Goal: Transaction & Acquisition: Purchase product/service

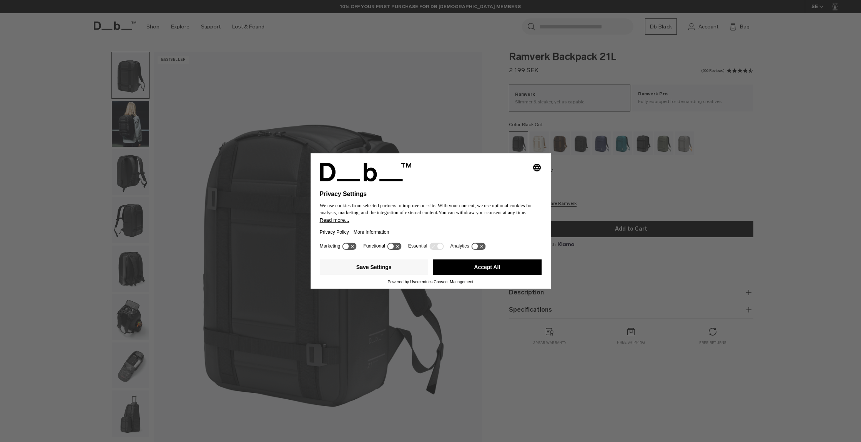
click at [477, 270] on button "Accept All" at bounding box center [487, 266] width 109 height 15
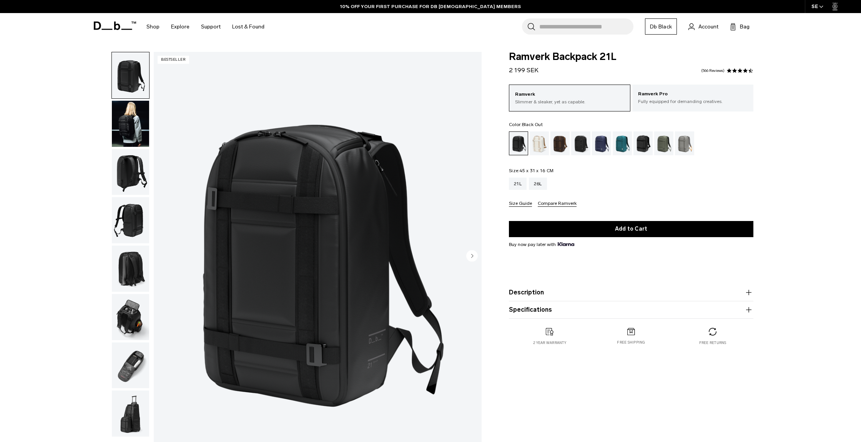
click at [661, 24] on link "Db Black" at bounding box center [661, 26] width 32 height 16
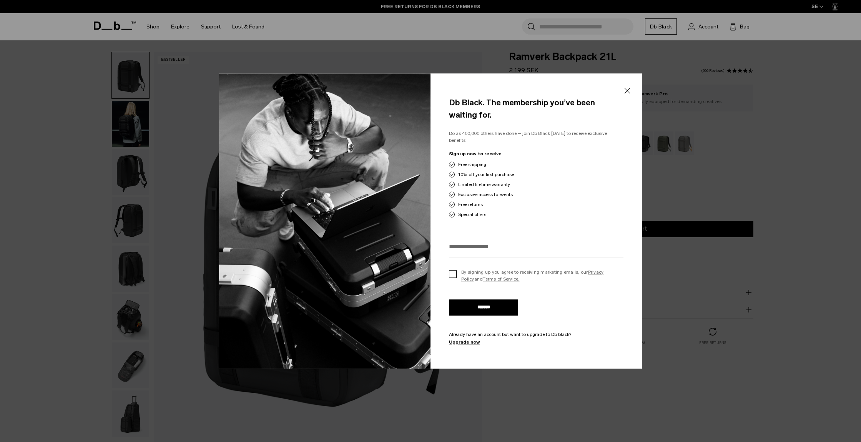
click at [451, 272] on label "By signing up you agree to receiving marketing emails, our Privacy Policy and T…" at bounding box center [536, 276] width 174 height 14
click at [466, 249] on input "email" at bounding box center [536, 246] width 174 height 13
type input "**********"
click at [496, 304] on input "*******" at bounding box center [483, 307] width 69 height 16
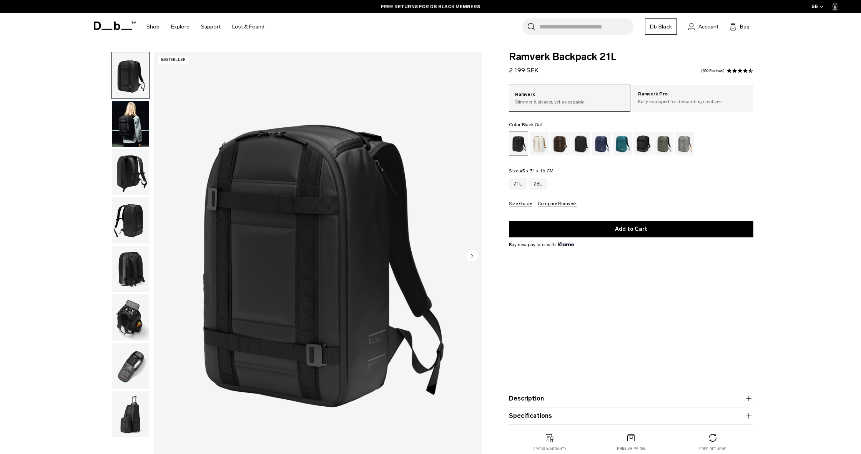
scroll to position [2, 0]
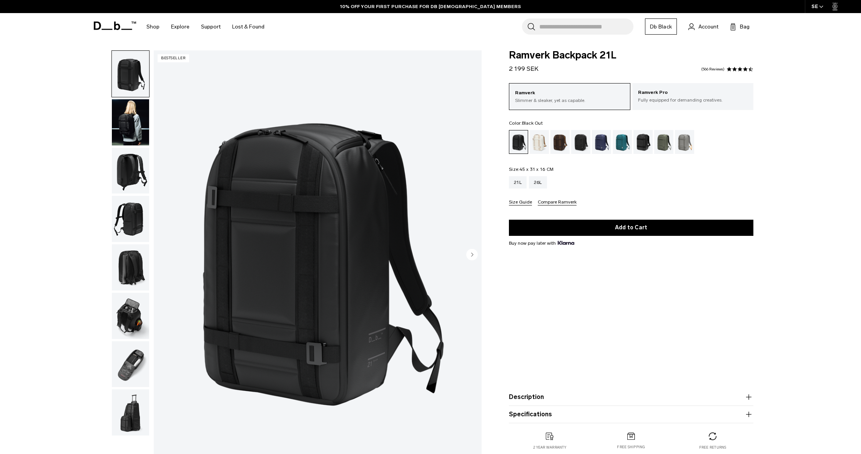
click at [137, 118] on img "button" at bounding box center [130, 122] width 37 height 46
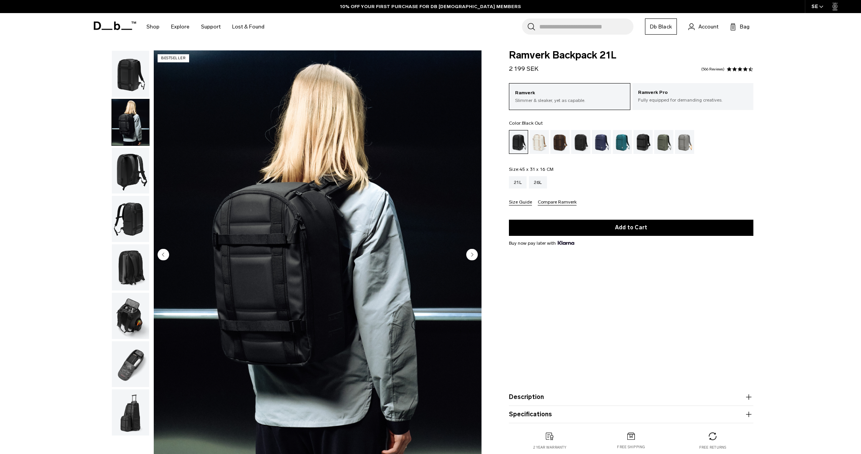
click at [118, 163] on img "button" at bounding box center [130, 171] width 37 height 46
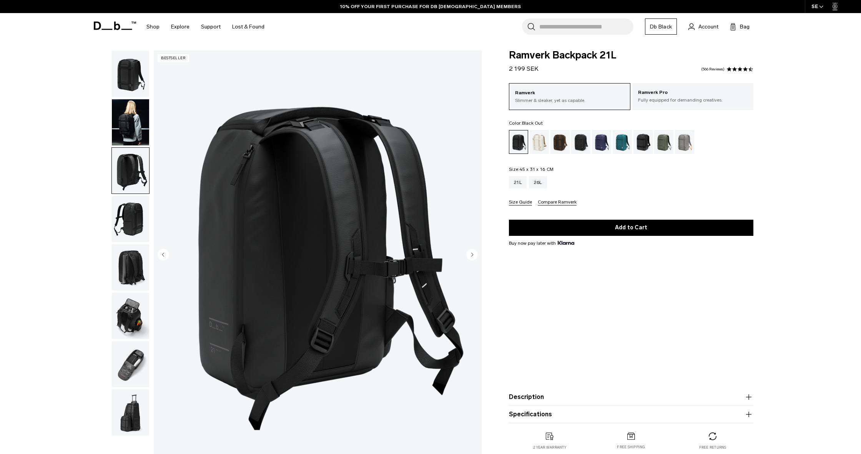
click at [128, 219] on img "button" at bounding box center [130, 219] width 37 height 46
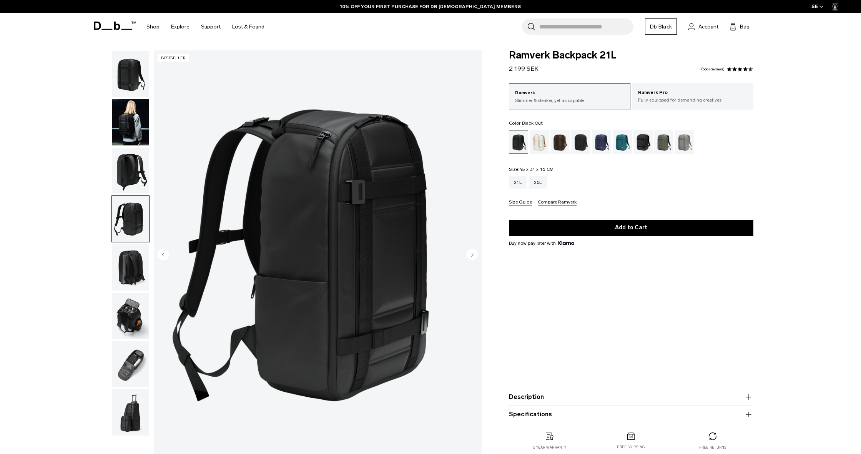
click at [124, 313] on img "button" at bounding box center [130, 315] width 37 height 46
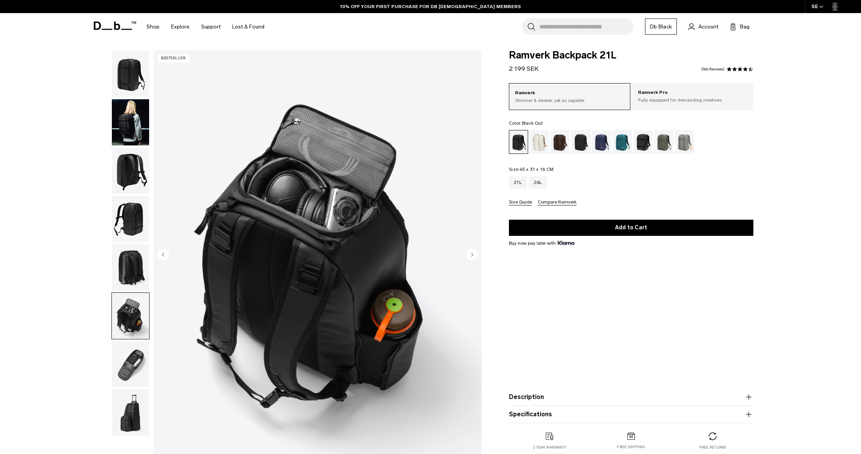
click at [302, 231] on img "6 / 8" at bounding box center [318, 254] width 328 height 409
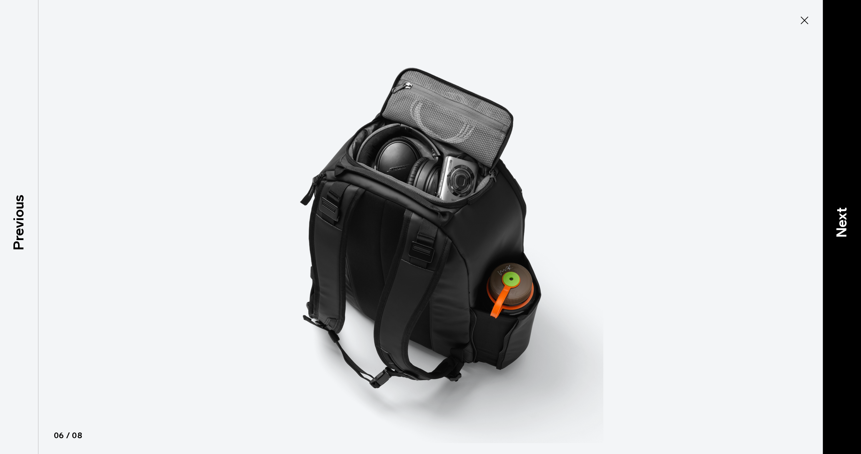
click at [846, 218] on p "Next" at bounding box center [841, 222] width 21 height 30
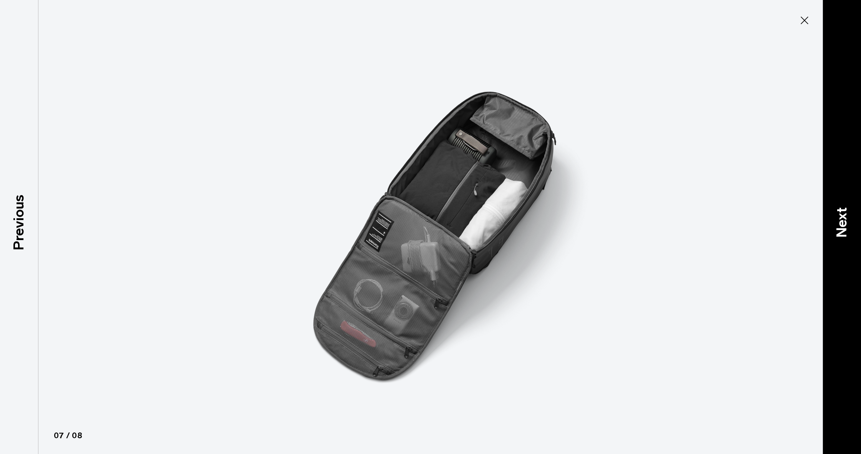
click at [846, 218] on p "Next" at bounding box center [841, 222] width 21 height 30
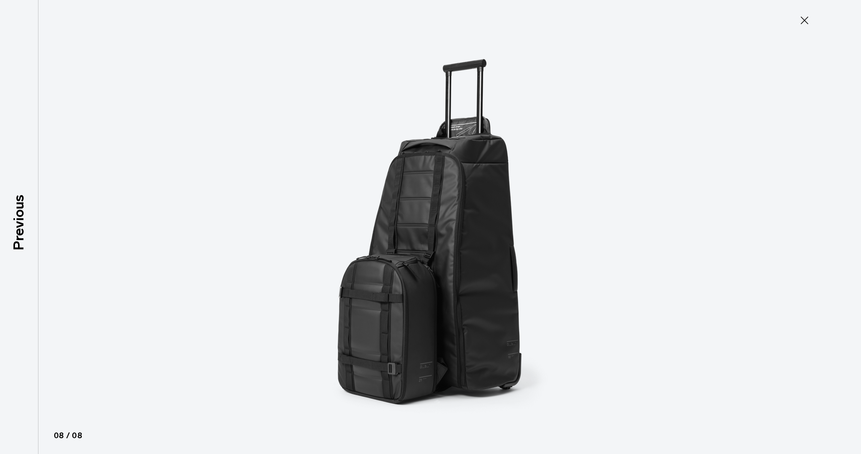
click at [846, 218] on div at bounding box center [430, 227] width 861 height 454
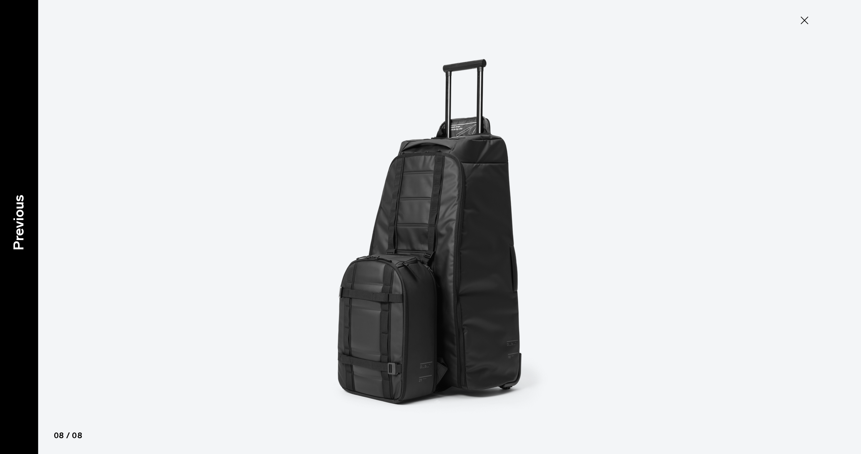
click at [17, 253] on div "Previous" at bounding box center [19, 227] width 38 height 454
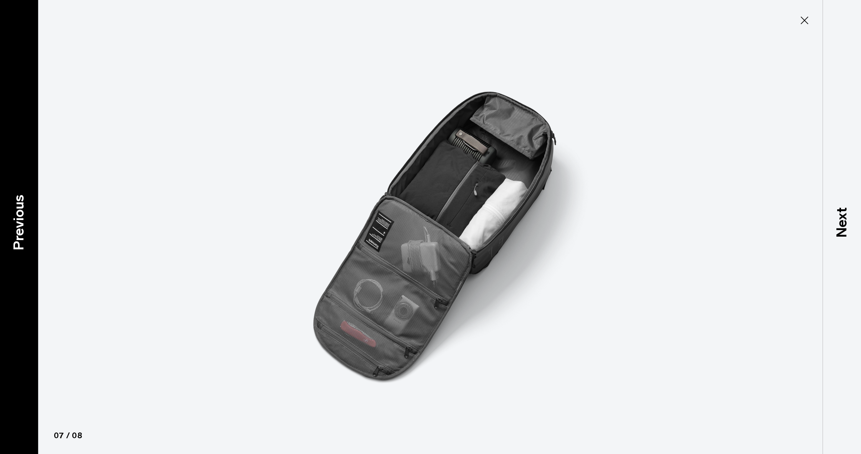
click at [17, 253] on div "Previous" at bounding box center [19, 227] width 38 height 454
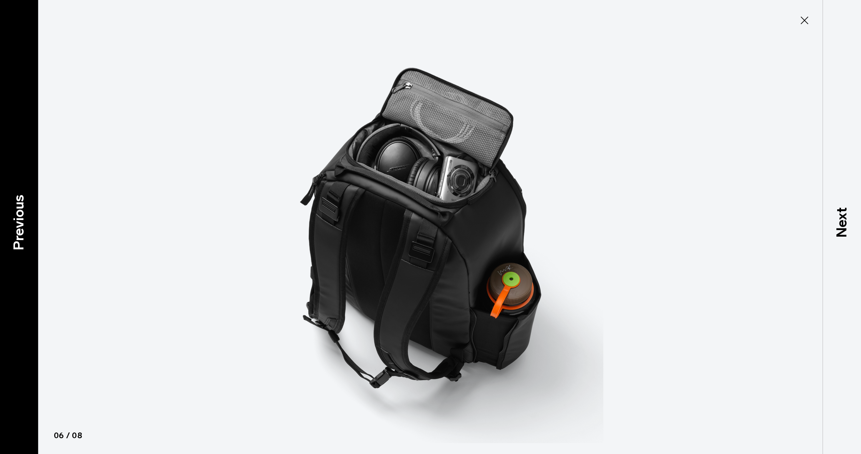
click at [17, 253] on div "Previous" at bounding box center [19, 227] width 38 height 454
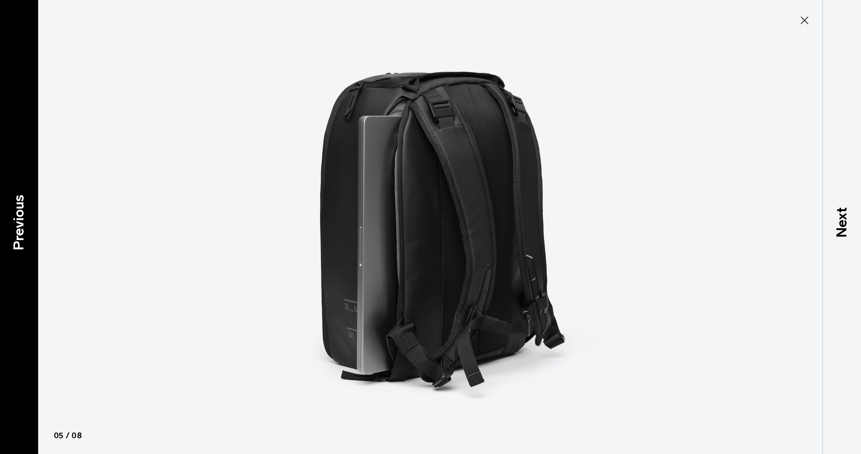
click at [17, 253] on div "Previous" at bounding box center [19, 227] width 38 height 454
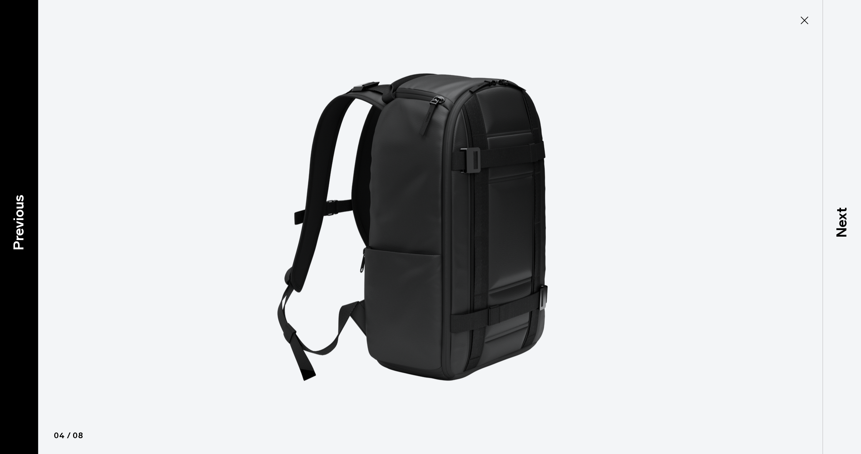
click at [17, 253] on div "Previous" at bounding box center [19, 227] width 38 height 454
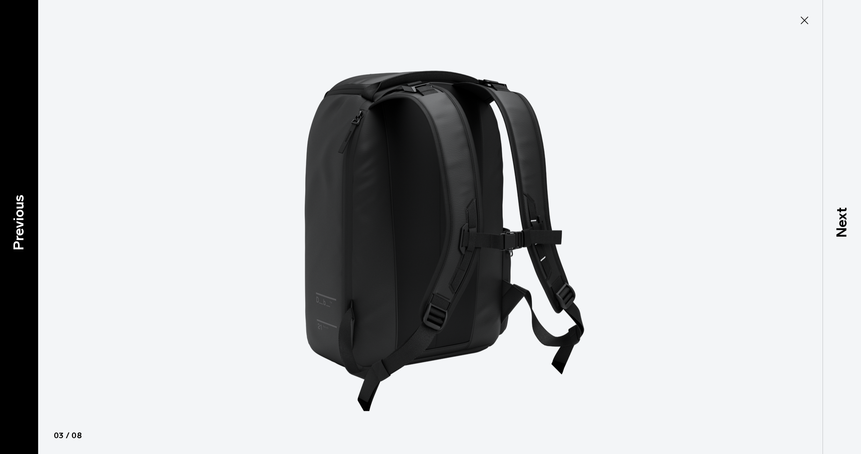
click at [17, 253] on div "Previous" at bounding box center [19, 227] width 38 height 454
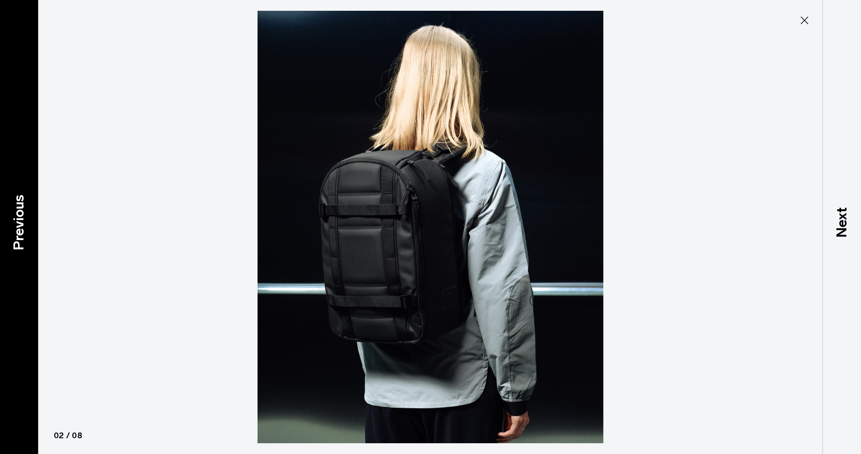
click at [17, 253] on div "Previous" at bounding box center [19, 227] width 38 height 454
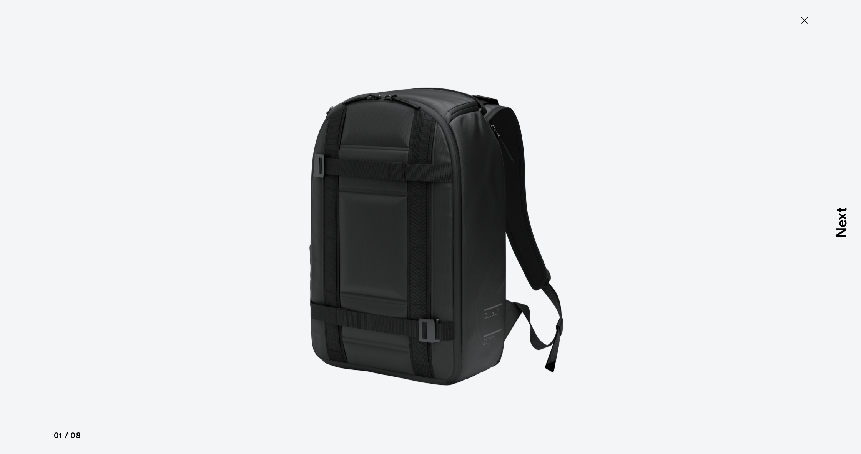
click at [801, 18] on icon at bounding box center [804, 20] width 12 height 12
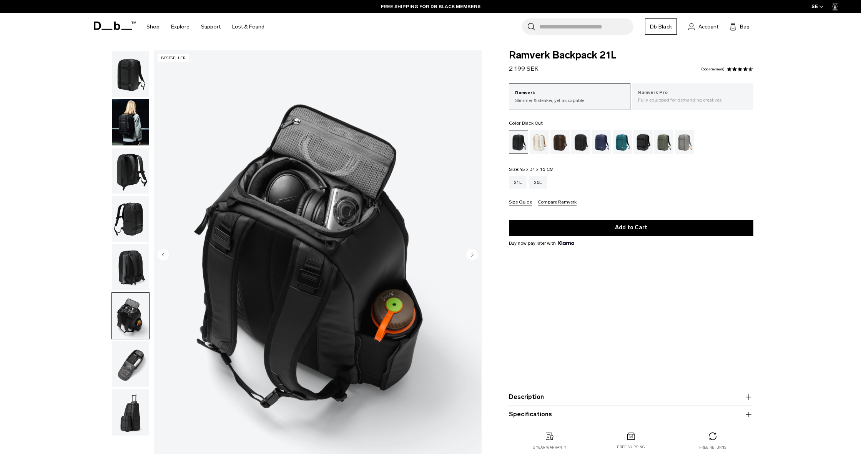
click at [694, 94] on p "Ramverk Pro" at bounding box center [693, 93] width 110 height 8
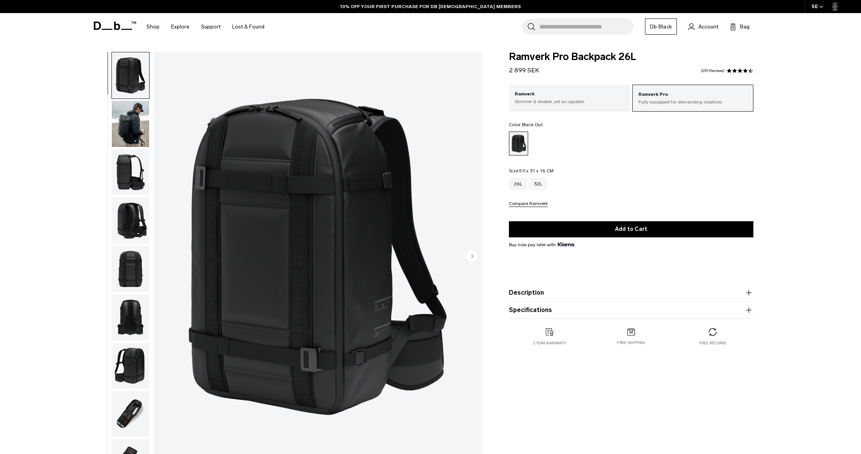
click at [125, 123] on img "button" at bounding box center [130, 124] width 37 height 46
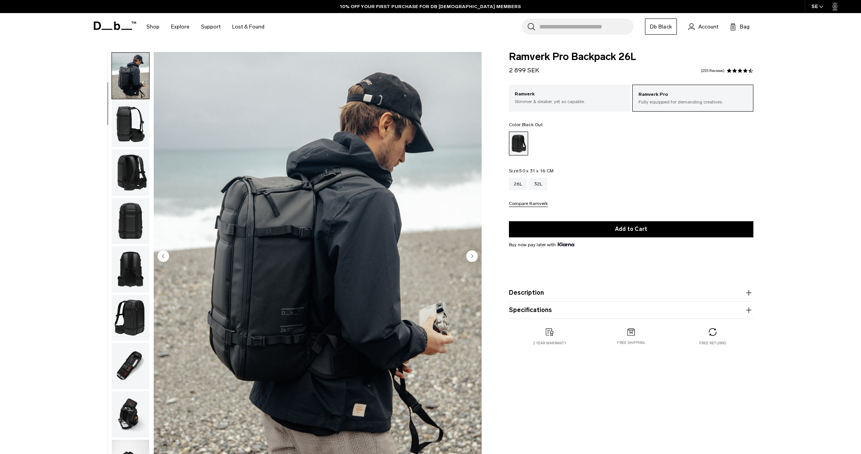
scroll to position [49, 0]
click at [128, 147] on button "button" at bounding box center [130, 123] width 38 height 47
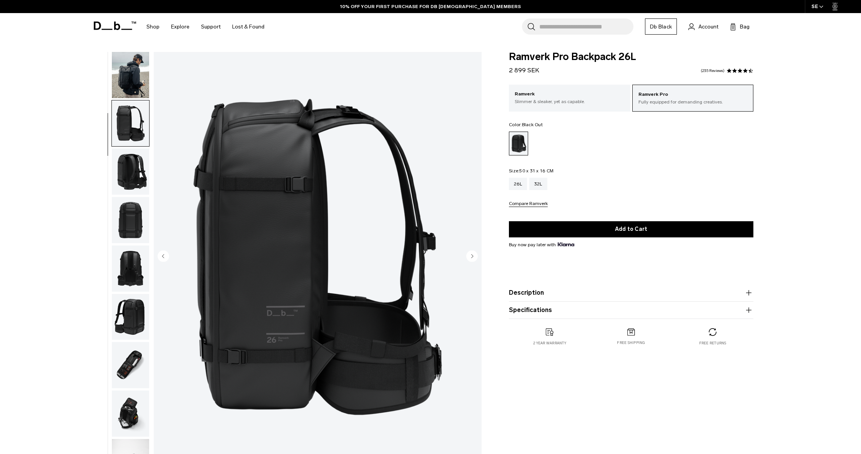
scroll to position [98, 0]
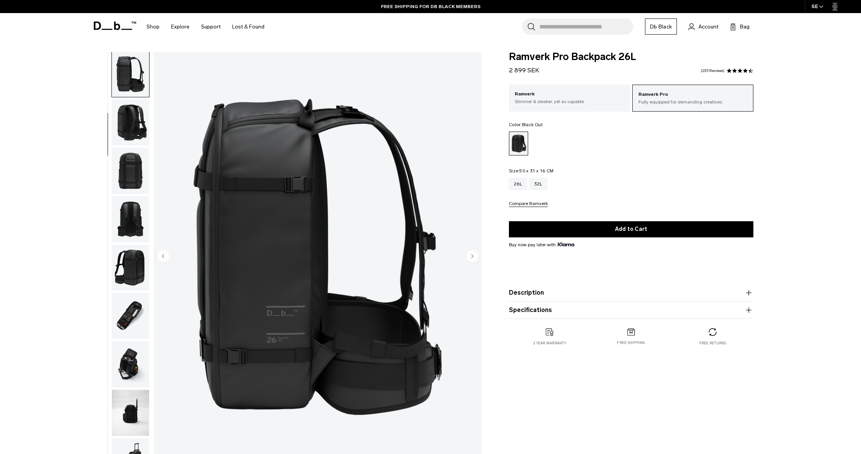
click at [125, 176] on img "button" at bounding box center [130, 171] width 37 height 46
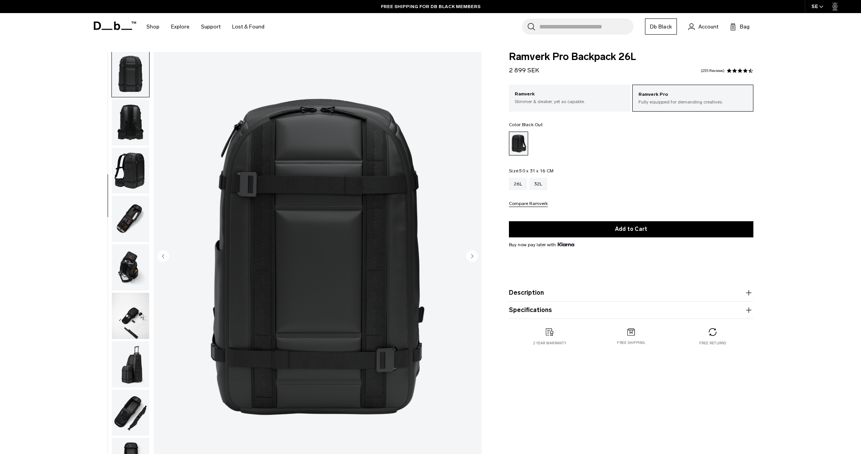
scroll to position [196, 0]
click at [133, 169] on img "button" at bounding box center [130, 170] width 37 height 46
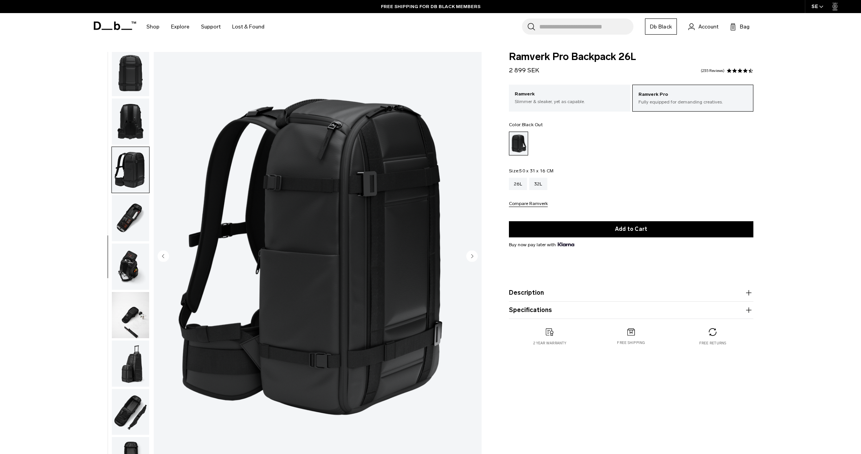
scroll to position [225, 0]
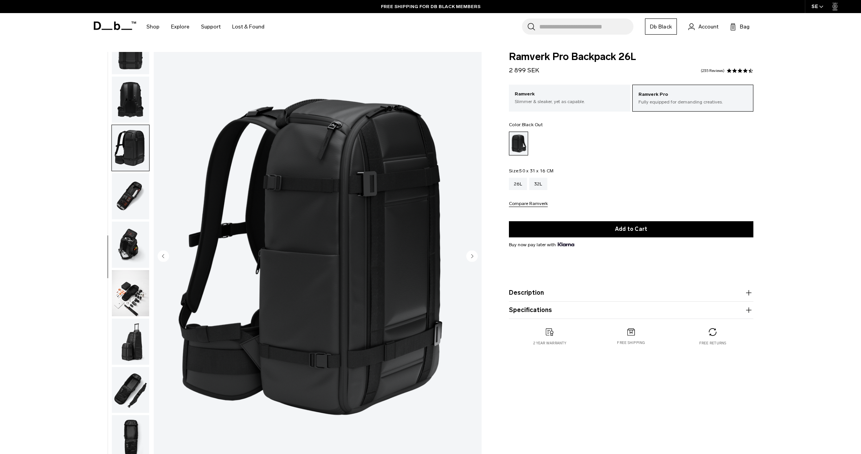
click at [135, 194] on img "button" at bounding box center [130, 196] width 37 height 46
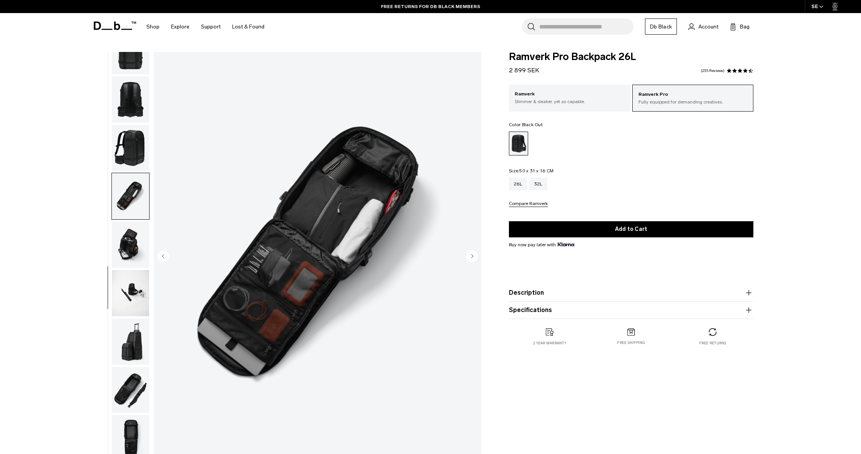
click at [136, 234] on img "button" at bounding box center [130, 244] width 37 height 46
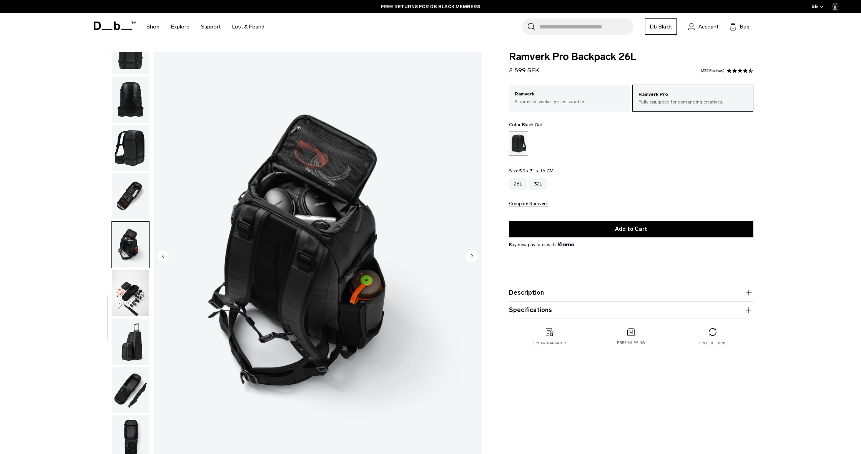
click at [136, 290] on img "button" at bounding box center [130, 293] width 37 height 46
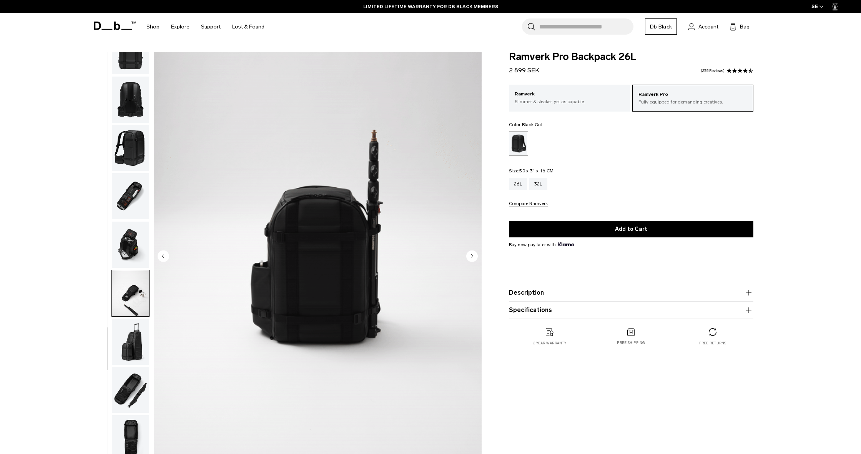
click at [136, 323] on img "button" at bounding box center [130, 341] width 37 height 46
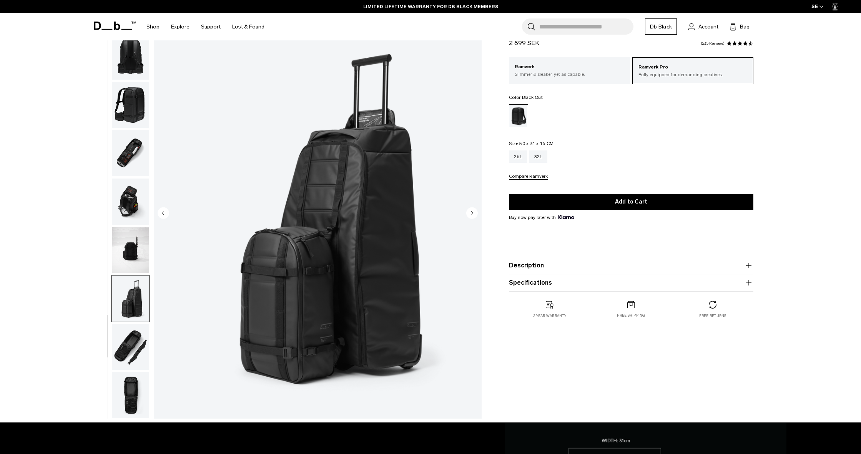
scroll to position [82, 0]
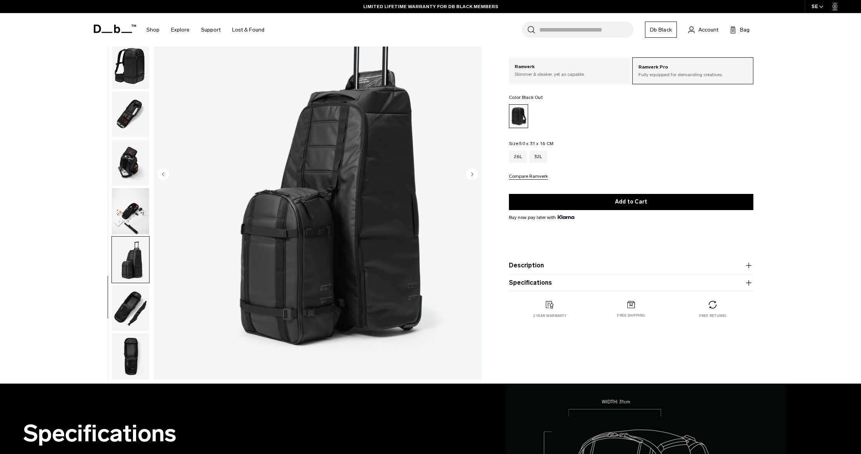
click at [136, 320] on img "button" at bounding box center [130, 308] width 37 height 46
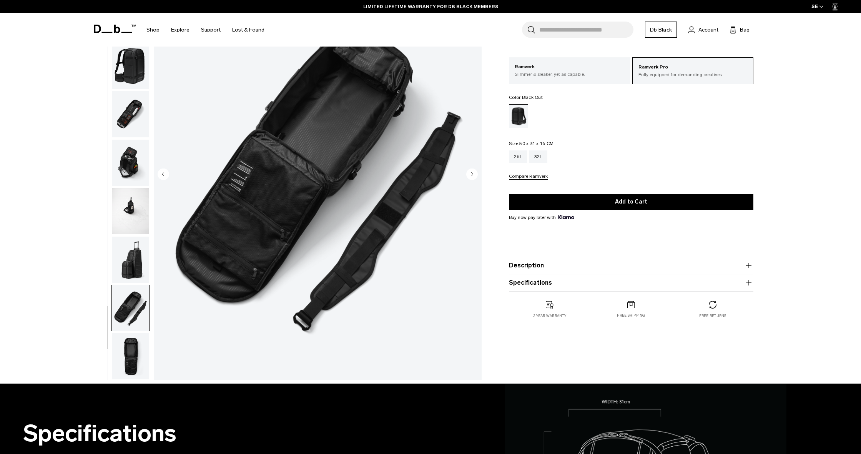
click at [139, 347] on img "button" at bounding box center [130, 356] width 37 height 46
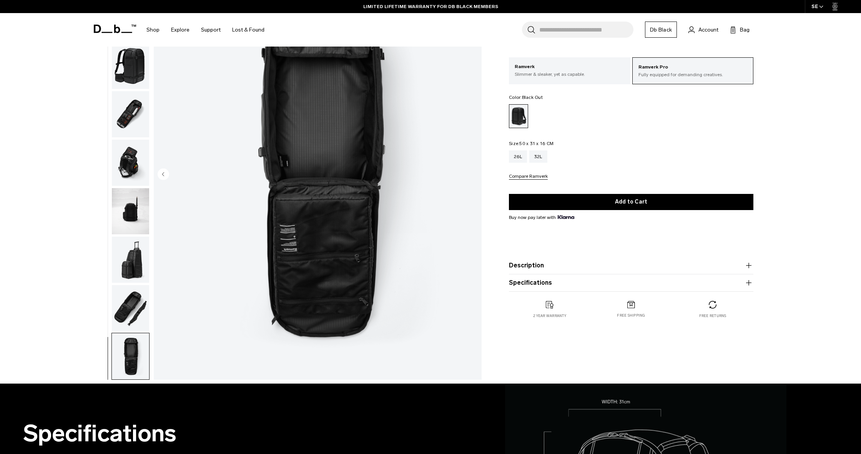
scroll to position [0, 0]
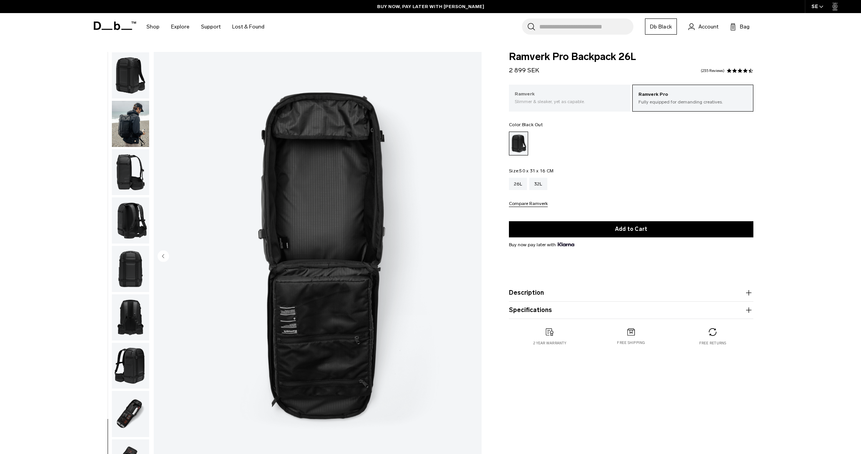
click at [535, 102] on p "Slimmer & sleaker, yet as capable." at bounding box center [570, 101] width 110 height 7
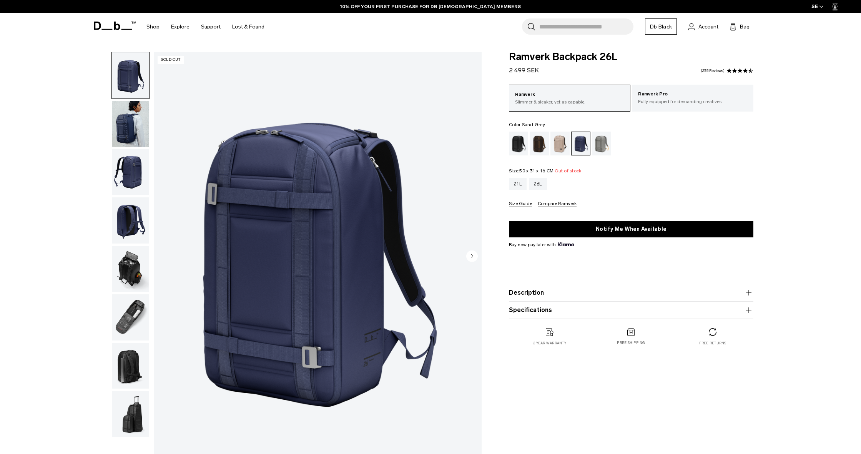
click at [602, 146] on div "Sand Grey" at bounding box center [602, 143] width 20 height 24
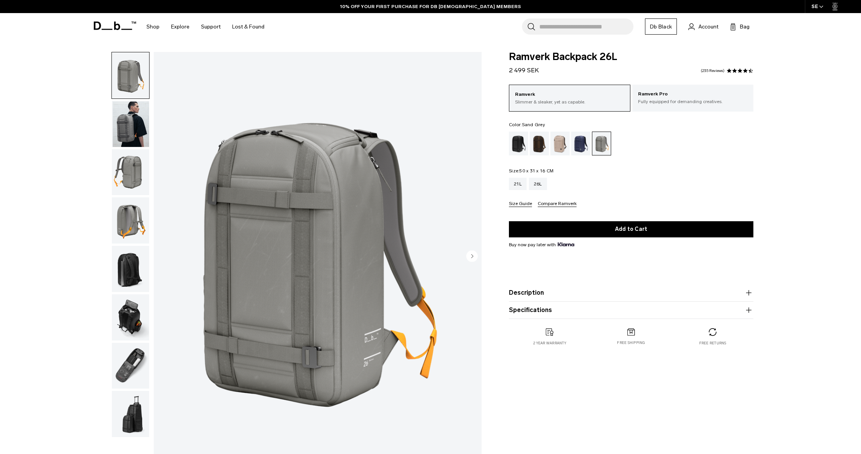
click at [141, 375] on img "button" at bounding box center [130, 365] width 37 height 46
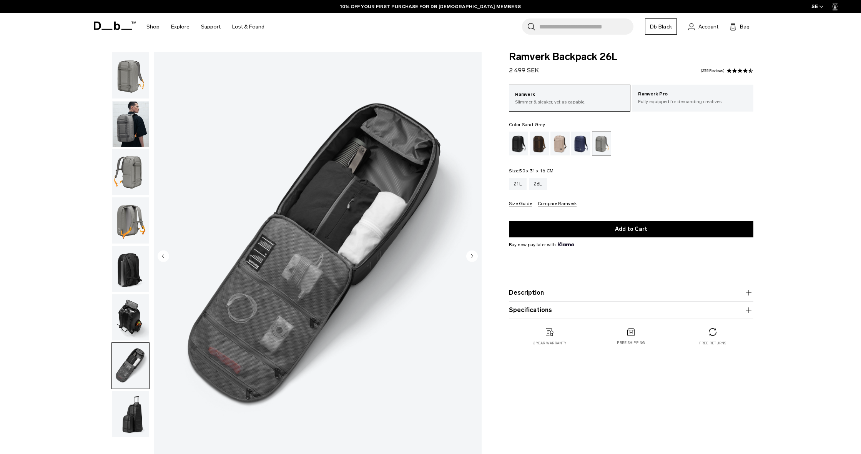
click at [132, 289] on img "button" at bounding box center [130, 269] width 37 height 46
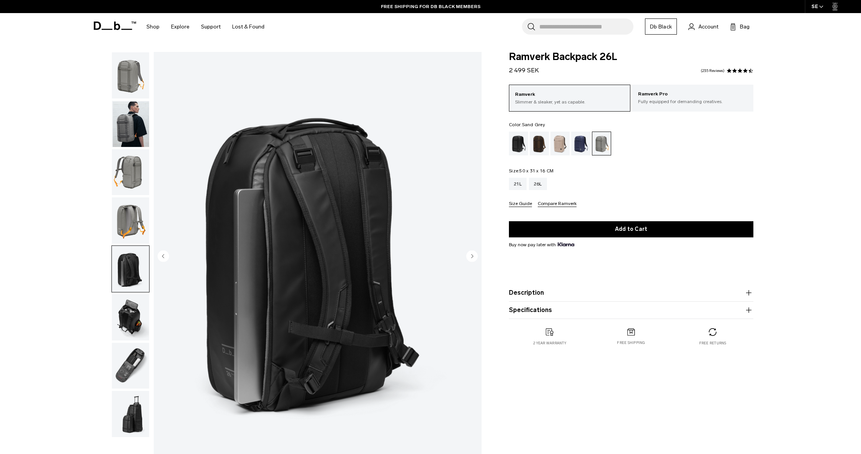
click at [129, 229] on img "button" at bounding box center [130, 220] width 37 height 46
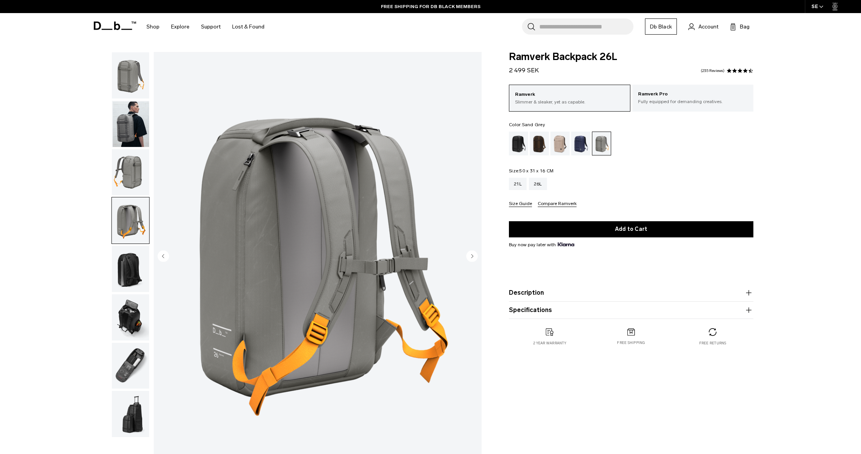
click at [140, 147] on img "button" at bounding box center [130, 124] width 37 height 46
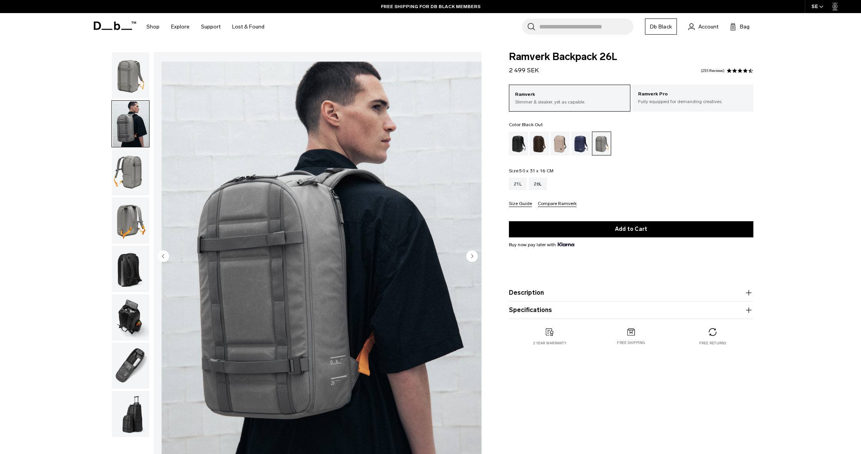
click at [515, 145] on div "Black Out" at bounding box center [519, 143] width 20 height 24
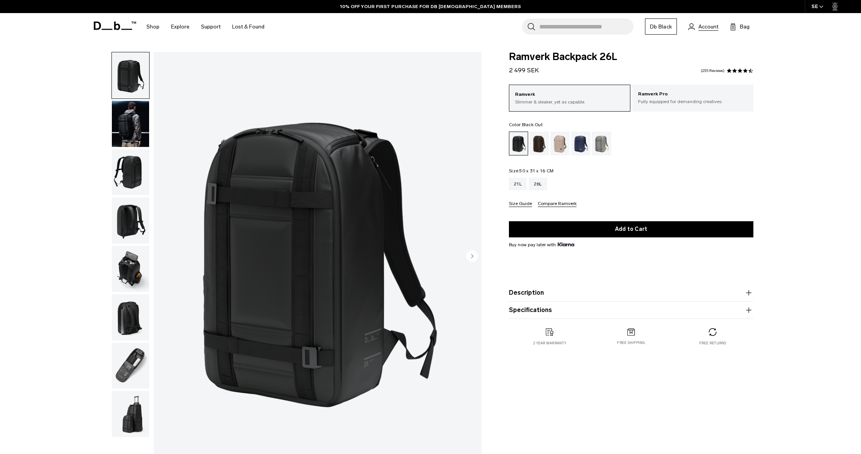
click at [710, 29] on span "Account" at bounding box center [708, 27] width 20 height 8
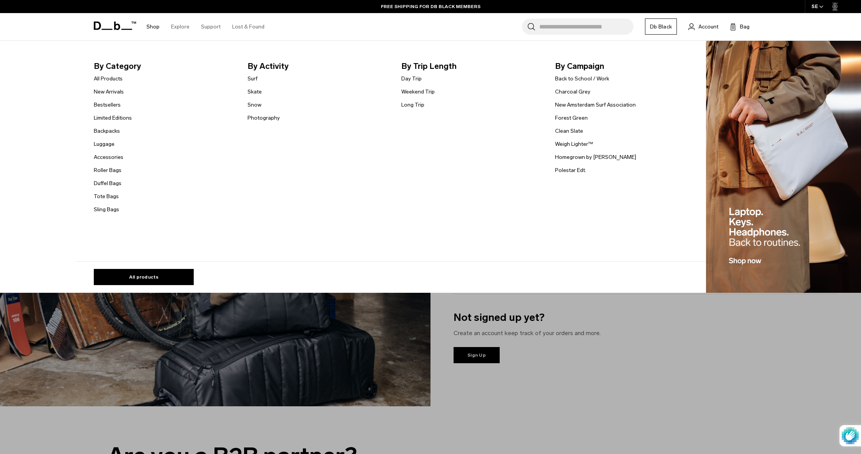
click at [151, 23] on link "Shop" at bounding box center [152, 26] width 13 height 27
click at [100, 210] on link "Sling Bags" at bounding box center [106, 209] width 25 height 8
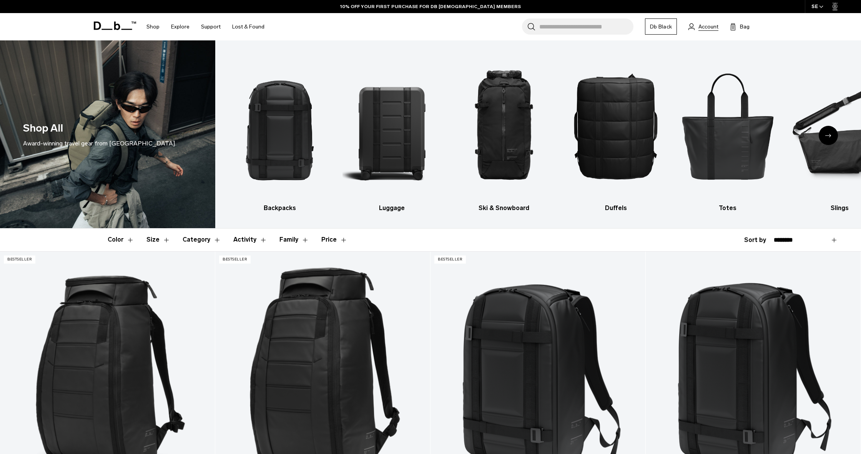
click at [705, 26] on span "Account" at bounding box center [708, 27] width 20 height 8
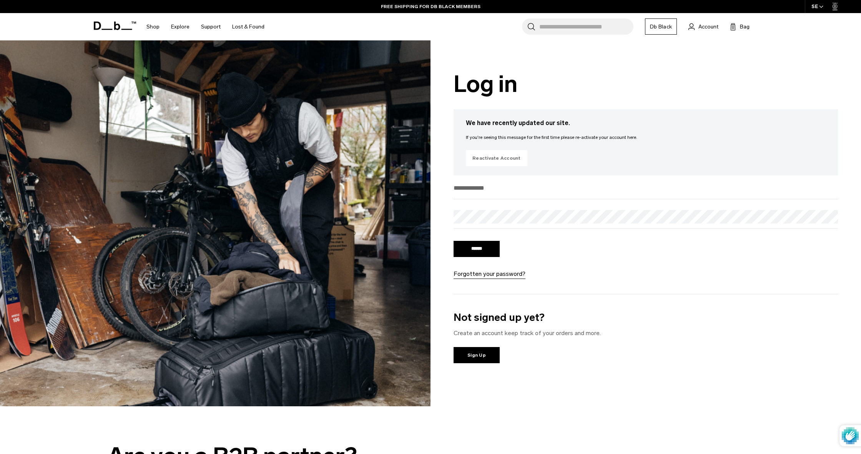
click at [502, 157] on link "Reactivate Account" at bounding box center [496, 158] width 61 height 16
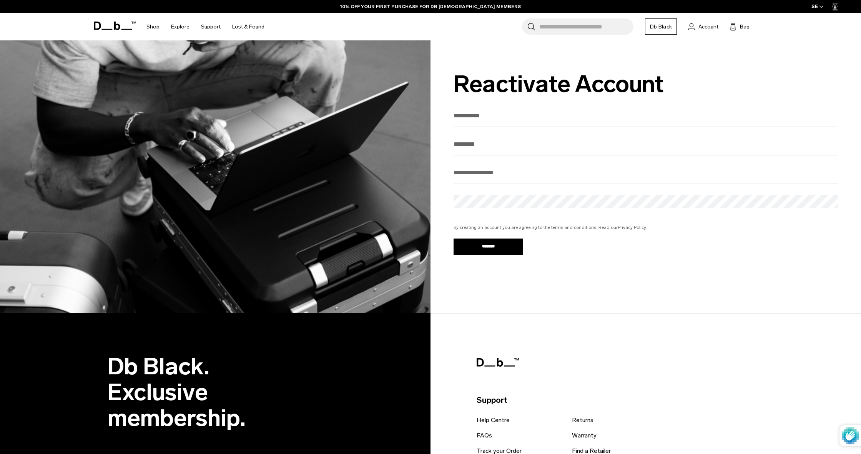
click at [485, 117] on input "text" at bounding box center [646, 115] width 384 height 13
click at [832, 117] on input "text" at bounding box center [646, 115] width 384 height 13
click at [832, 148] on input "text" at bounding box center [646, 144] width 384 height 13
click at [831, 144] on input "text" at bounding box center [646, 144] width 384 height 13
click at [471, 111] on input "text" at bounding box center [646, 115] width 384 height 13
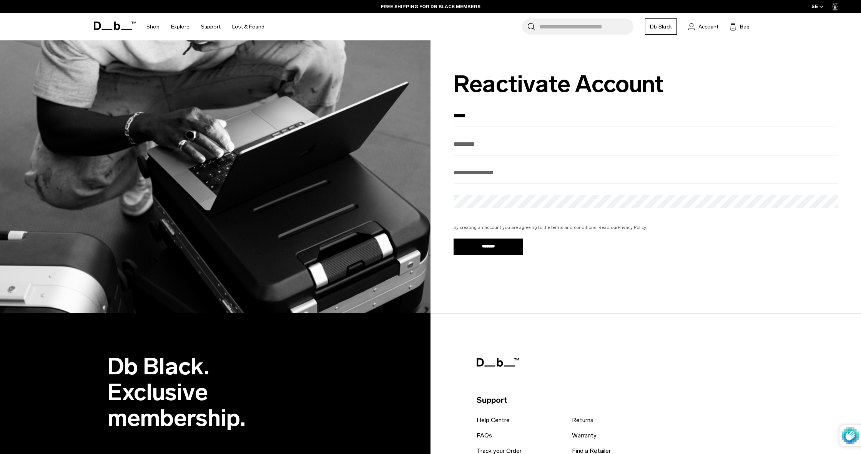
type input "*****"
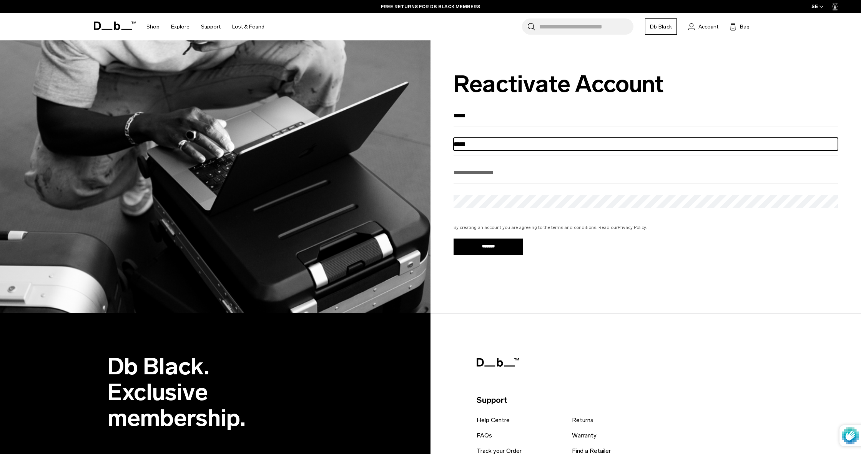
type input "*****"
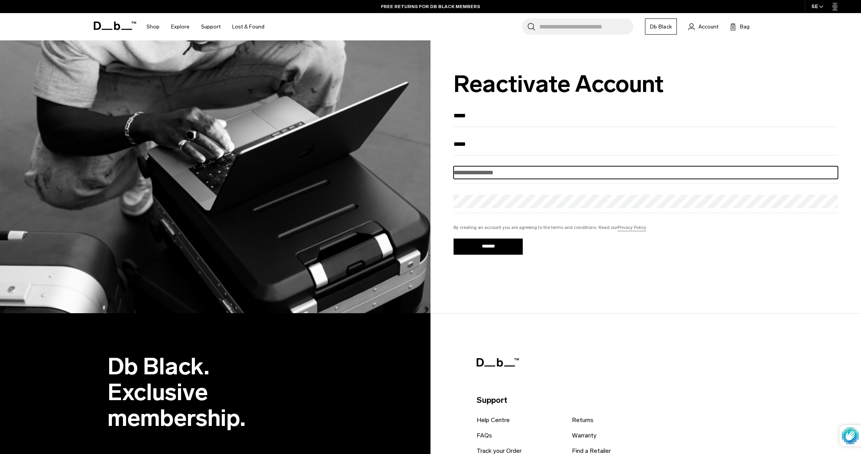
type input "**********"
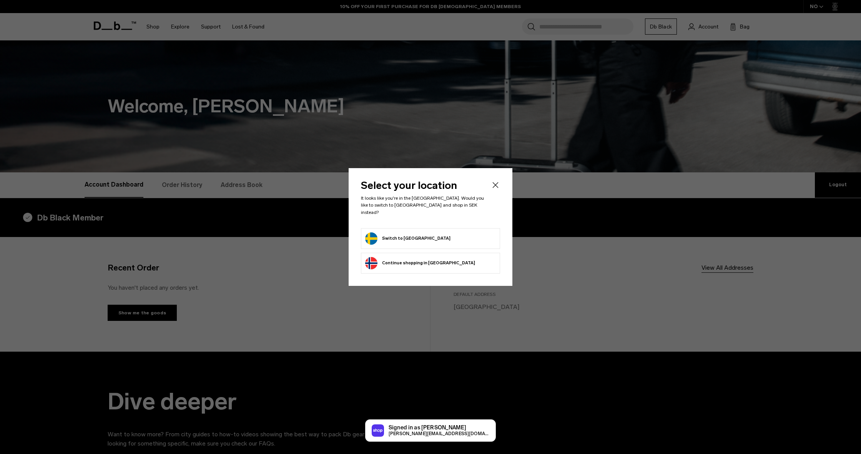
click at [441, 232] on form "Switch to [GEOGRAPHIC_DATA]" at bounding box center [430, 238] width 131 height 12
click at [410, 235] on button "Switch to [GEOGRAPHIC_DATA]" at bounding box center [407, 238] width 85 height 12
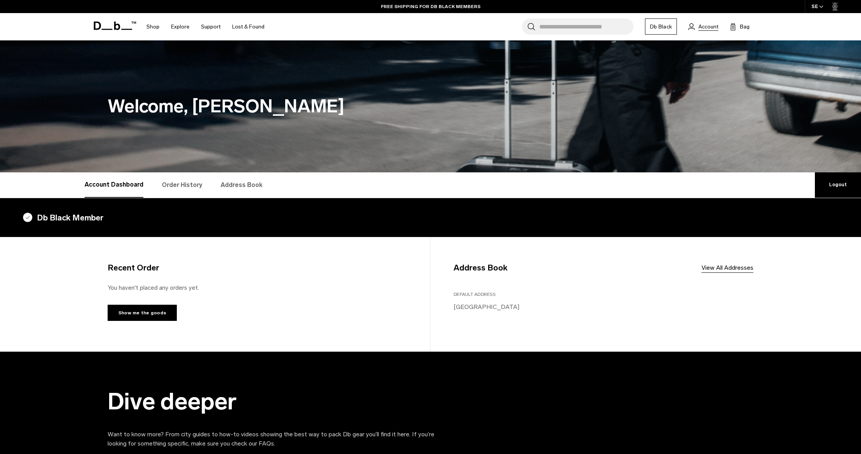
click at [705, 27] on span "Account" at bounding box center [708, 27] width 20 height 8
click at [718, 268] on link "View All Addresses" at bounding box center [727, 267] width 52 height 9
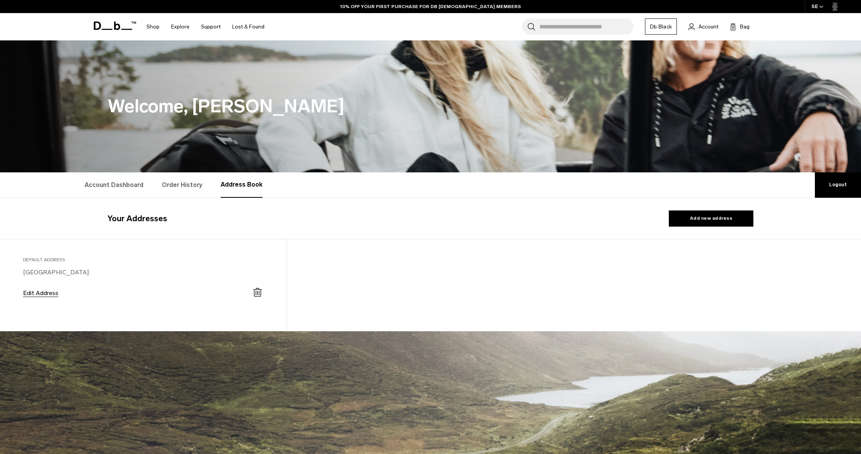
click at [37, 292] on button "Edit Address" at bounding box center [40, 292] width 35 height 7
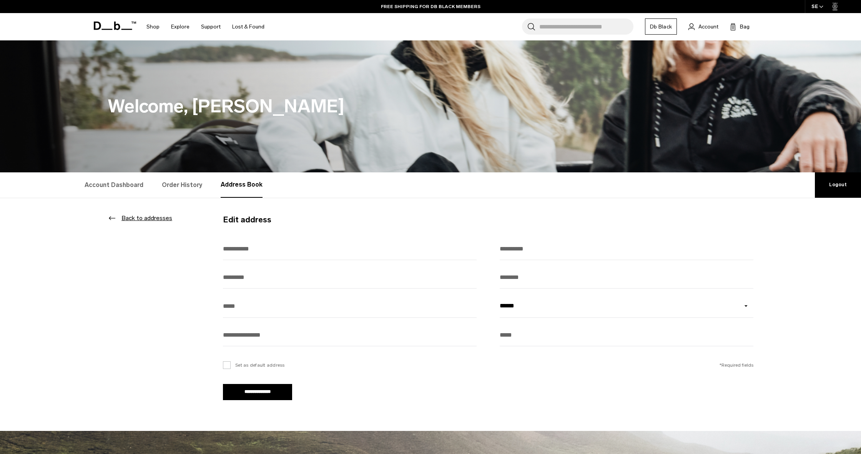
click at [478, 247] on div "**********" at bounding box center [499, 311] width 553 height 146
click at [474, 256] on input "text" at bounding box center [350, 249] width 254 height 22
click at [468, 247] on input "text" at bounding box center [350, 249] width 254 height 22
type input "*****"
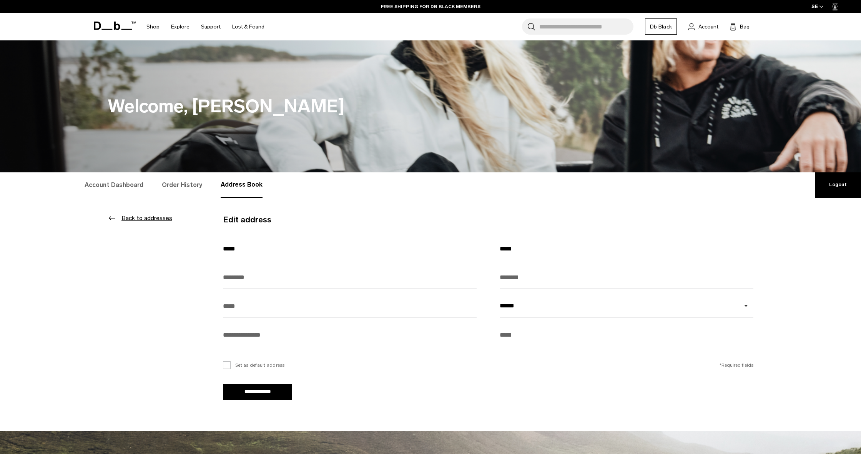
type input "********"
type input "**"
type input "*******"
type input "******"
select select "******"
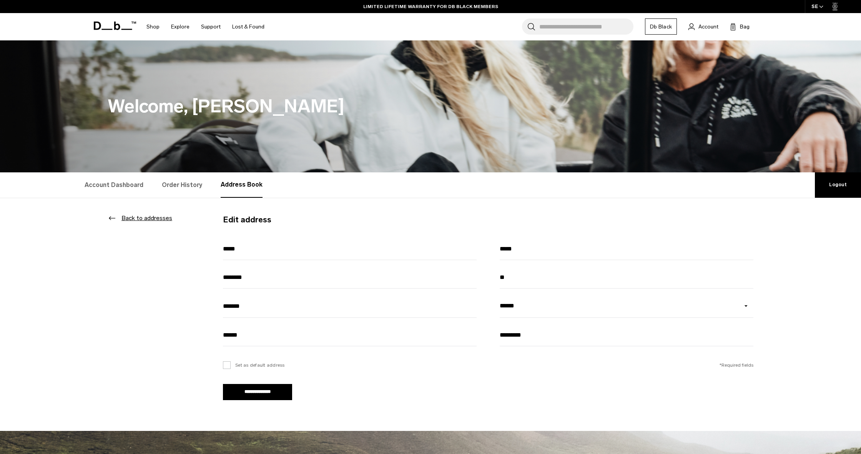
click at [501, 337] on input "*********" at bounding box center [627, 335] width 254 height 22
type input "**********"
click at [442, 380] on div "Set as default address *Required fields" at bounding box center [499, 368] width 553 height 32
click at [225, 364] on label "Set as default address" at bounding box center [254, 364] width 62 height 7
drag, startPoint x: 524, startPoint y: 281, endPoint x: 485, endPoint y: 279, distance: 38.8
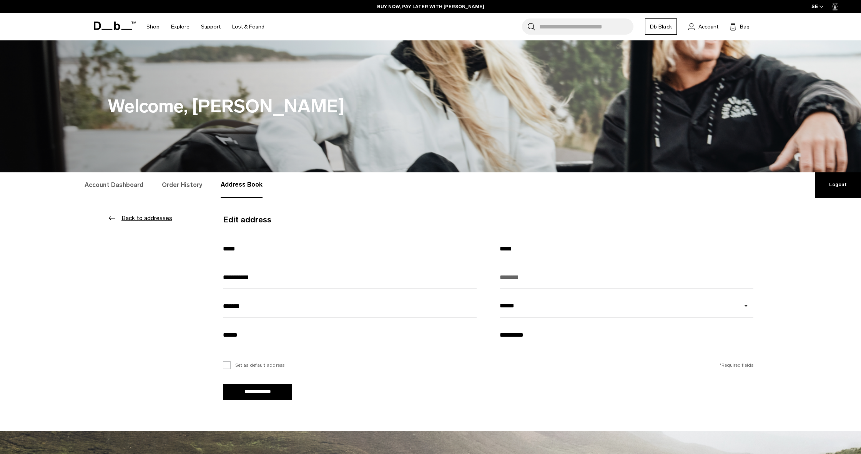
type input "**********"
click at [362, 390] on div "**********" at bounding box center [488, 306] width 530 height 187
click at [277, 394] on input "**********" at bounding box center [257, 392] width 69 height 16
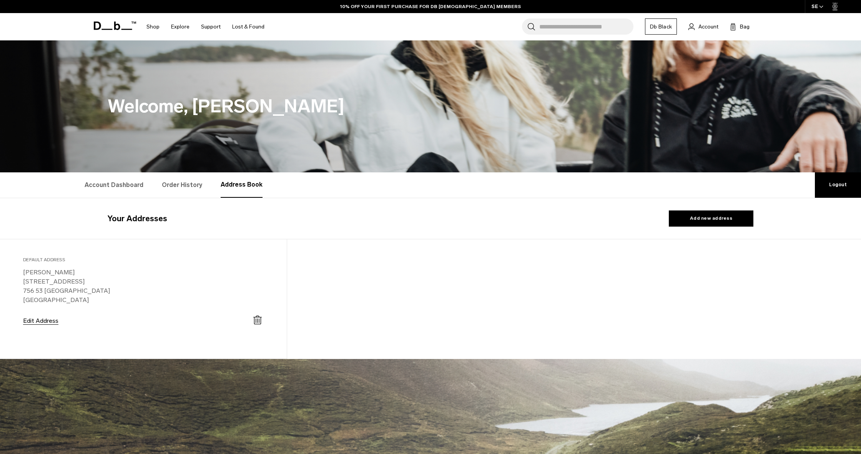
select select "******"
click at [188, 189] on link "Order History" at bounding box center [182, 184] width 40 height 25
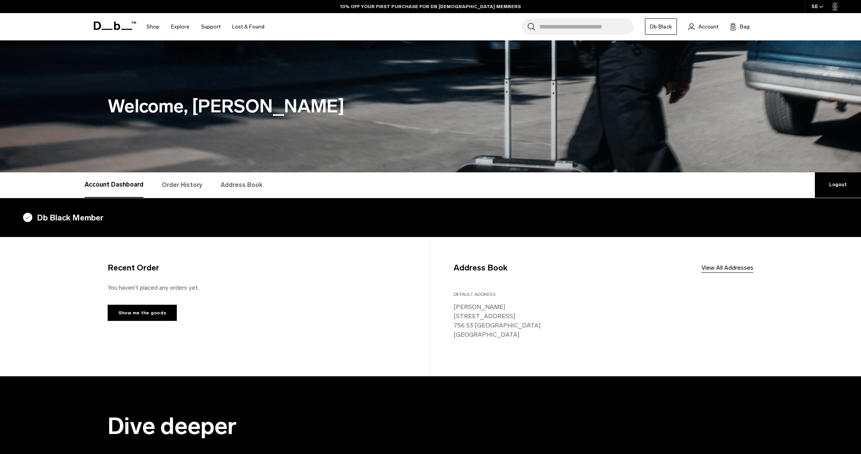
click at [667, 28] on link "Db Black" at bounding box center [661, 26] width 32 height 16
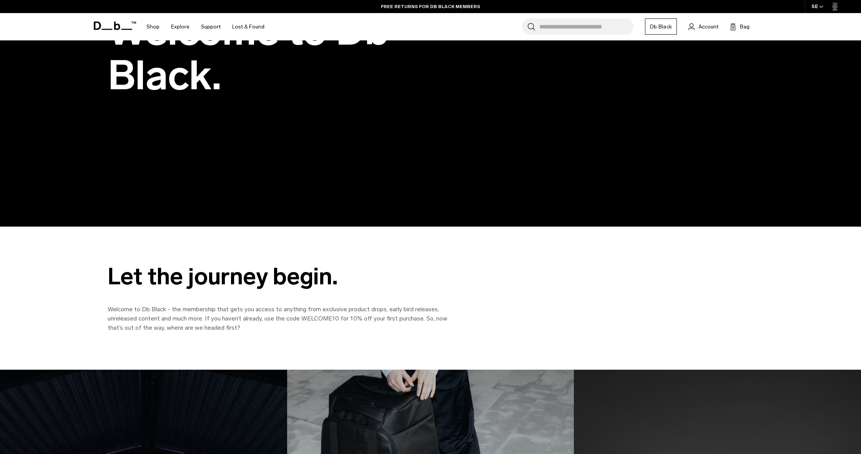
scroll to position [449, 0]
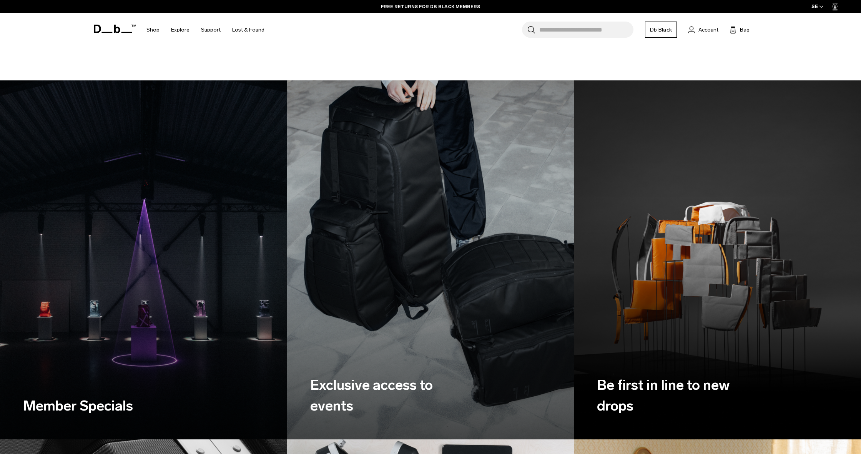
click at [215, 308] on img at bounding box center [144, 259] width 296 height 369
click at [79, 399] on h3 "Member Specials" at bounding box center [92, 405] width 138 height 21
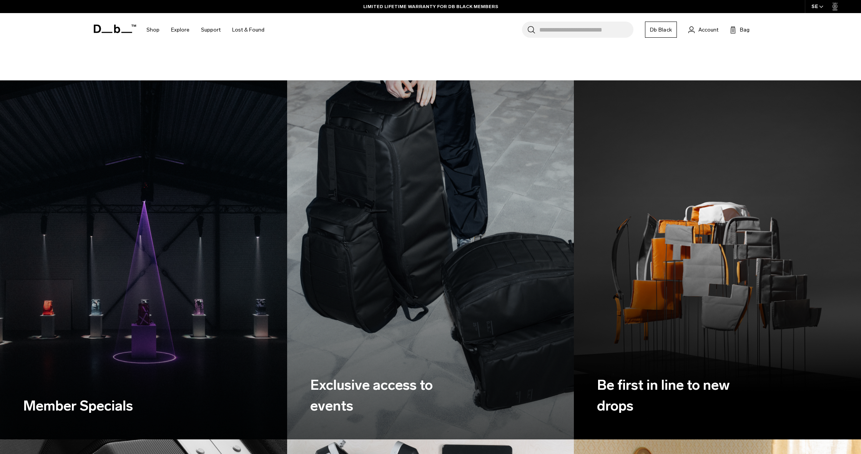
click at [468, 307] on img at bounding box center [430, 259] width 296 height 369
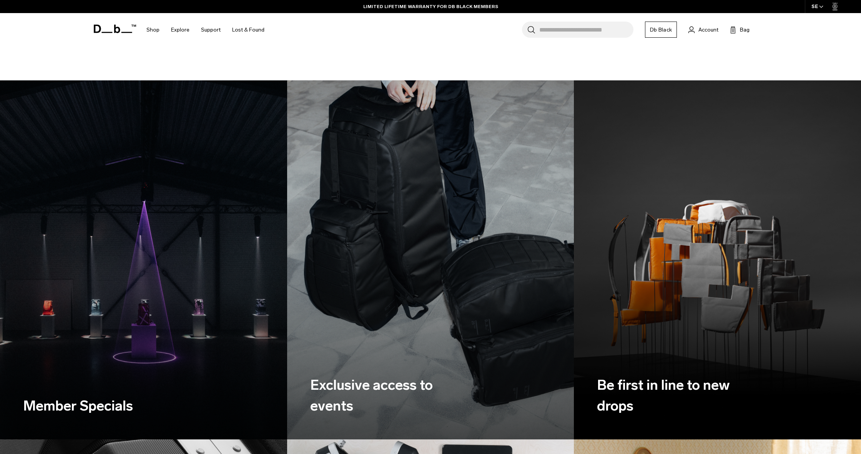
click at [717, 319] on img at bounding box center [718, 259] width 296 height 369
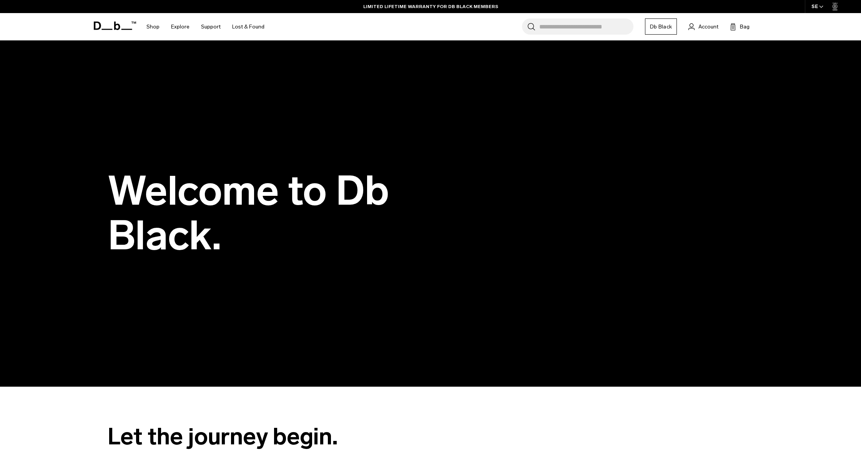
click at [663, 24] on link "Db Black" at bounding box center [661, 26] width 32 height 16
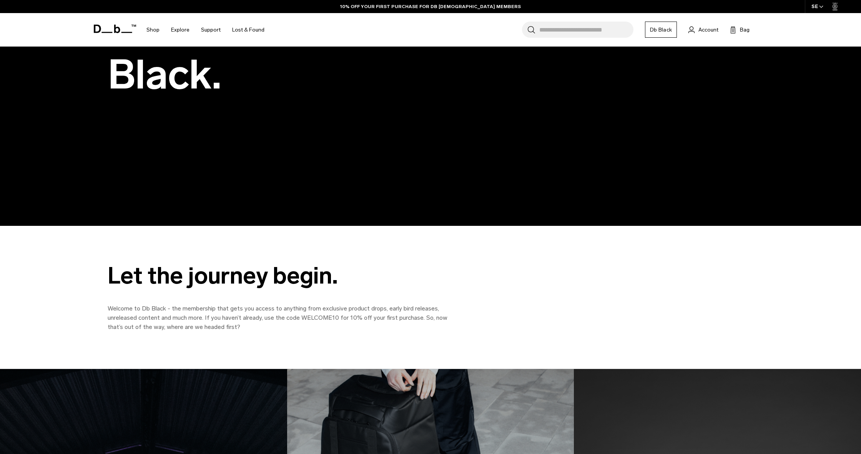
scroll to position [327, 0]
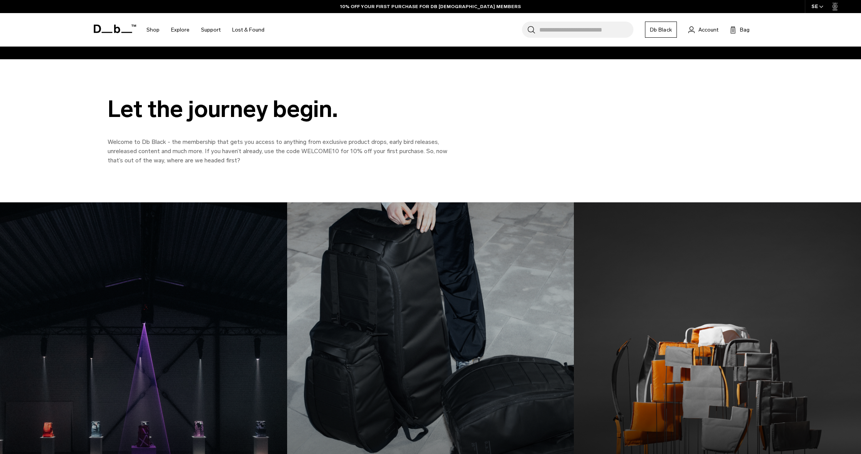
click at [436, 154] on p "Welcome to Db Black - the membership that gets you access to anything from excl…" at bounding box center [281, 151] width 346 height 28
drag, startPoint x: 337, startPoint y: 151, endPoint x: 308, endPoint y: 151, distance: 29.6
click at [301, 151] on p "Welcome to Db Black - the membership that gets you access to anything from excl…" at bounding box center [281, 151] width 346 height 28
copy p "WELCOME10"
click at [820, 6] on icon "button" at bounding box center [821, 6] width 4 height 3
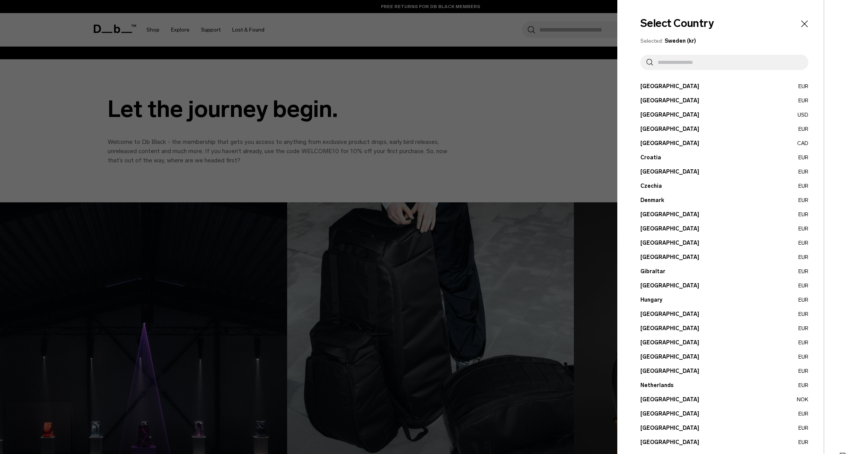
click at [805, 24] on icon "Close" at bounding box center [804, 23] width 11 height 11
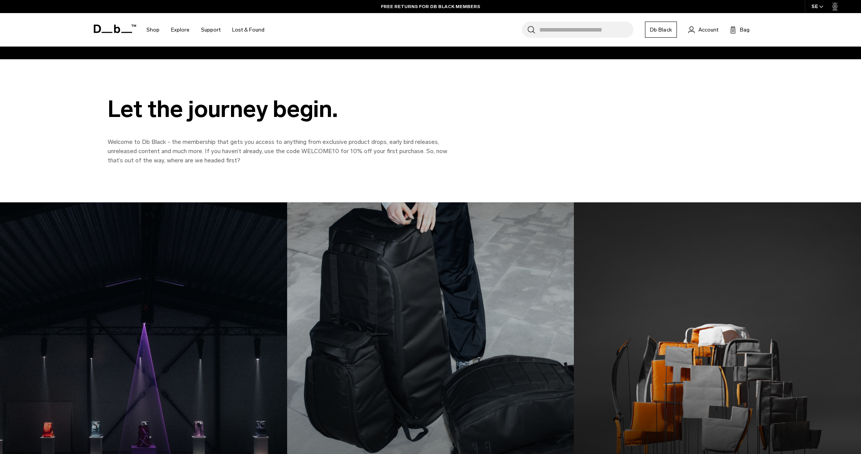
click at [837, 4] on icon at bounding box center [834, 7] width 5 height 8
click at [835, 6] on icon at bounding box center [834, 7] width 5 height 8
click at [450, 6] on link "LIMITED LIFETIME WARRANTY FOR DB BLACK MEMBERS" at bounding box center [430, 6] width 135 height 7
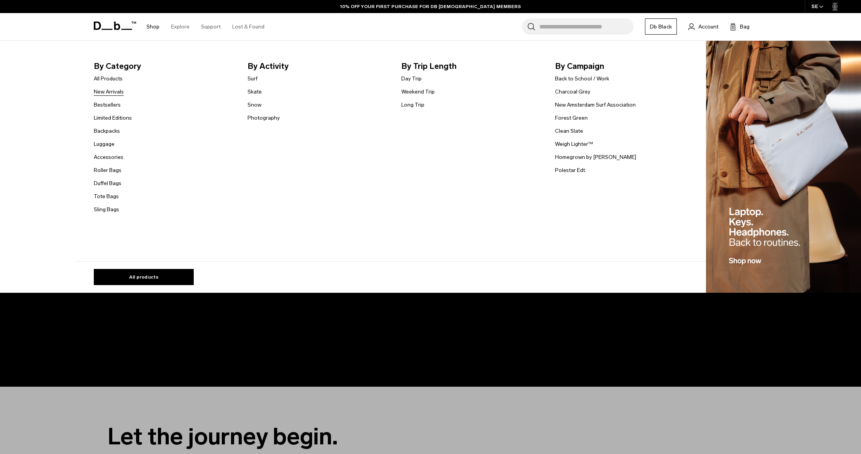
click at [116, 91] on link "New Arrivals" at bounding box center [109, 92] width 30 height 8
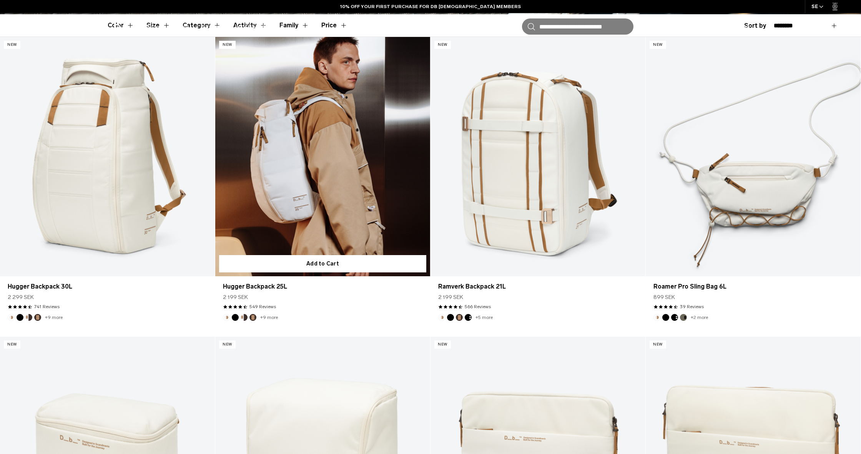
scroll to position [237, 0]
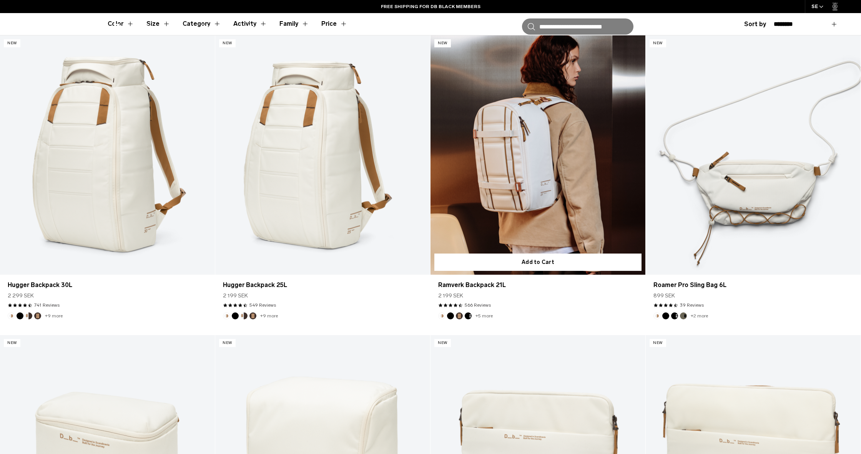
click at [451, 315] on button "Black Out" at bounding box center [450, 315] width 7 height 7
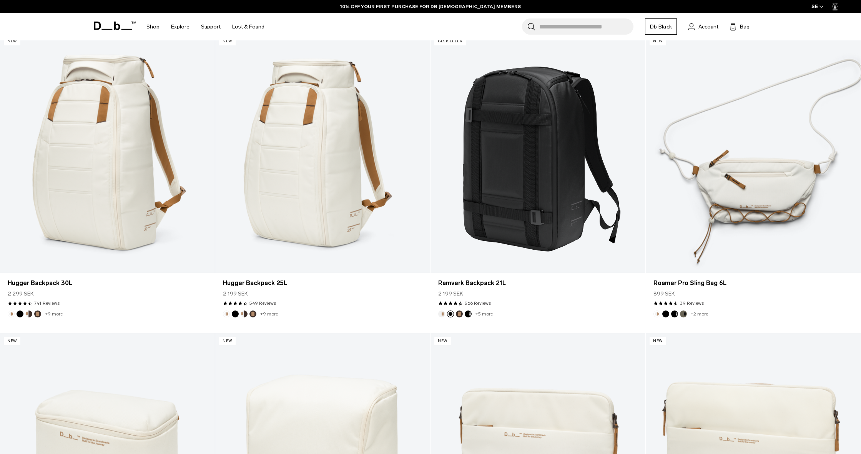
scroll to position [0, 0]
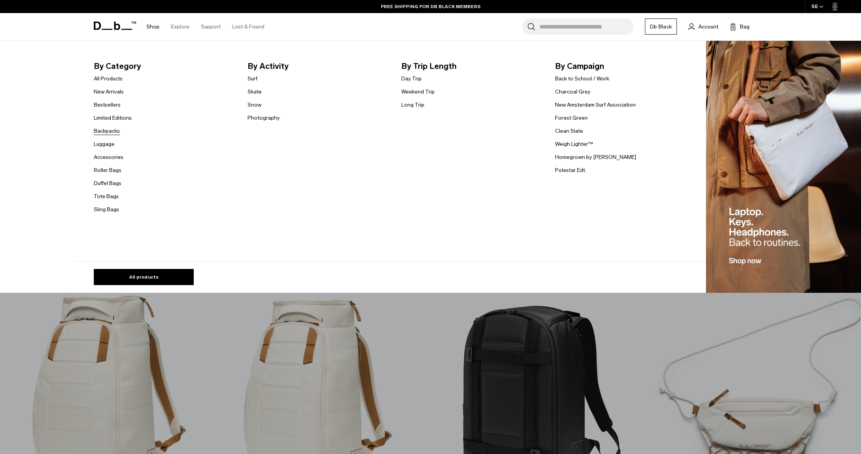
click at [112, 131] on link "Backpacks" at bounding box center [107, 131] width 26 height 8
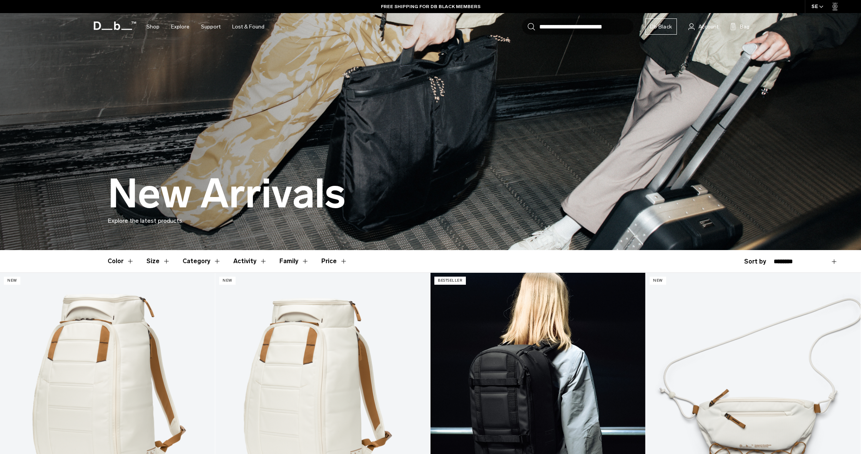
click at [482, 385] on link "Ramverk Backpack 21L Black Out" at bounding box center [537, 392] width 215 height 239
click at [506, 372] on link "Ramverk Backpack 21L Black Out" at bounding box center [537, 392] width 215 height 239
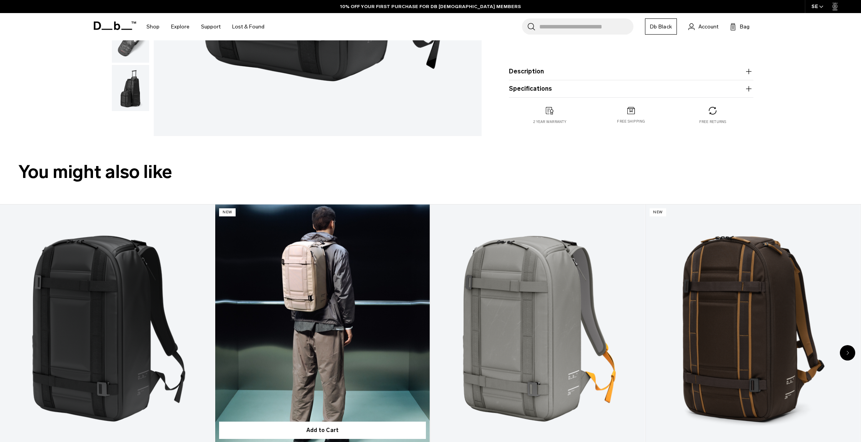
scroll to position [66, 0]
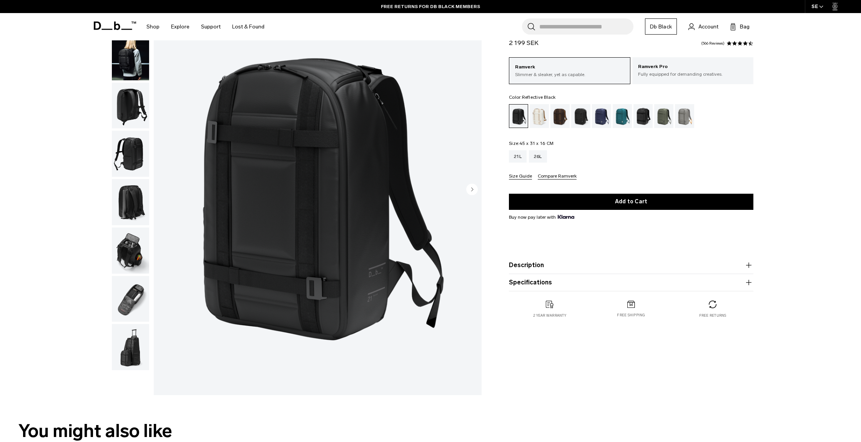
click at [645, 116] on div "Reflective Black" at bounding box center [643, 116] width 20 height 24
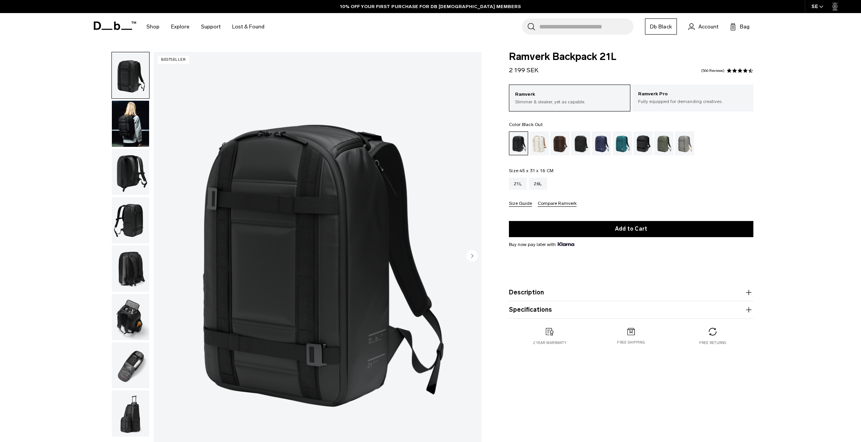
click at [581, 142] on div "Charcoal Grey" at bounding box center [581, 143] width 20 height 24
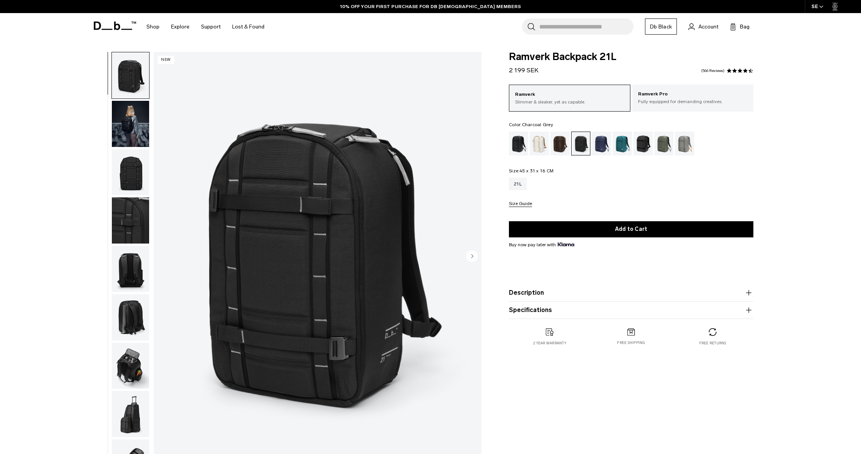
click at [133, 126] on img "button" at bounding box center [130, 124] width 37 height 46
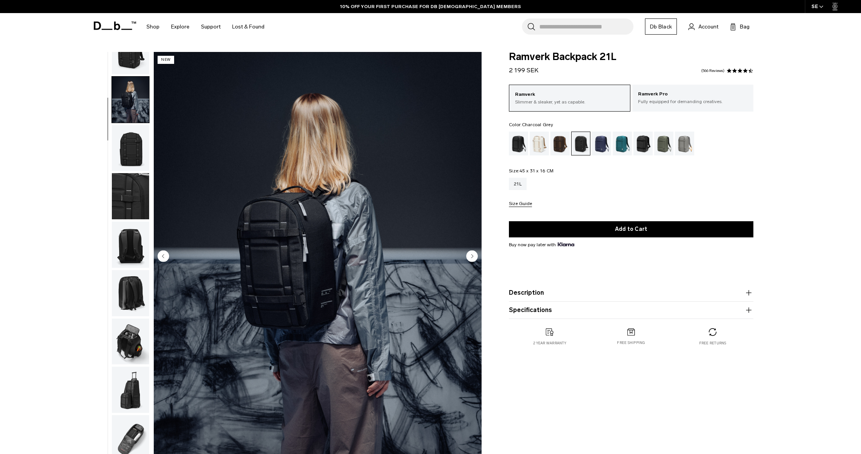
click at [137, 183] on img "button" at bounding box center [130, 196] width 37 height 46
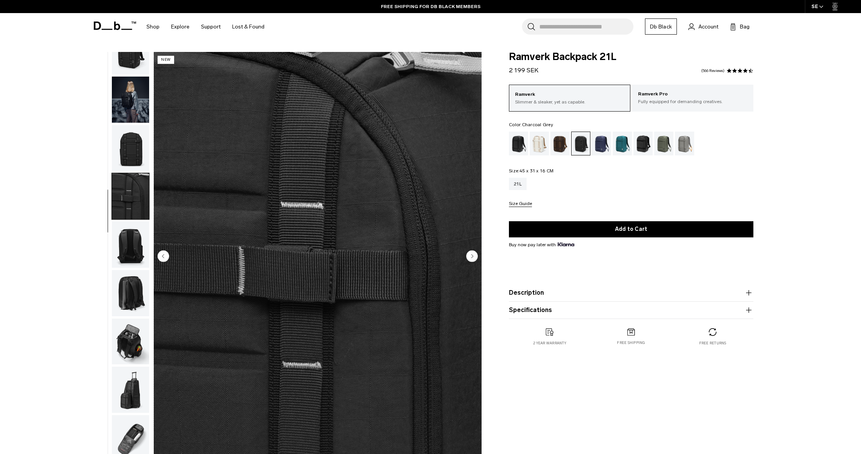
click at [123, 237] on img "button" at bounding box center [130, 244] width 37 height 46
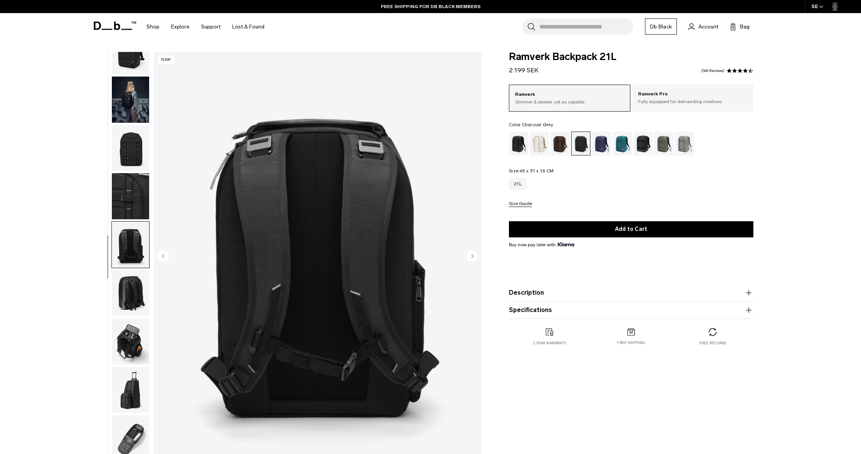
click at [111, 138] on div at bounding box center [129, 256] width 42 height 409
click at [133, 143] on img "button" at bounding box center [130, 148] width 37 height 46
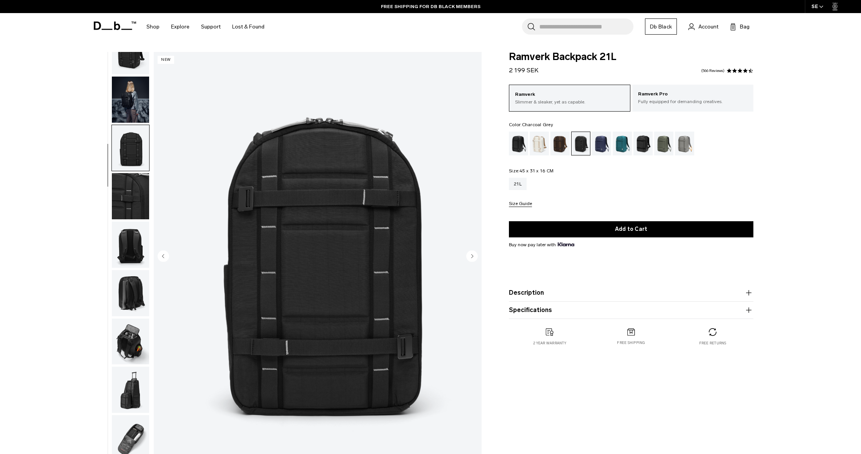
click at [130, 102] on img "button" at bounding box center [130, 99] width 37 height 46
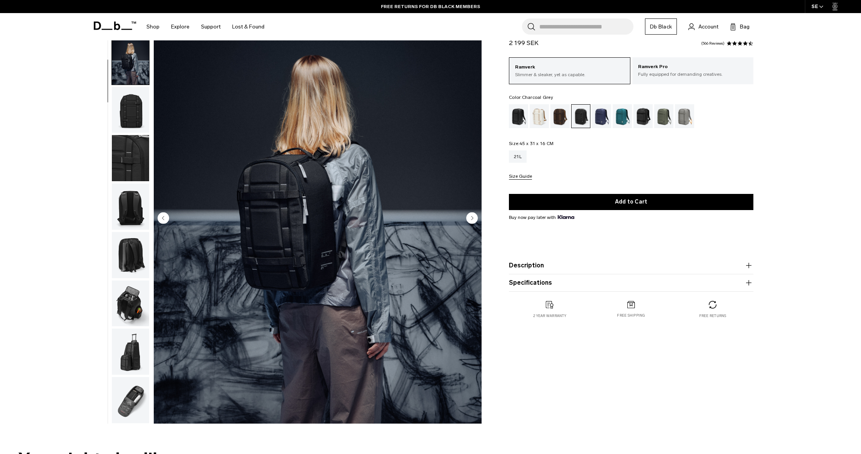
scroll to position [110, 0]
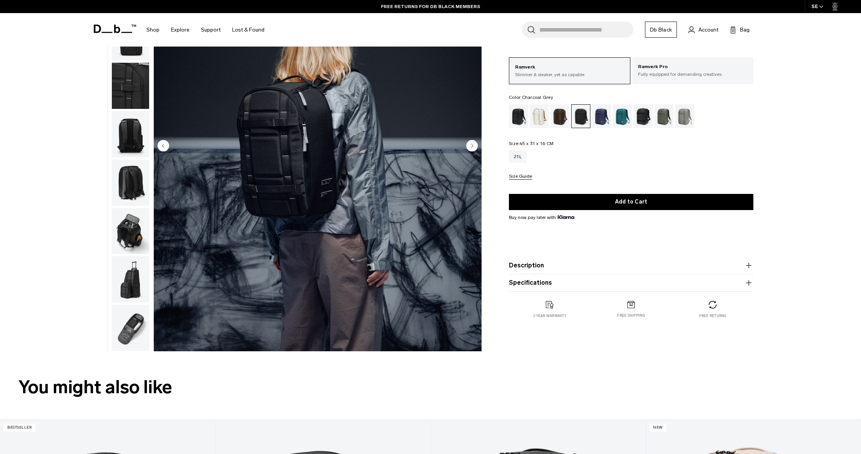
click at [137, 235] on img "button" at bounding box center [130, 231] width 37 height 46
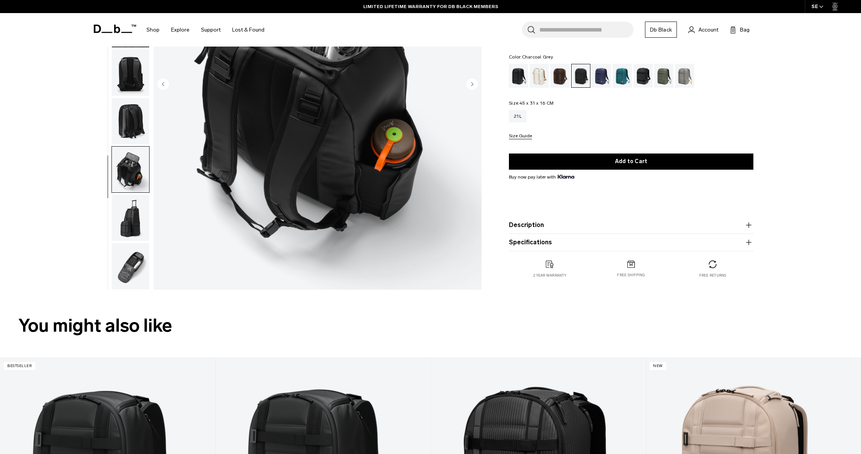
scroll to position [219, 0]
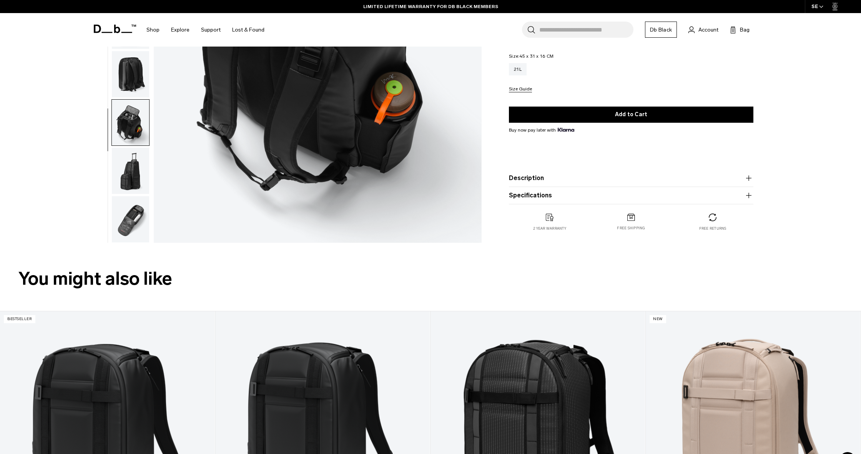
click at [138, 203] on img "button" at bounding box center [130, 219] width 37 height 46
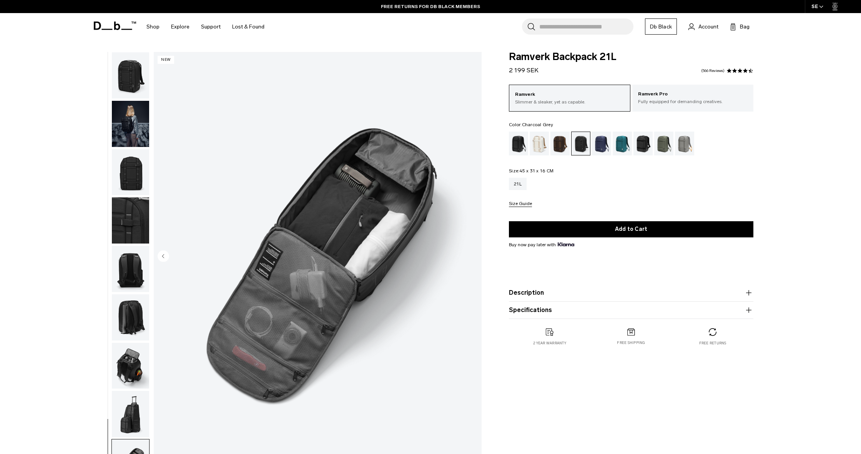
scroll to position [14, 0]
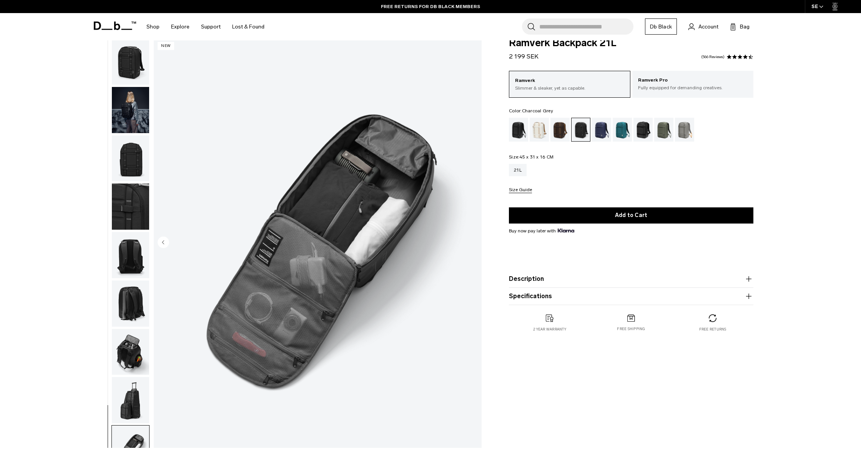
click at [139, 160] on img "button" at bounding box center [130, 158] width 37 height 46
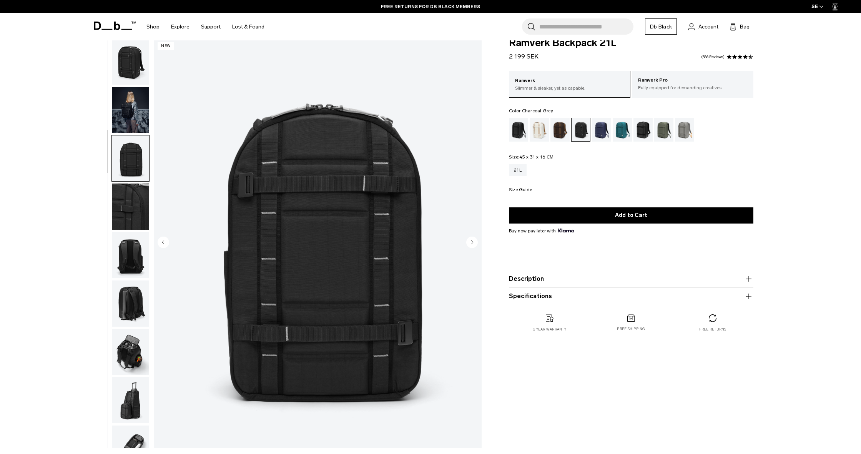
scroll to position [29, 0]
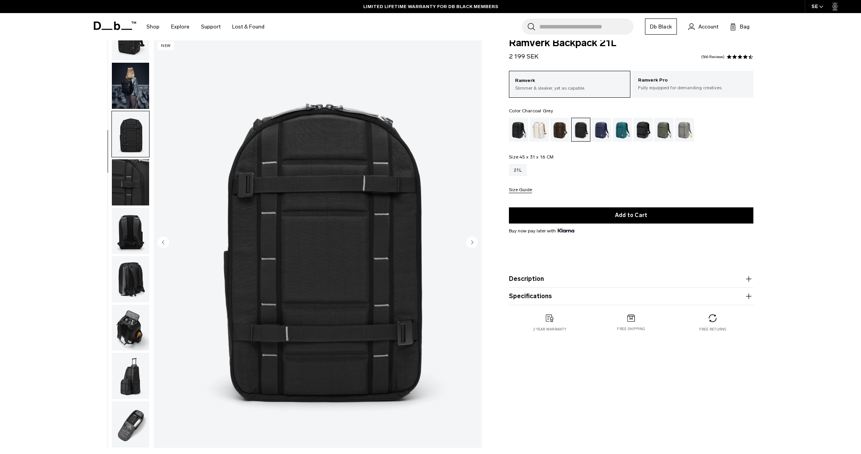
click at [539, 296] on button "Specifications" at bounding box center [631, 295] width 244 height 9
click at [531, 279] on button "Description" at bounding box center [631, 278] width 244 height 9
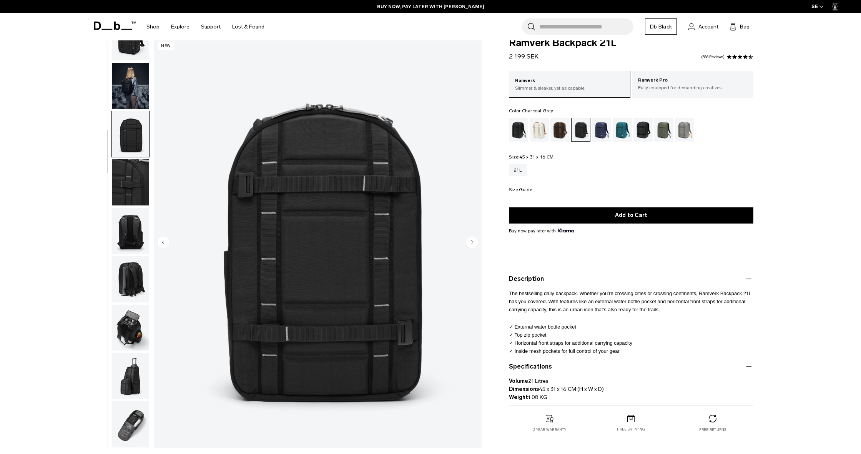
click at [134, 282] on img "button" at bounding box center [130, 279] width 37 height 46
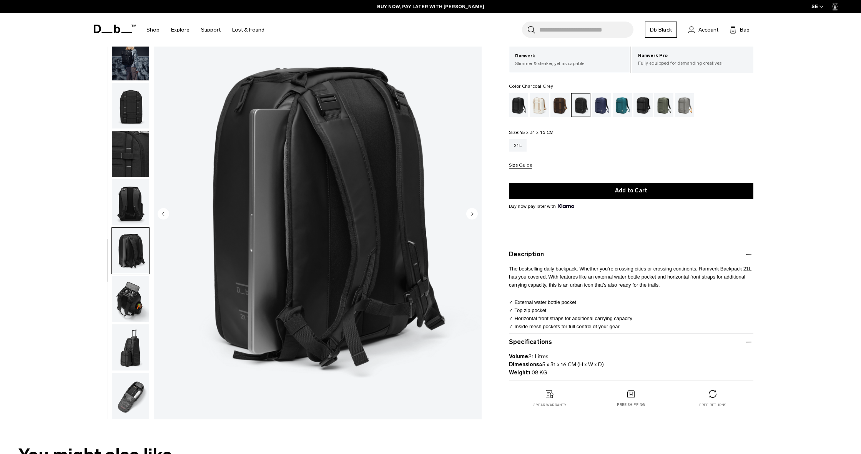
scroll to position [44, 0]
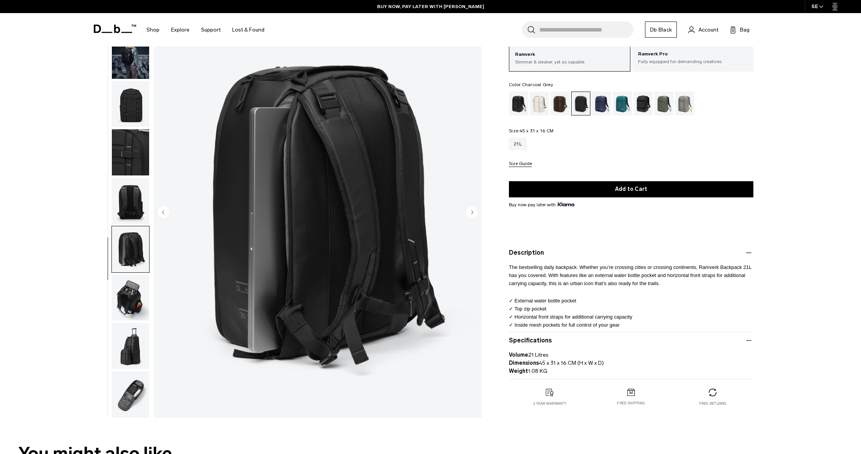
click at [134, 280] on img "button" at bounding box center [130, 297] width 37 height 46
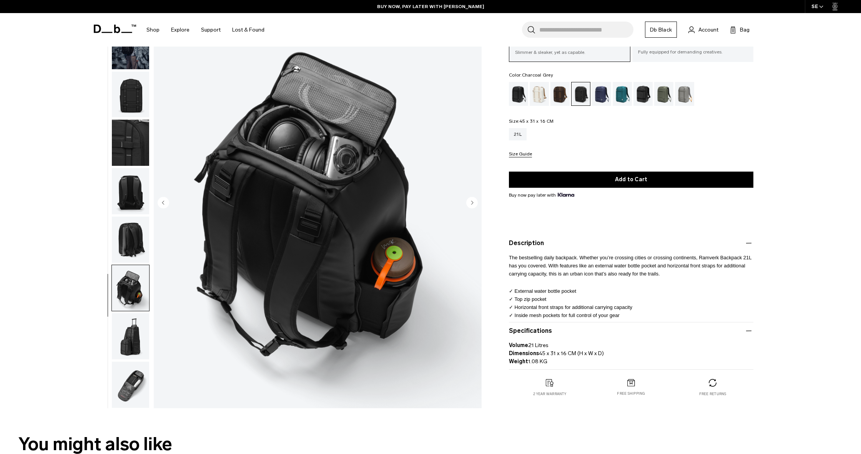
scroll to position [58, 0]
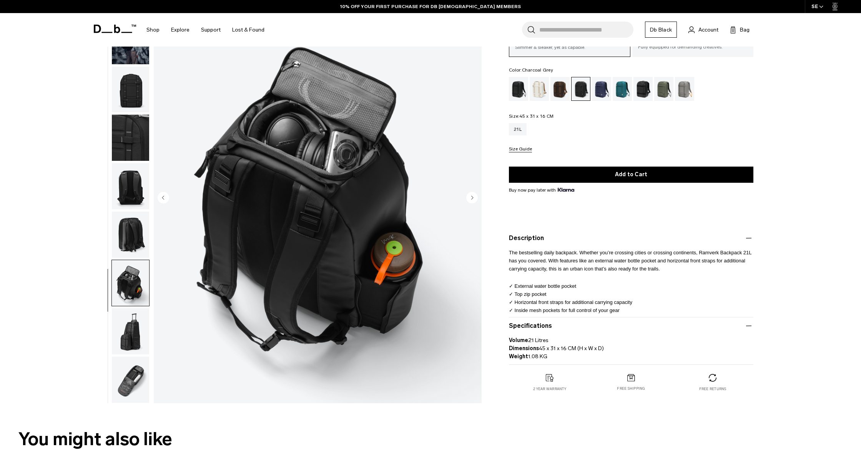
click at [123, 339] on img "button" at bounding box center [130, 331] width 37 height 46
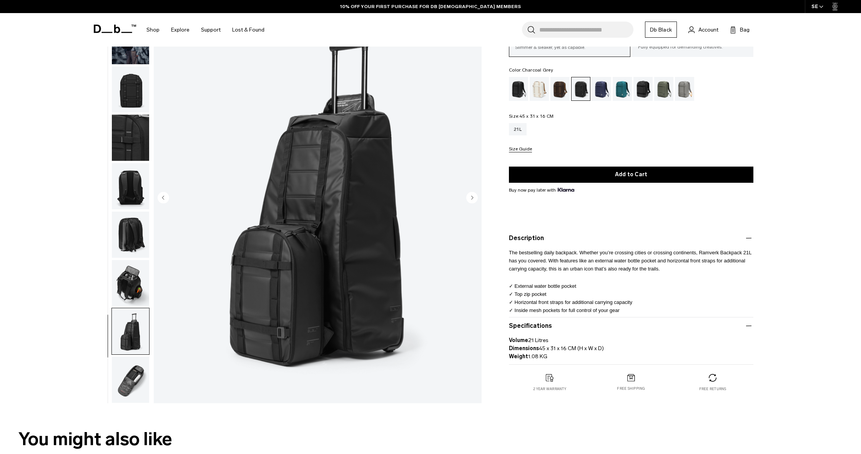
click at [128, 383] on img "button" at bounding box center [130, 379] width 37 height 46
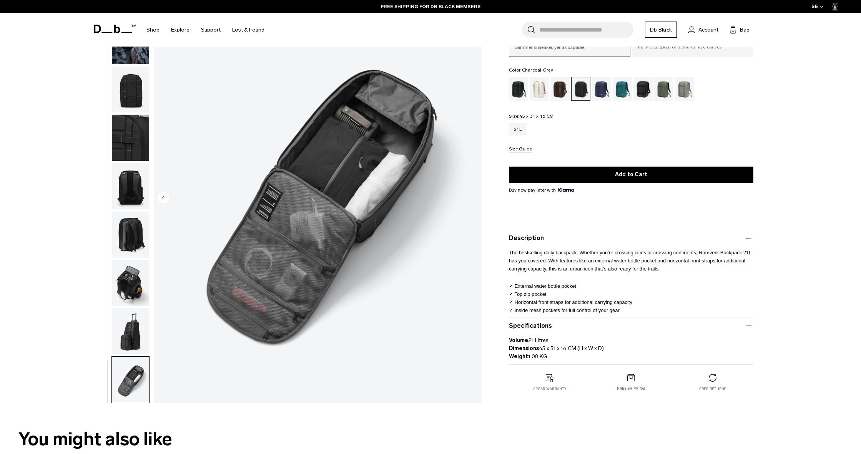
click at [136, 88] on img "button" at bounding box center [130, 89] width 37 height 46
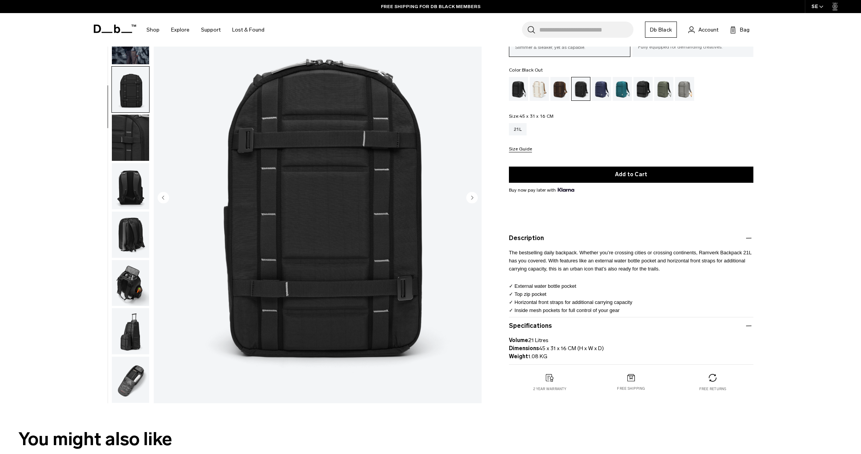
click at [516, 90] on div "Black Out" at bounding box center [519, 89] width 20 height 24
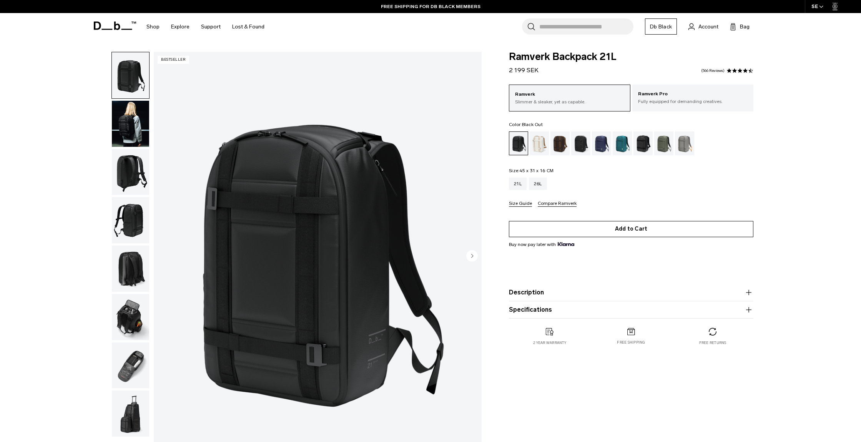
click at [624, 232] on button "Add to Cart" at bounding box center [631, 229] width 244 height 16
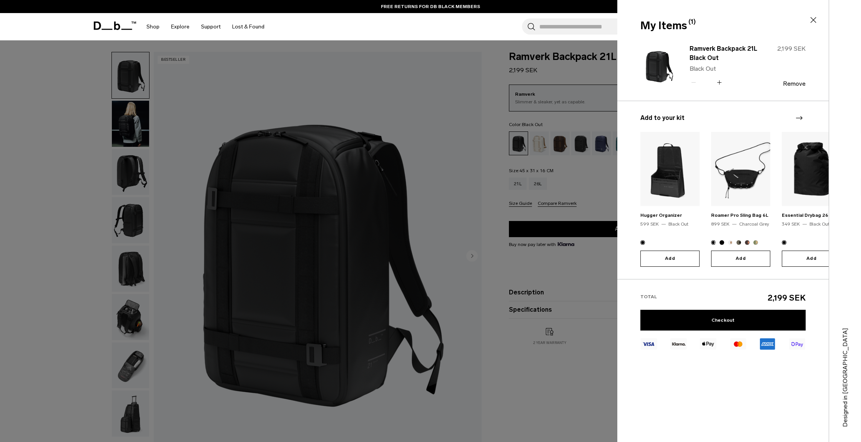
click at [800, 116] on icon "Next slide" at bounding box center [798, 117] width 9 height 9
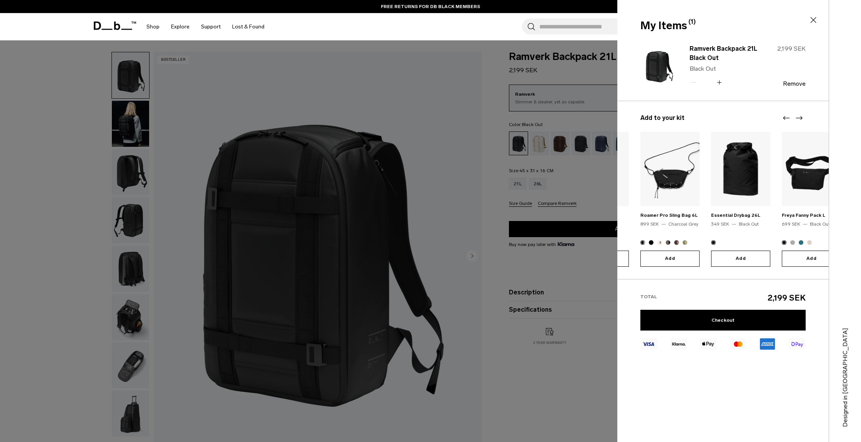
click at [674, 159] on img at bounding box center [669, 169] width 59 height 74
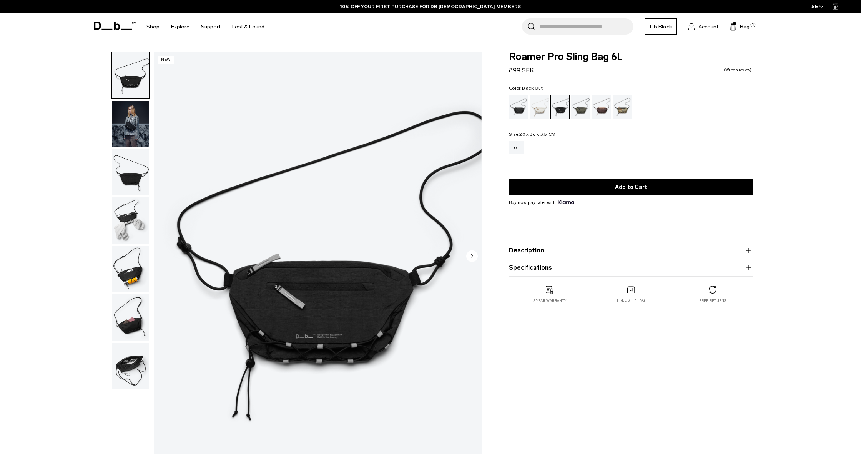
click at [516, 107] on div "Black Out" at bounding box center [519, 107] width 20 height 24
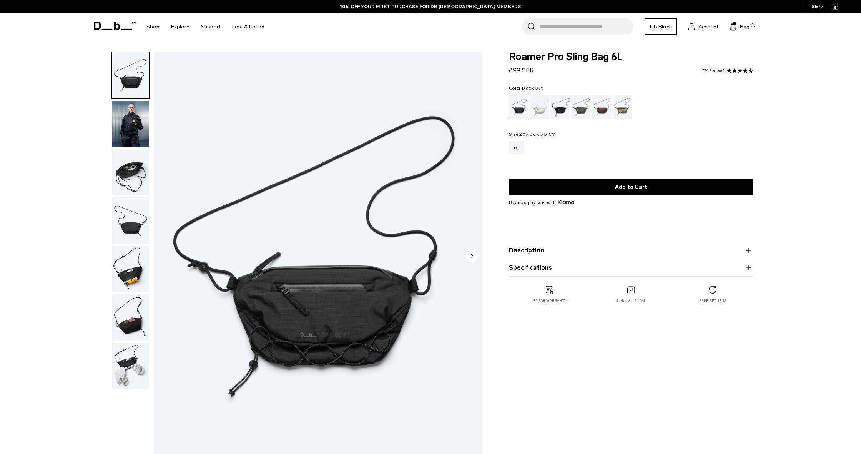
click at [130, 121] on img "button" at bounding box center [130, 124] width 37 height 46
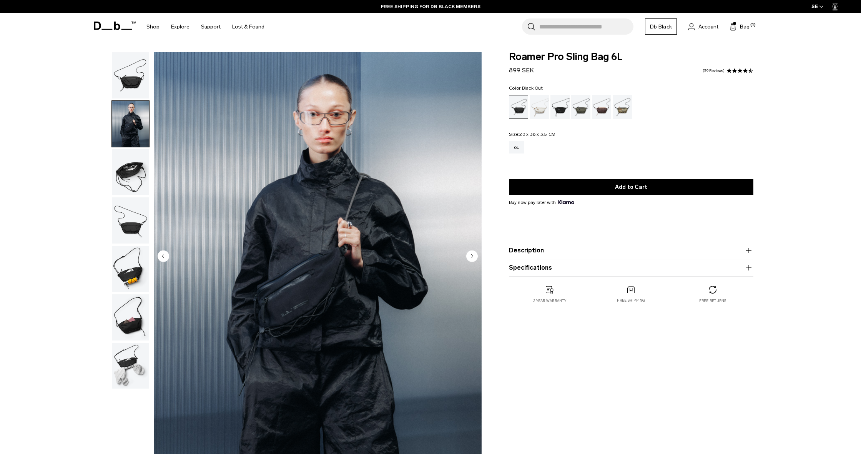
click at [125, 180] on img "button" at bounding box center [130, 172] width 37 height 46
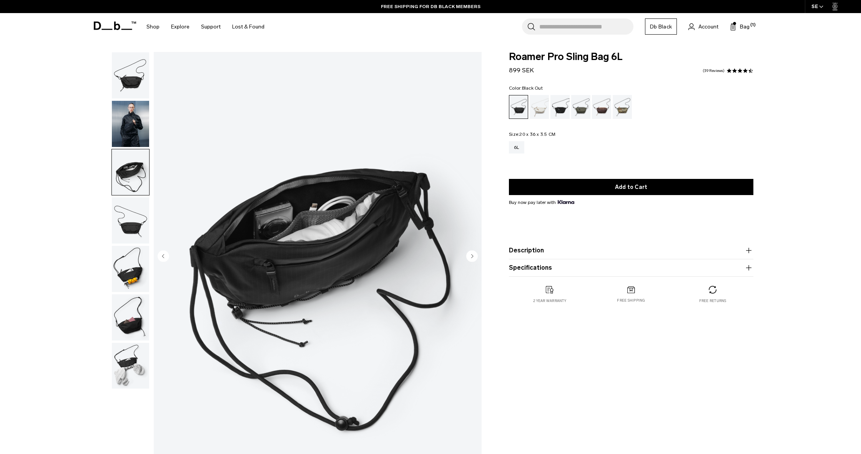
click at [121, 239] on img "button" at bounding box center [130, 220] width 37 height 46
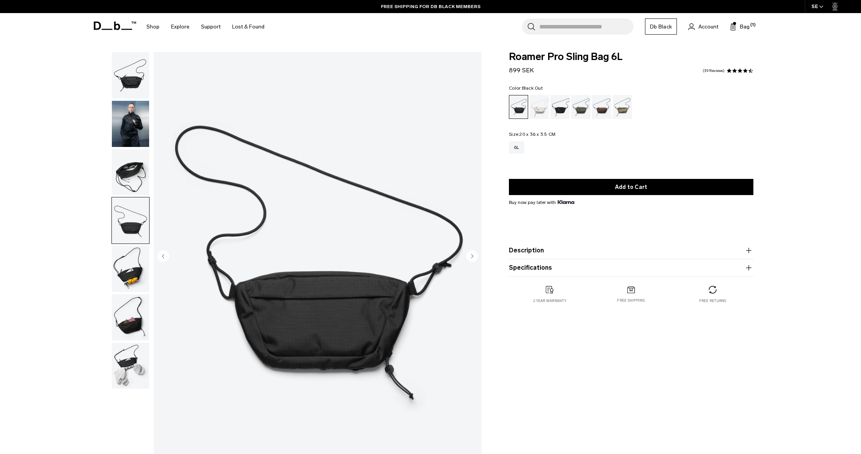
click at [120, 280] on img "button" at bounding box center [130, 269] width 37 height 46
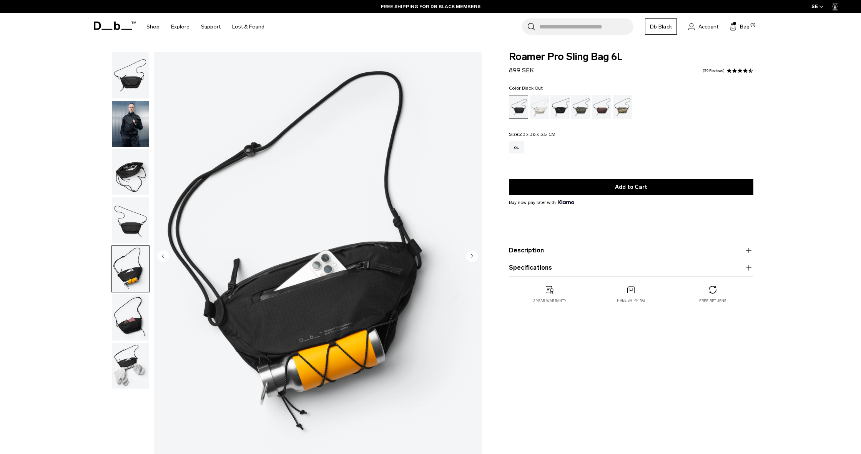
click at [133, 200] on img "button" at bounding box center [130, 220] width 37 height 46
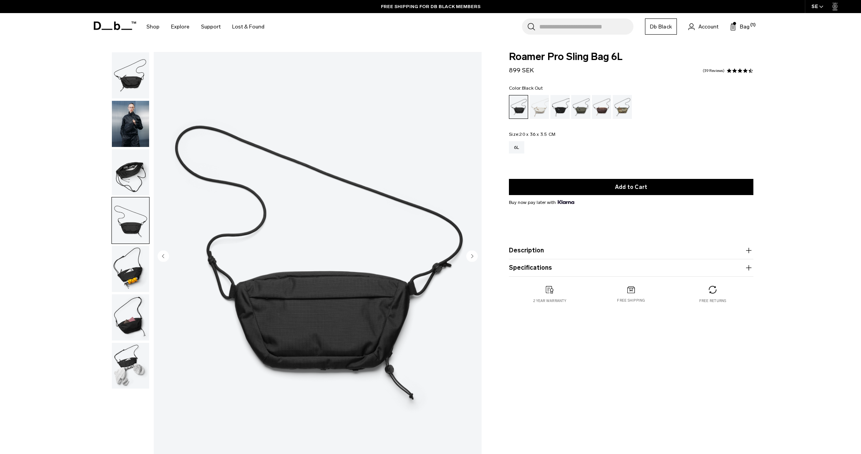
click at [133, 333] on img "button" at bounding box center [130, 317] width 37 height 46
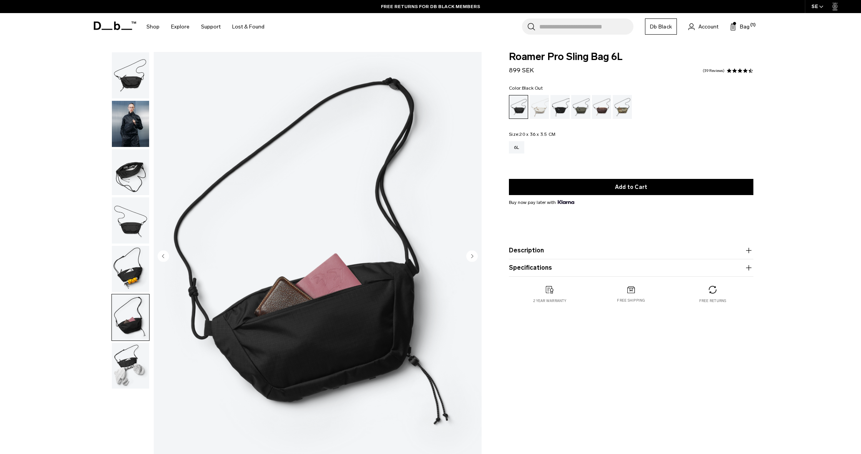
click at [127, 369] on img "button" at bounding box center [130, 365] width 37 height 46
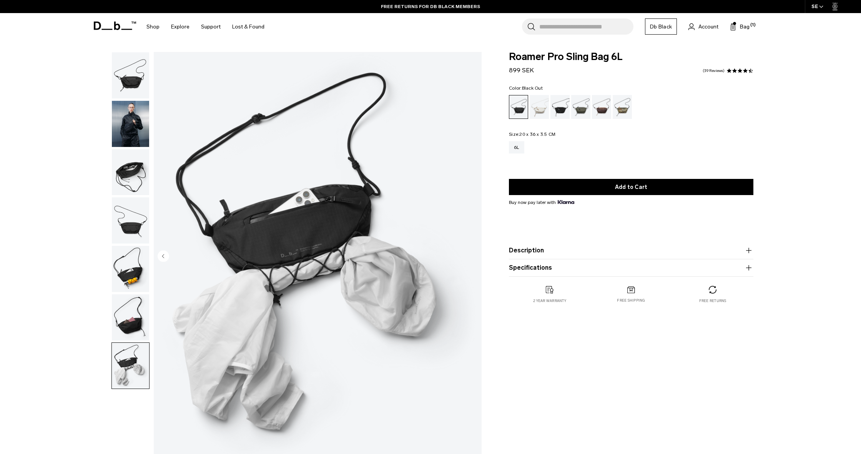
click at [134, 80] on img "button" at bounding box center [130, 75] width 37 height 46
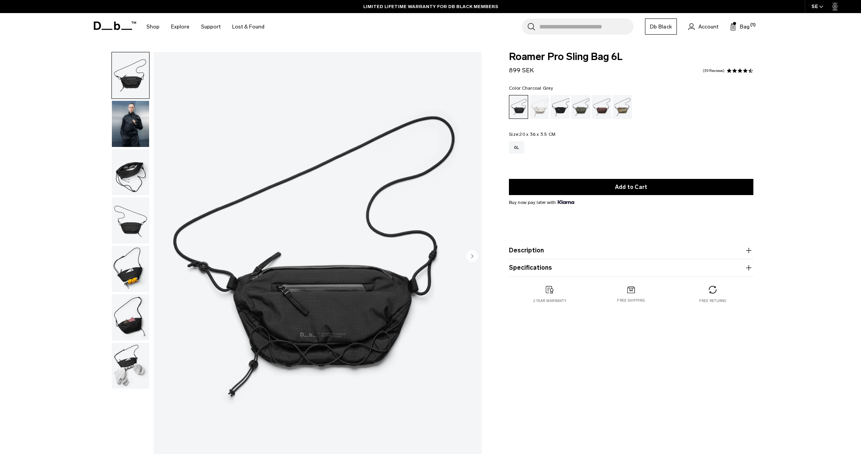
click at [556, 106] on div "Charcoal Grey" at bounding box center [560, 107] width 20 height 24
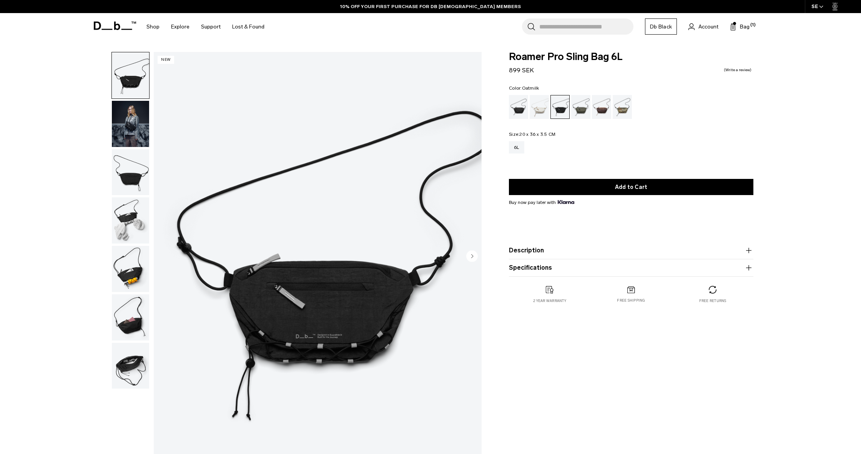
click at [535, 108] on div "Oatmilk" at bounding box center [540, 107] width 20 height 24
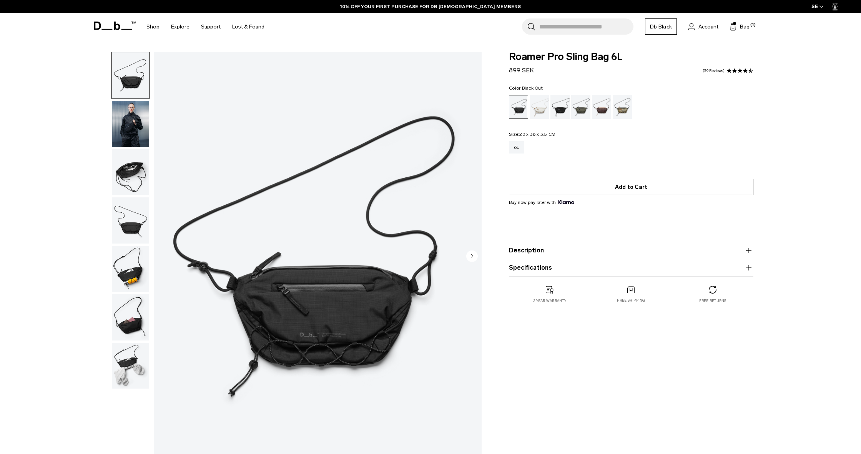
click at [625, 187] on button "Add to Cart" at bounding box center [631, 187] width 244 height 16
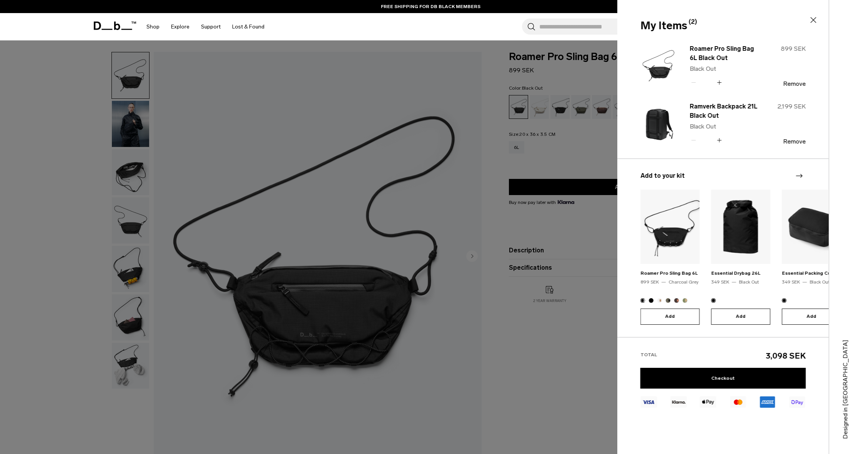
click at [801, 177] on icon "Next slide" at bounding box center [798, 175] width 9 height 9
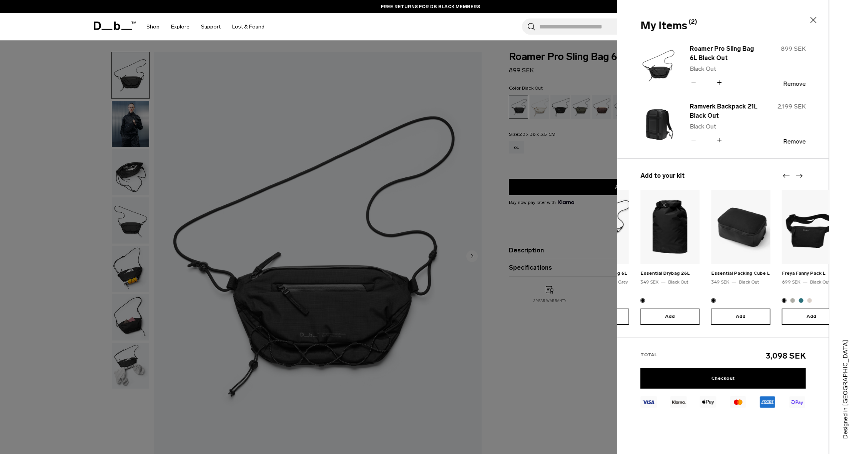
click at [801, 177] on icon "Next slide" at bounding box center [798, 175] width 9 height 9
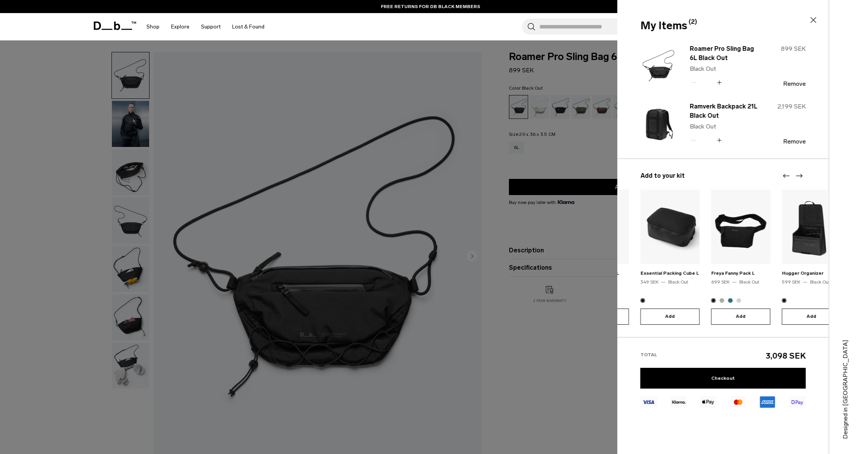
click at [801, 177] on icon "Next slide" at bounding box center [798, 175] width 9 height 9
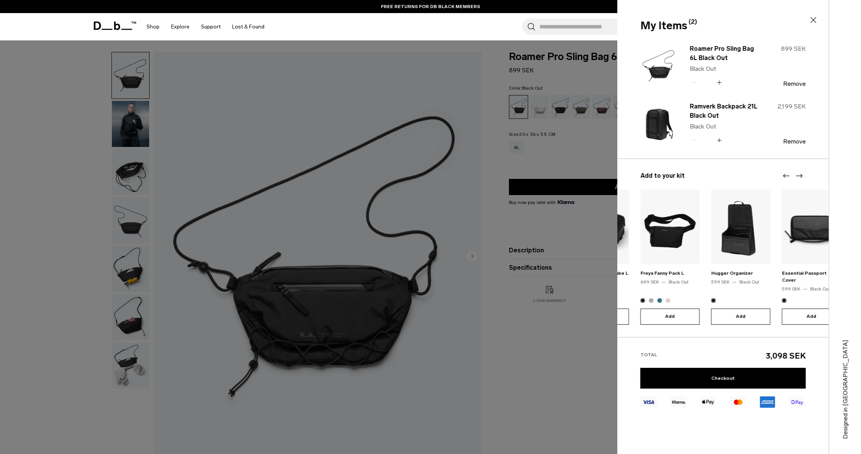
click at [801, 177] on icon "Next slide" at bounding box center [798, 175] width 9 height 9
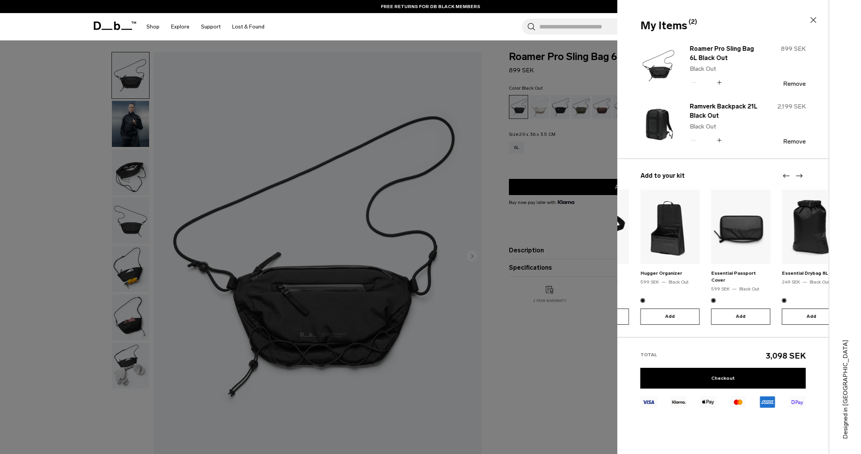
click at [801, 177] on icon "Next slide" at bounding box center [798, 175] width 9 height 9
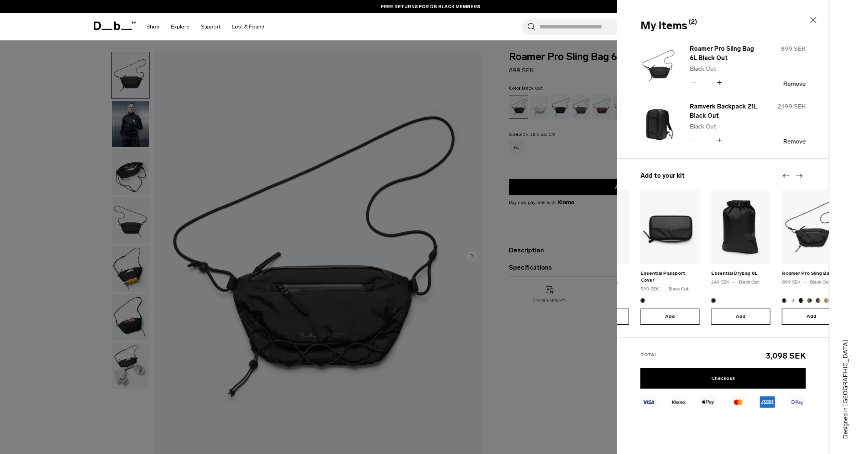
click at [801, 177] on icon "Next slide" at bounding box center [798, 175] width 9 height 9
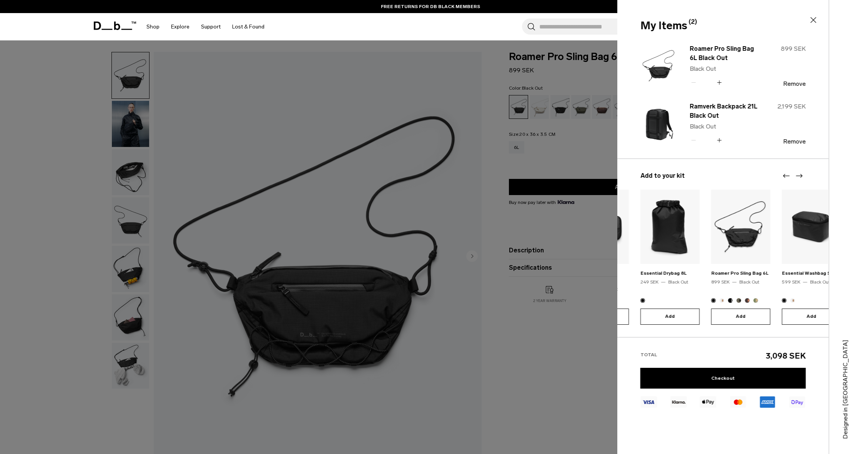
click at [801, 177] on icon "Next slide" at bounding box center [798, 175] width 9 height 9
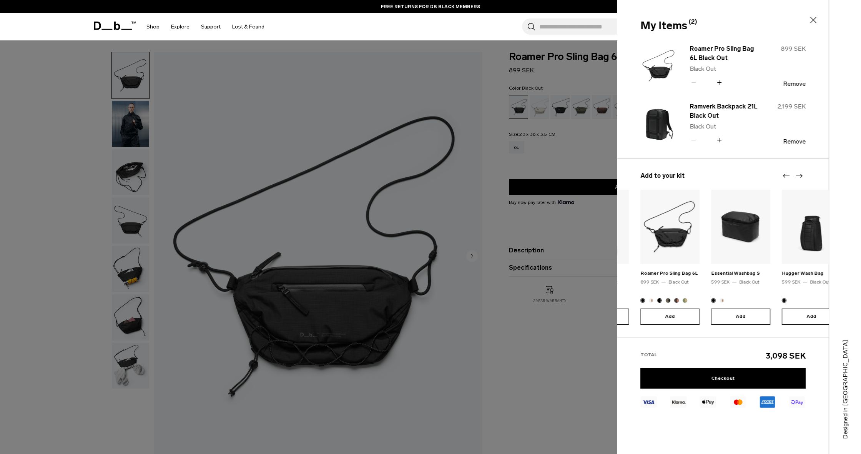
click at [801, 177] on icon "Next slide" at bounding box center [798, 175] width 9 height 9
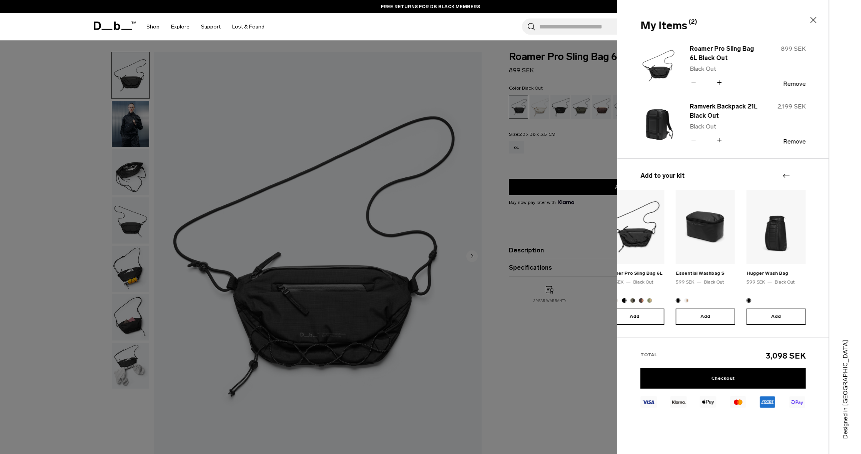
click at [801, 177] on div at bounding box center [792, 175] width 23 height 9
click at [175, 26] on link "Explore" at bounding box center [180, 26] width 18 height 27
click at [155, 28] on link "Shop" at bounding box center [152, 26] width 13 height 27
click at [812, 20] on icon at bounding box center [813, 19] width 9 height 9
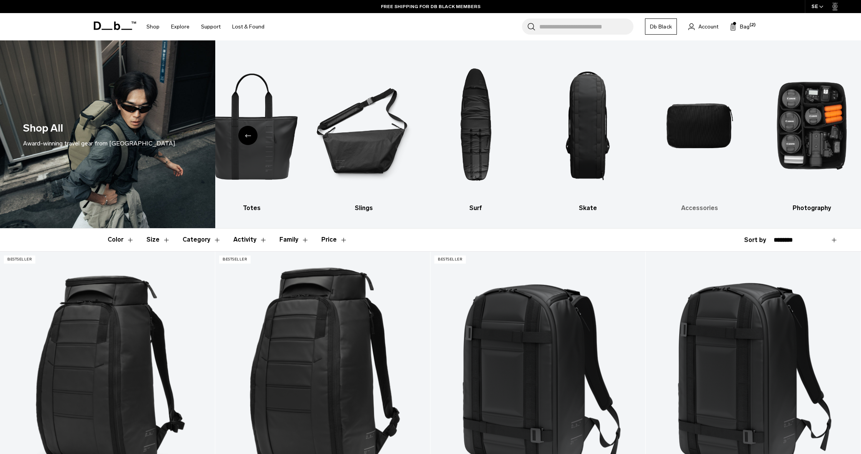
click at [708, 122] on img "9 / 10" at bounding box center [699, 126] width 98 height 148
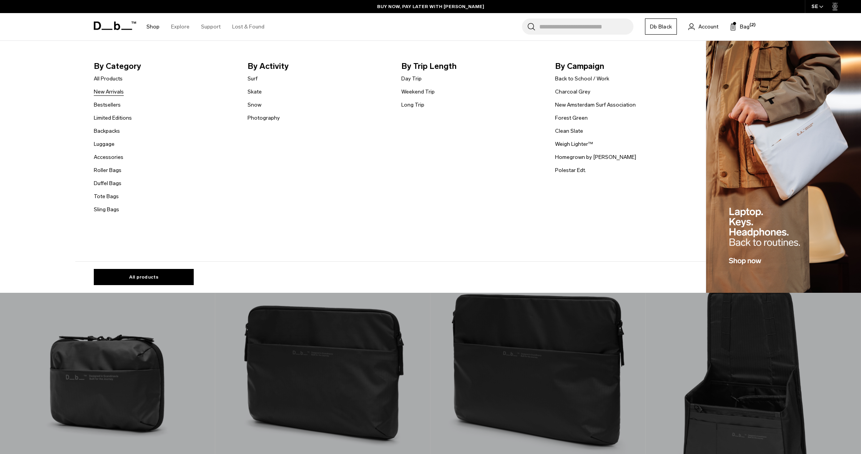
click at [118, 91] on link "New Arrivals" at bounding box center [109, 92] width 30 height 8
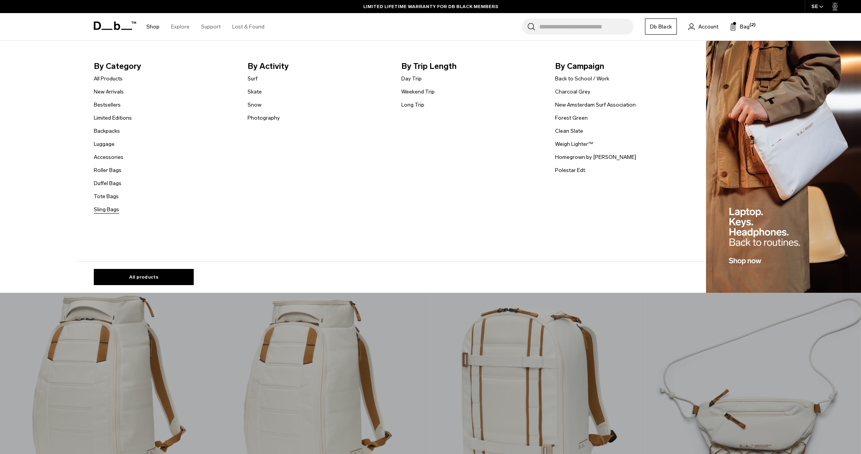
click at [112, 210] on link "Sling Bags" at bounding box center [106, 209] width 25 height 8
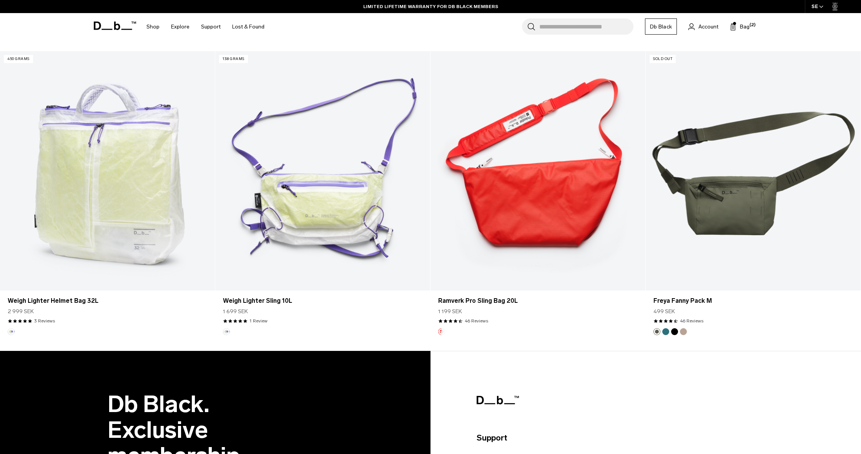
scroll to position [2230, 0]
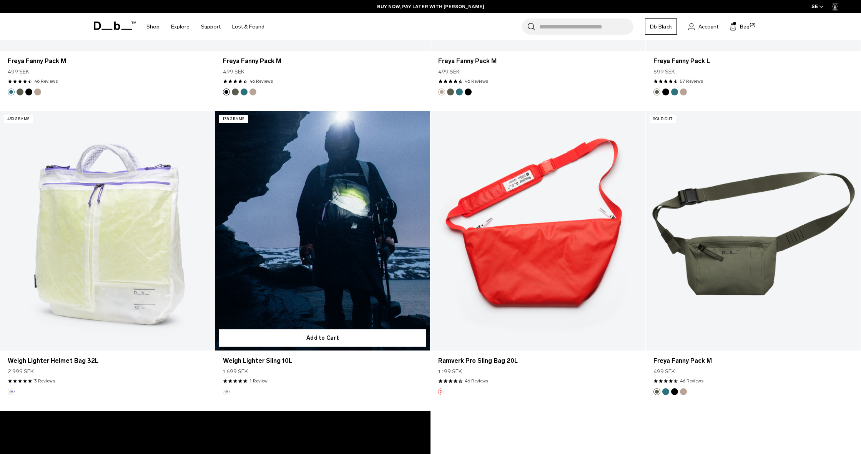
click at [297, 228] on link "Weigh Lighter Sling 10L" at bounding box center [322, 230] width 215 height 239
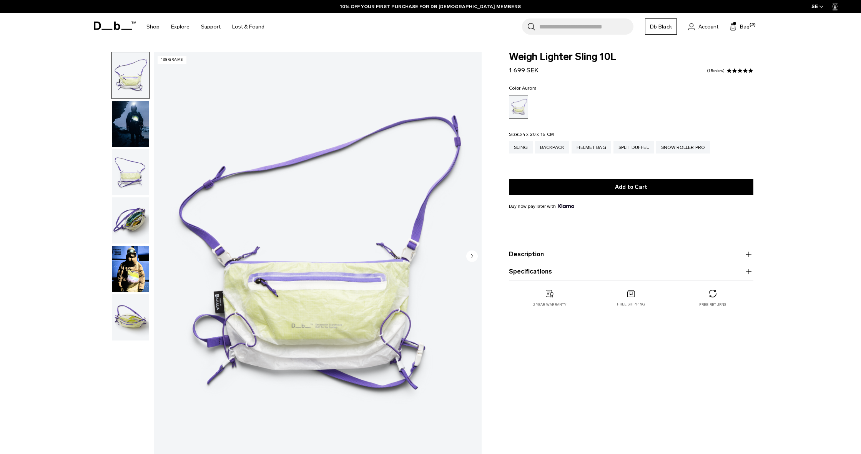
drag, startPoint x: 135, startPoint y: 120, endPoint x: 133, endPoint y: 133, distance: 12.7
click at [135, 121] on img "button" at bounding box center [130, 124] width 37 height 46
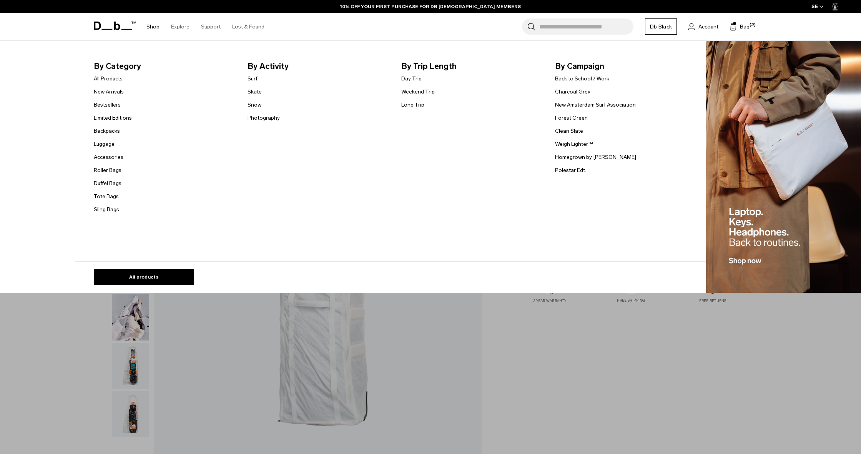
click at [148, 27] on link "Shop" at bounding box center [152, 26] width 13 height 27
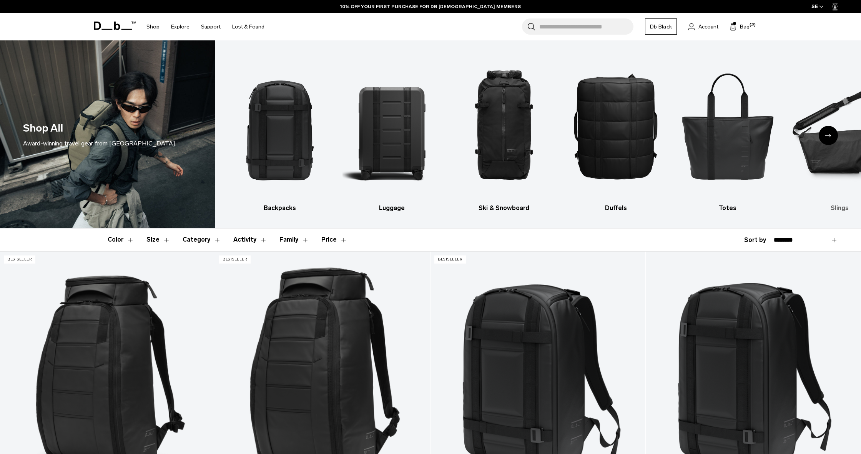
click at [845, 150] on img "6 / 10" at bounding box center [839, 126] width 98 height 148
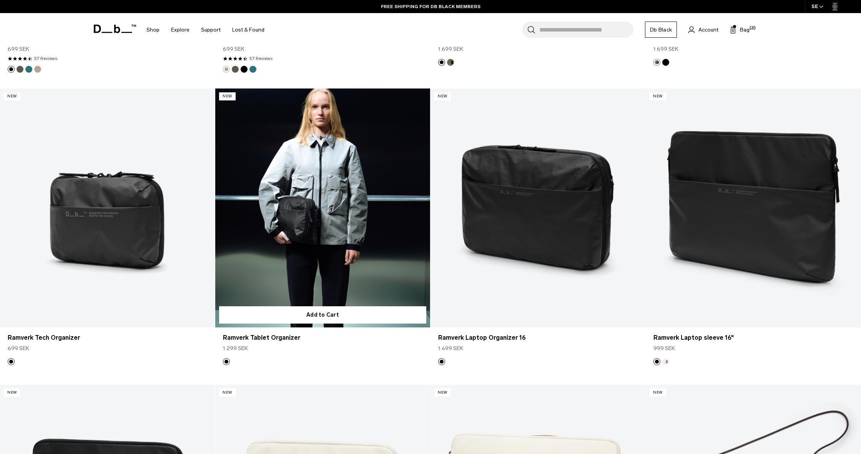
scroll to position [1058, 0]
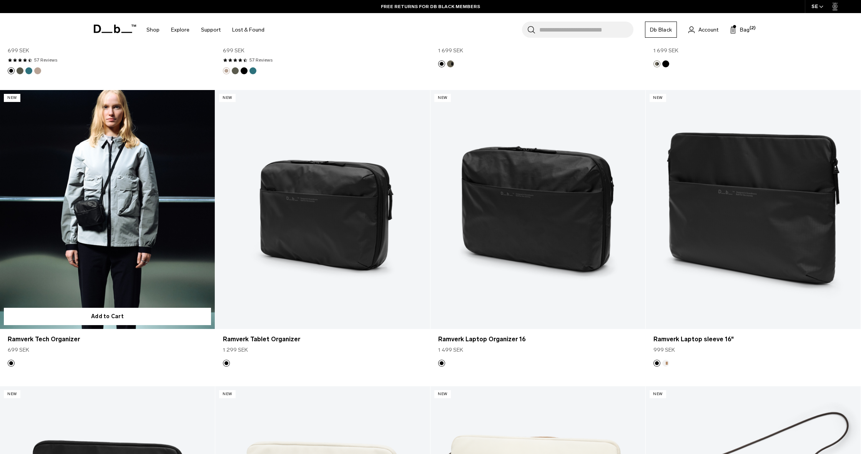
click at [104, 233] on link "Ramverk Tech Organizer" at bounding box center [107, 209] width 215 height 239
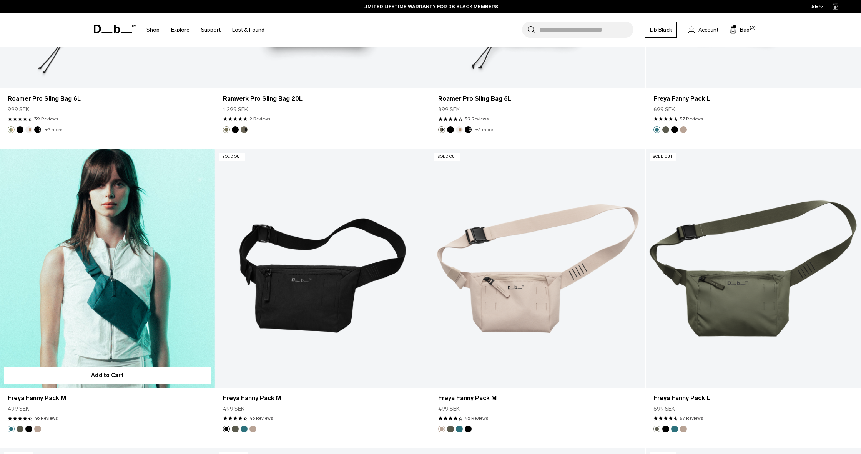
scroll to position [1986, 0]
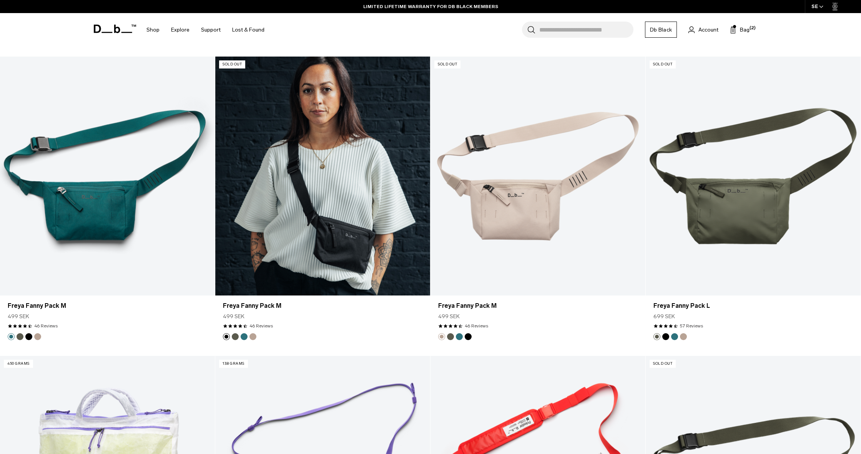
click at [306, 227] on link "Freya Fanny Pack M" at bounding box center [322, 175] width 215 height 239
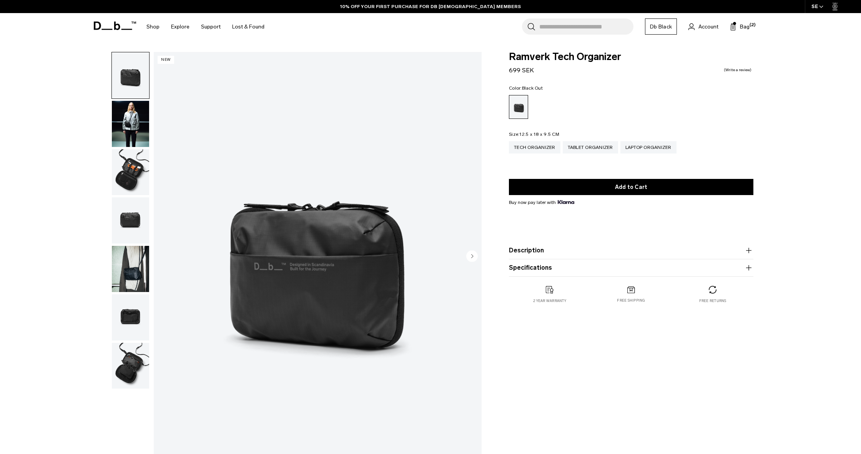
click at [131, 117] on img "button" at bounding box center [130, 124] width 37 height 46
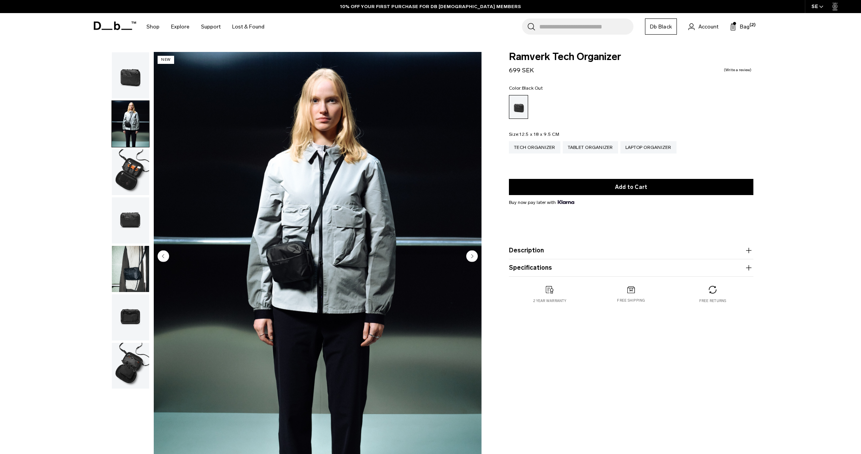
click at [132, 183] on img "button" at bounding box center [130, 172] width 37 height 46
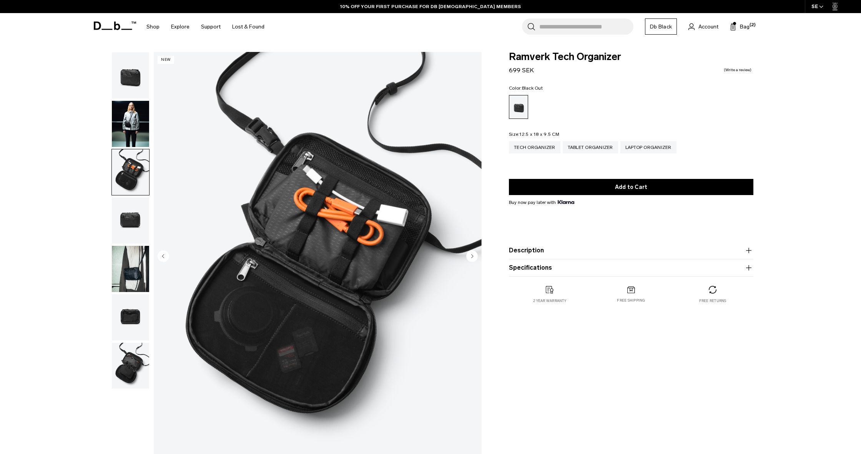
click at [130, 221] on img "button" at bounding box center [130, 220] width 37 height 46
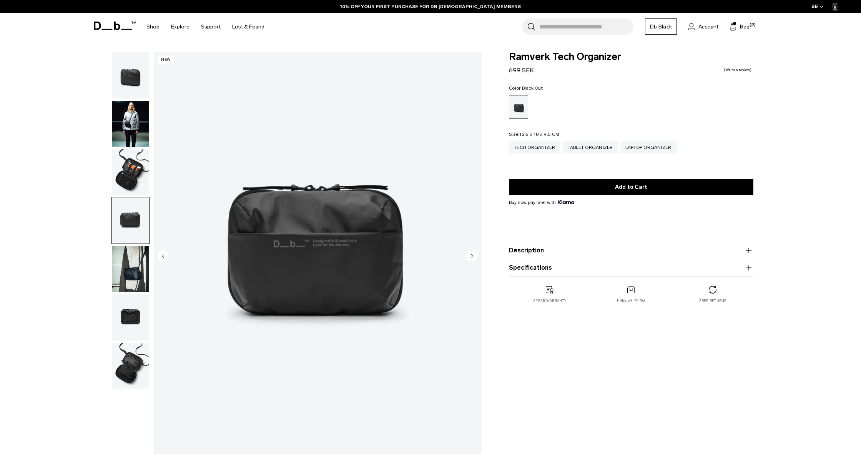
click at [131, 268] on img "button" at bounding box center [130, 269] width 37 height 46
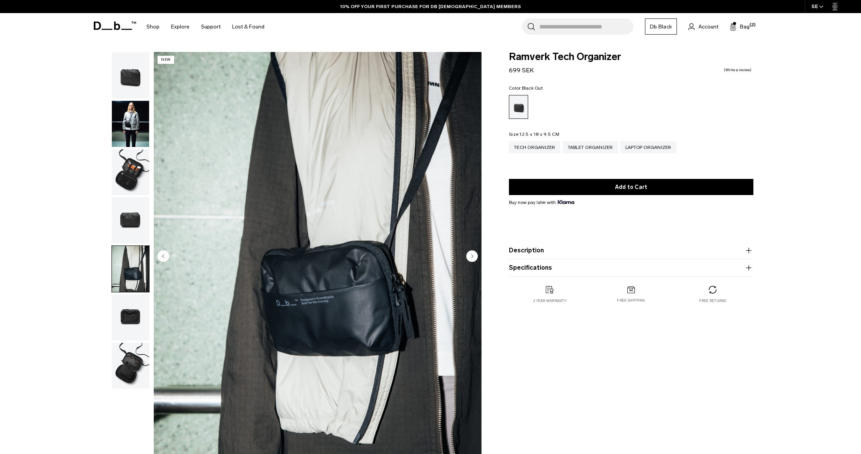
click at [132, 312] on img "button" at bounding box center [130, 317] width 37 height 46
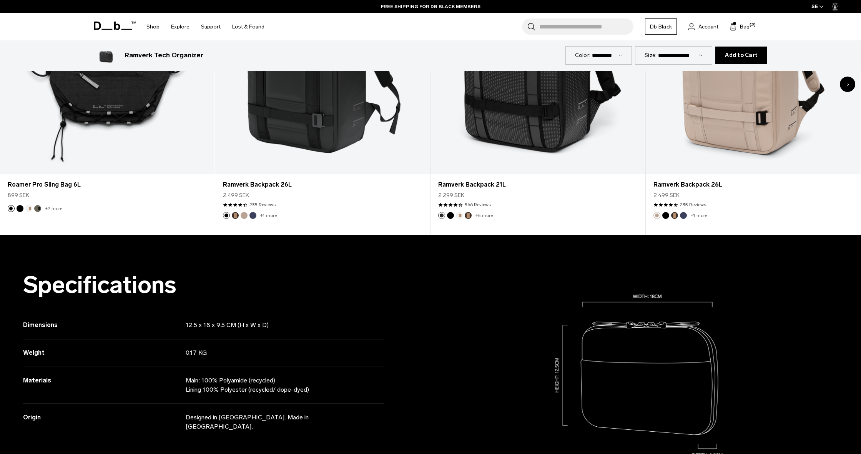
scroll to position [661, 0]
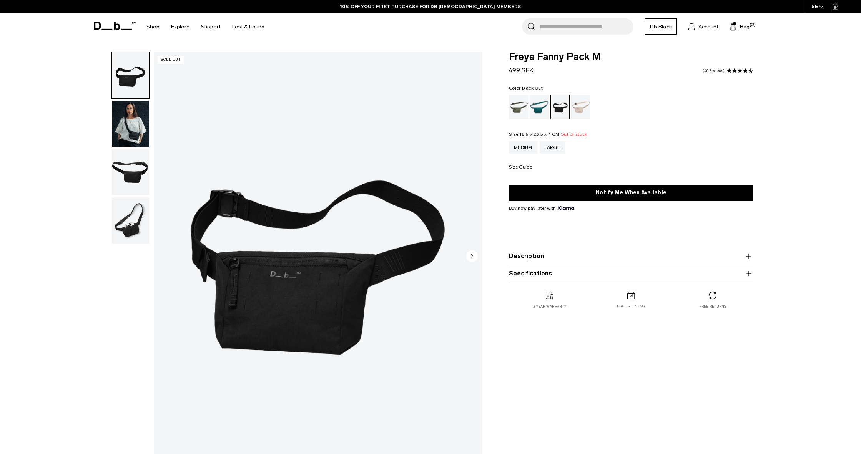
click at [138, 115] on img "button" at bounding box center [130, 124] width 37 height 46
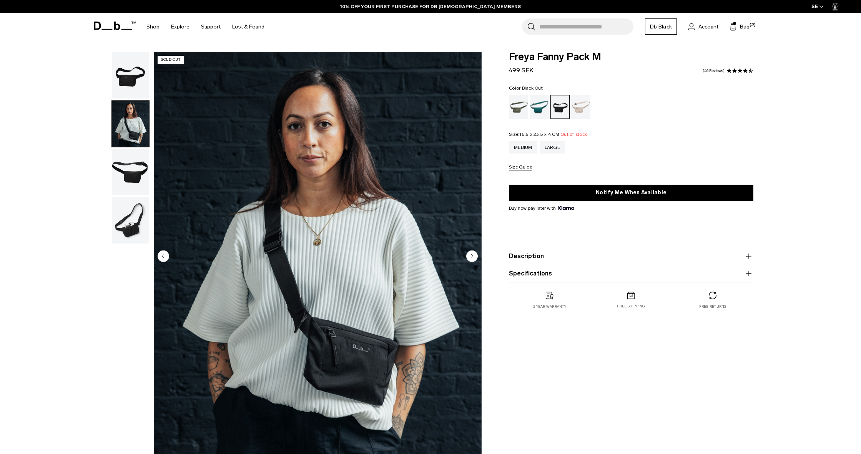
click at [133, 166] on img "button" at bounding box center [130, 172] width 37 height 46
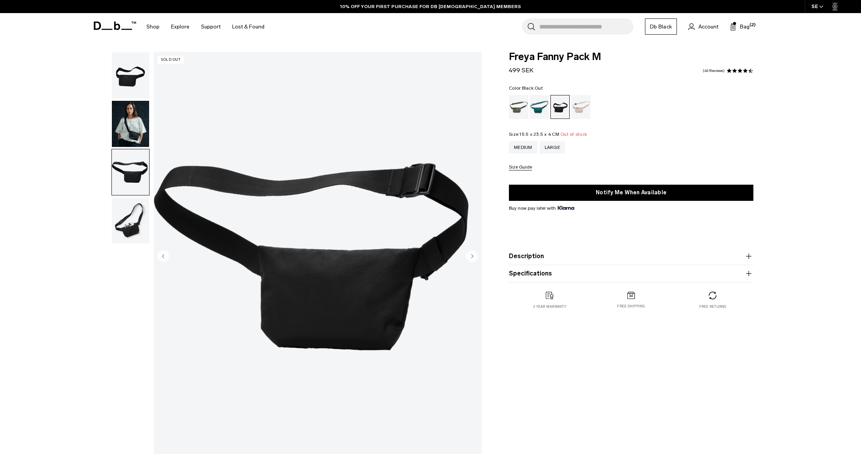
click at [131, 198] on button "button" at bounding box center [130, 220] width 38 height 47
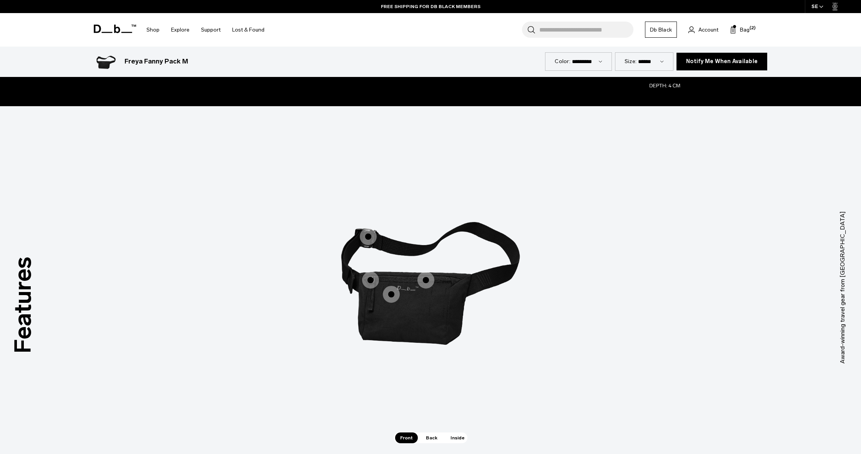
scroll to position [717, 0]
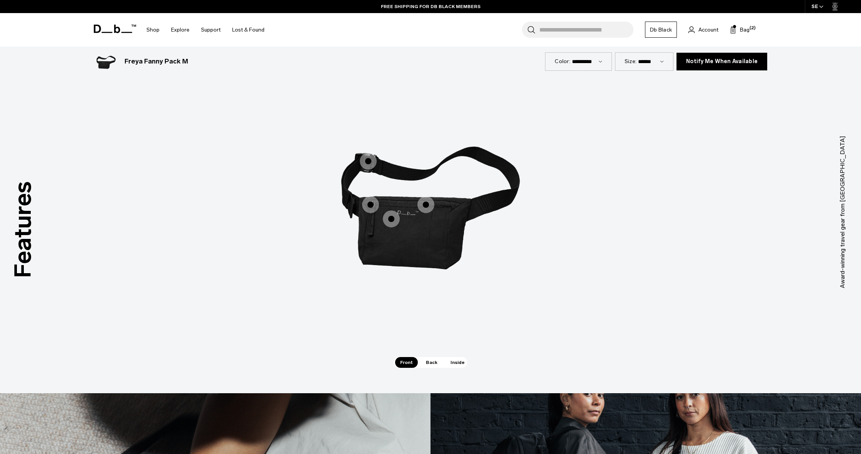
drag, startPoint x: 442, startPoint y: 195, endPoint x: 432, endPoint y: 202, distance: 12.6
click at [442, 196] on img "1 / 3" at bounding box center [430, 200] width 231 height 288
click at [432, 202] on span "1 / 3" at bounding box center [425, 204] width 17 height 17
click at [426, 206] on span "1 / 3" at bounding box center [425, 204] width 17 height 17
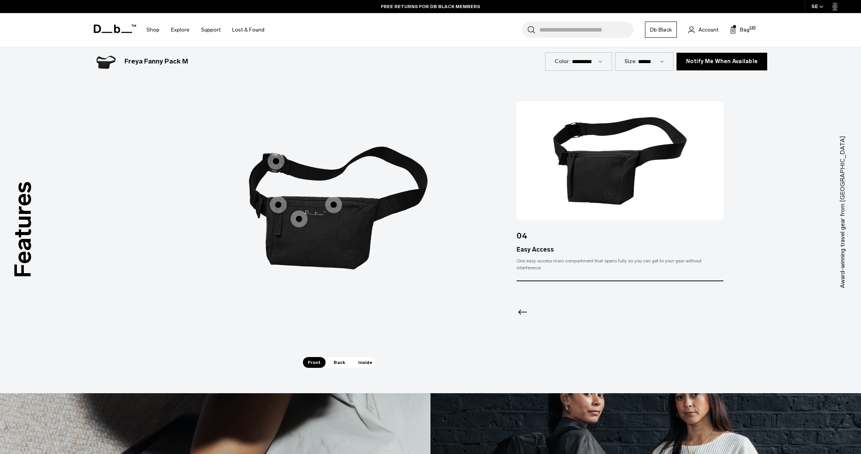
click at [297, 223] on span "1 / 3" at bounding box center [299, 218] width 17 height 17
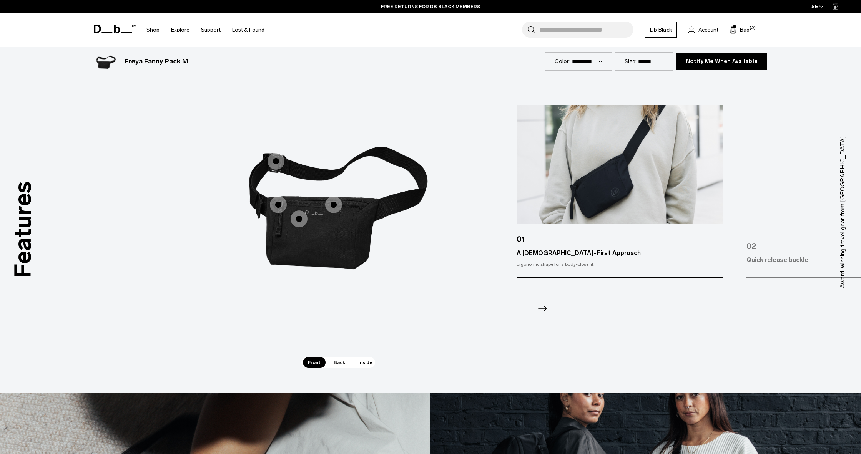
click at [274, 212] on label "Considered Details" at bounding box center [278, 204] width 18 height 18
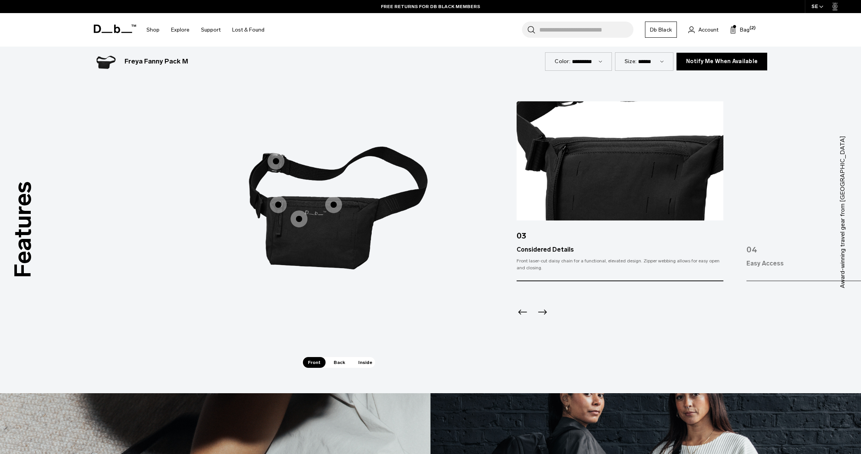
drag, startPoint x: 281, startPoint y: 155, endPoint x: 278, endPoint y: 158, distance: 4.1
click at [280, 156] on span "1 / 3" at bounding box center [276, 161] width 17 height 17
click at [277, 161] on span "1 / 3" at bounding box center [276, 161] width 17 height 17
click at [332, 361] on span "Back" at bounding box center [340, 362] width 22 height 11
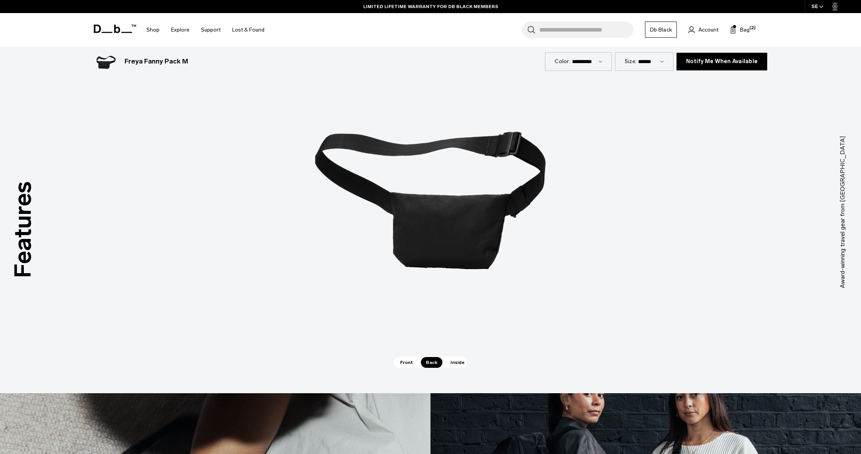
click at [457, 361] on span "Inside" at bounding box center [457, 362] width 24 height 11
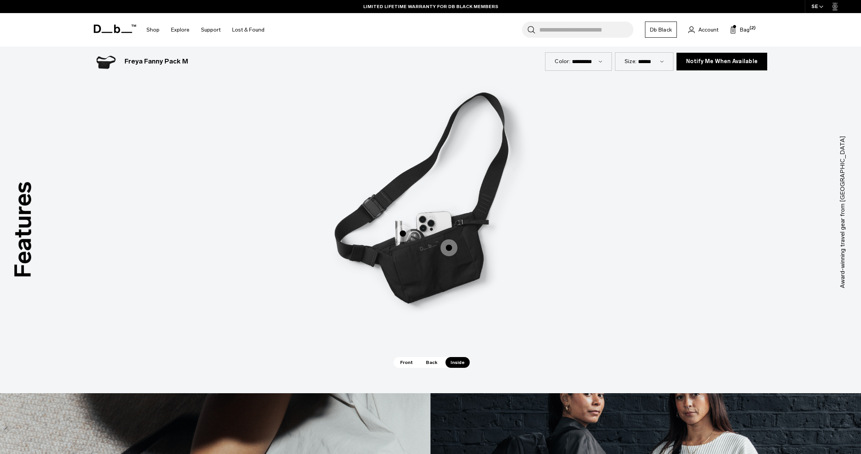
click at [435, 254] on img "3 / 3" at bounding box center [430, 200] width 231 height 288
click at [447, 249] on span "3 / 3" at bounding box center [448, 247] width 17 height 17
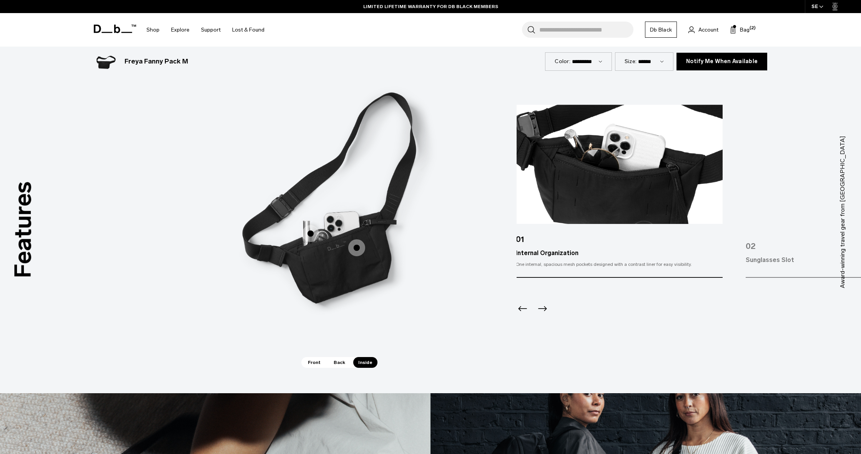
click at [636, 147] on img at bounding box center [619, 164] width 207 height 119
click at [662, 180] on img at bounding box center [620, 164] width 207 height 119
click at [521, 307] on icon "Previous slide" at bounding box center [523, 308] width 12 height 12
select select "**********"
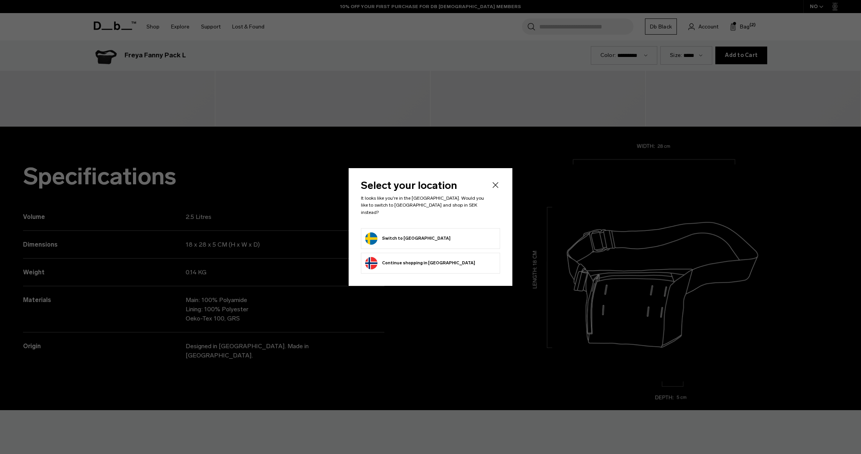
click at [428, 233] on form "Switch to Sweden" at bounding box center [430, 238] width 131 height 12
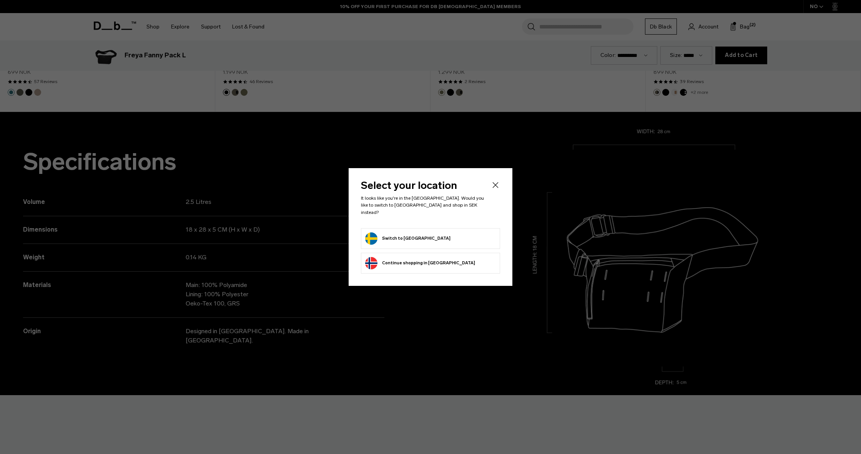
click at [394, 234] on button "Switch to Sweden" at bounding box center [407, 238] width 85 height 12
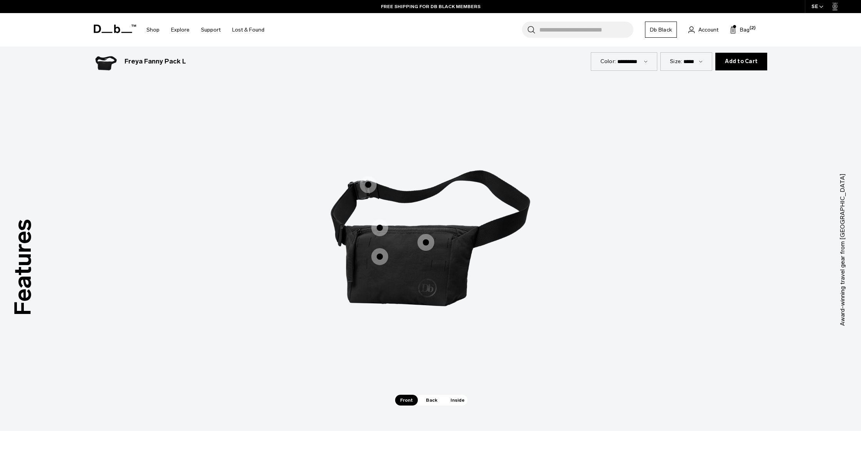
scroll to position [1042, 0]
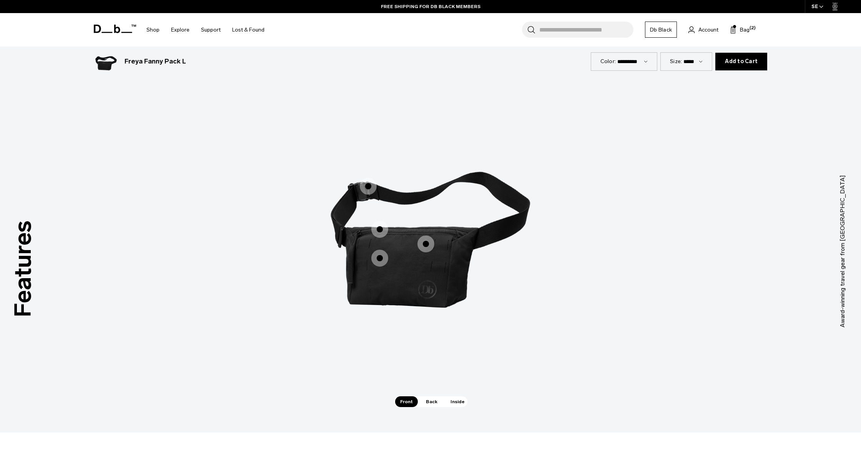
click at [384, 235] on span "1 / 3" at bounding box center [379, 229] width 17 height 17
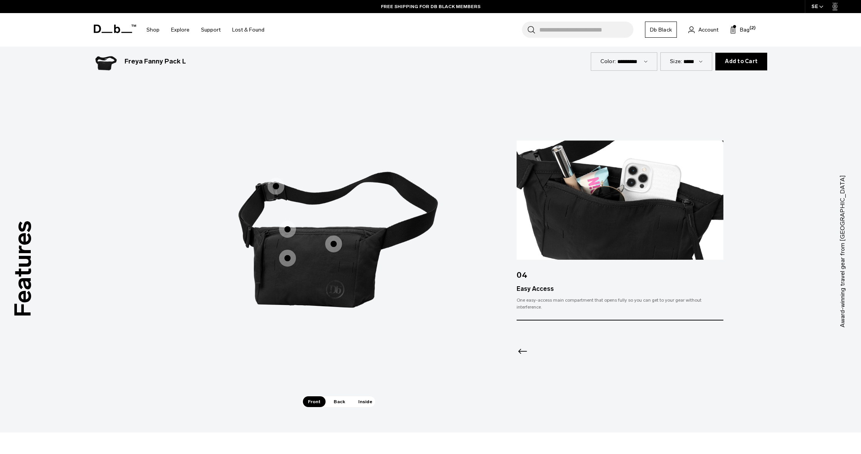
click at [393, 245] on img "1 / 3" at bounding box center [338, 239] width 231 height 288
drag, startPoint x: 336, startPoint y: 244, endPoint x: 341, endPoint y: 241, distance: 6.2
click at [336, 244] on span "1 / 3" at bounding box center [333, 243] width 17 height 17
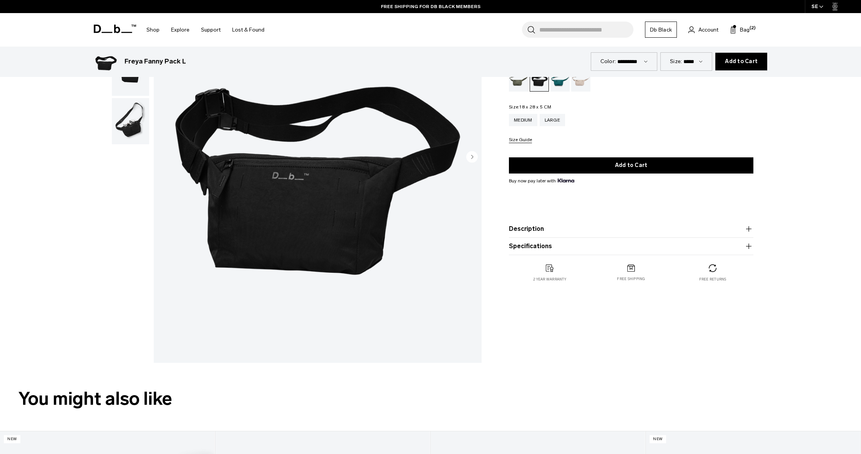
scroll to position [0, 0]
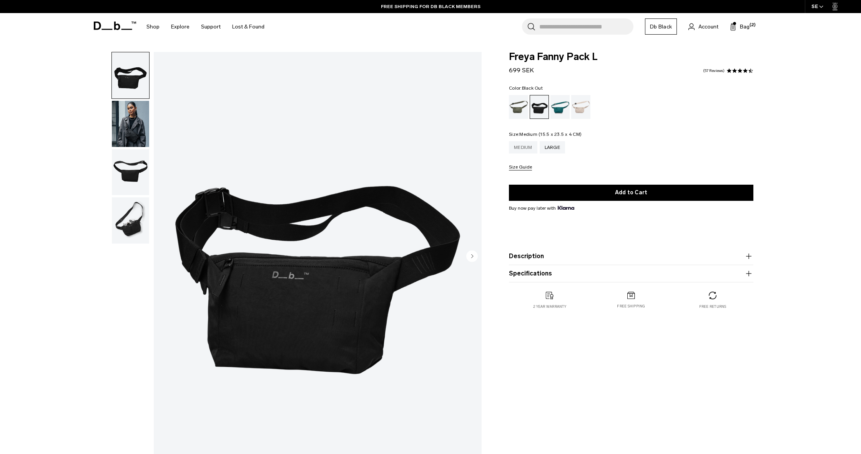
click at [524, 147] on div "Medium" at bounding box center [523, 147] width 28 height 12
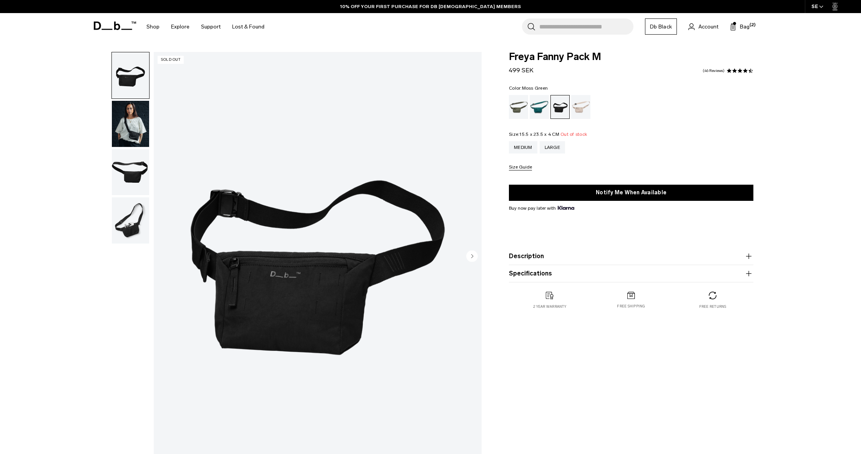
click at [517, 107] on div "Moss Green" at bounding box center [519, 107] width 20 height 24
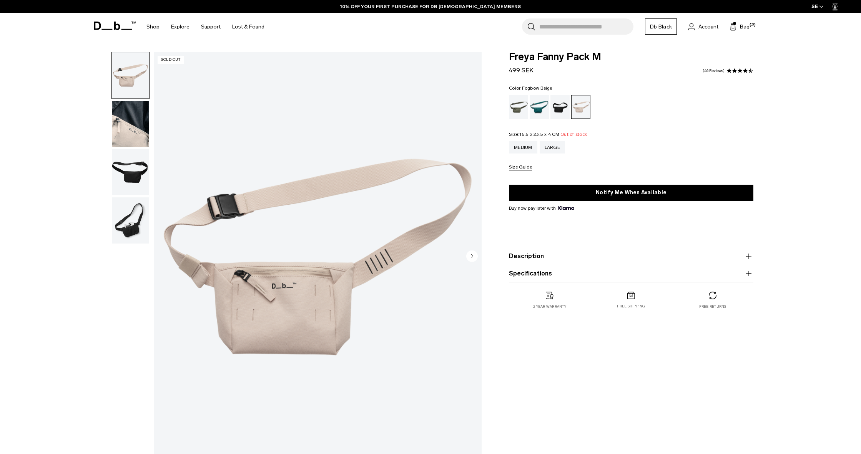
click at [124, 121] on img "button" at bounding box center [130, 124] width 37 height 46
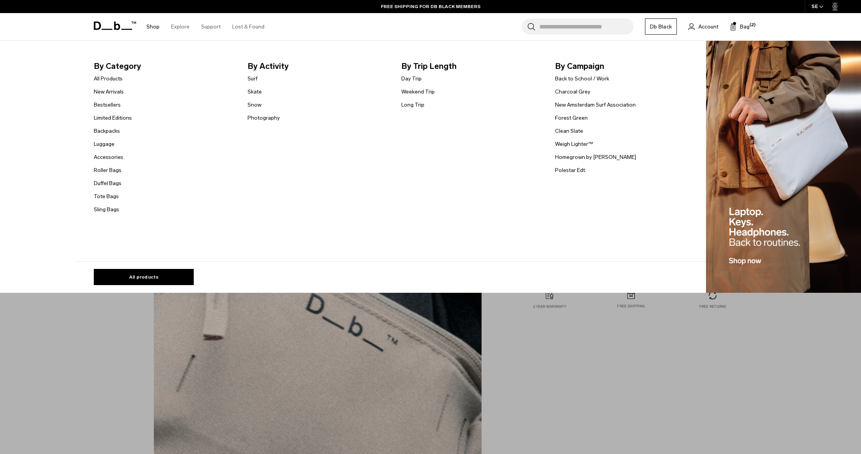
click at [149, 30] on link "Shop" at bounding box center [152, 26] width 13 height 27
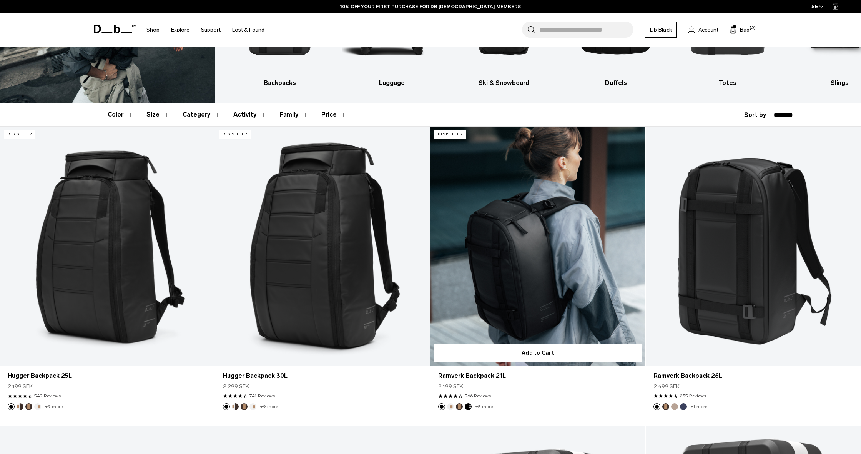
click at [542, 242] on link "Ramverk Backpack 21L" at bounding box center [537, 245] width 215 height 239
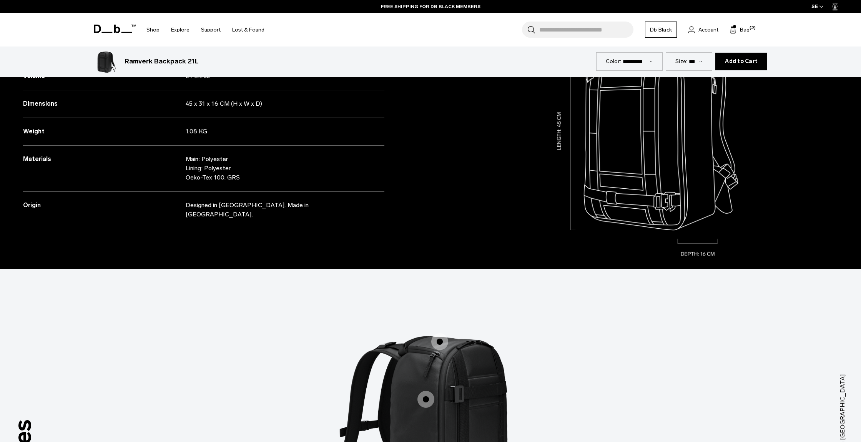
scroll to position [912, 0]
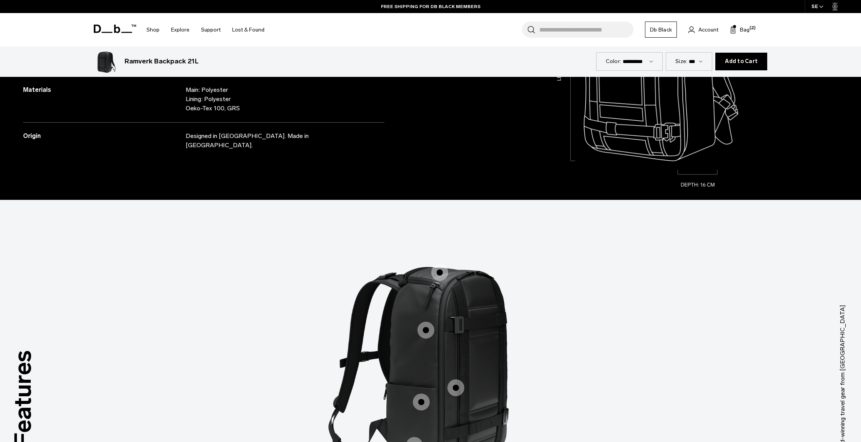
click at [427, 334] on span "1 / 3" at bounding box center [425, 330] width 17 height 17
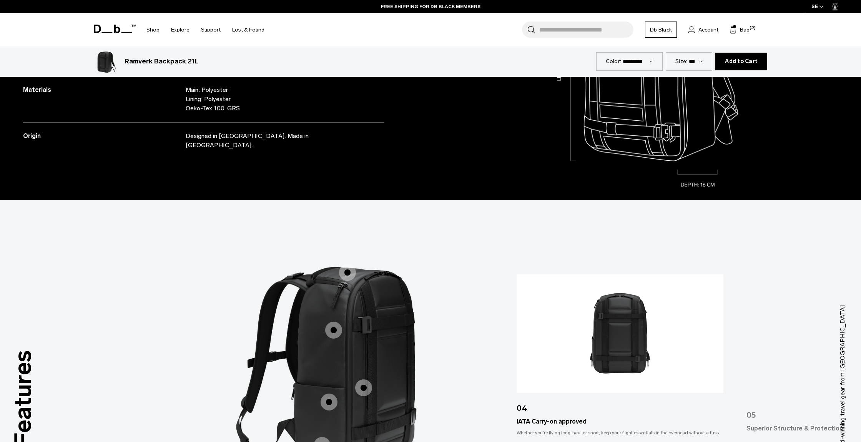
click at [633, 327] on img "4 / 5" at bounding box center [620, 333] width 207 height 119
click at [780, 366] on img "5 / 5" at bounding box center [849, 333] width 207 height 119
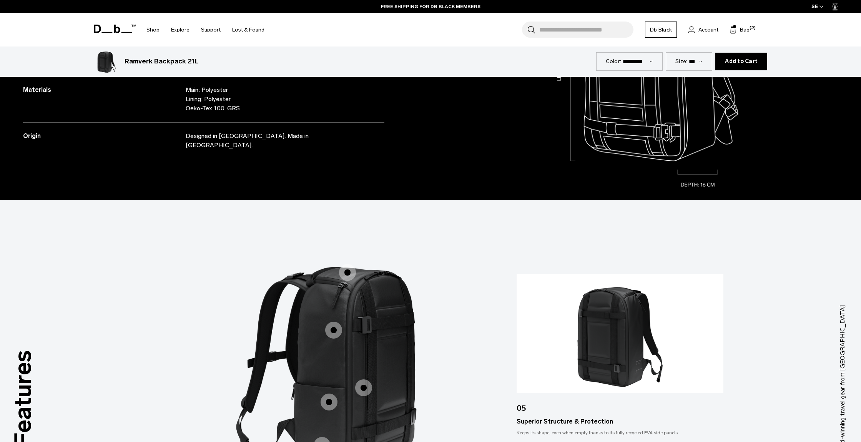
click at [657, 356] on img "5 / 5" at bounding box center [620, 333] width 207 height 119
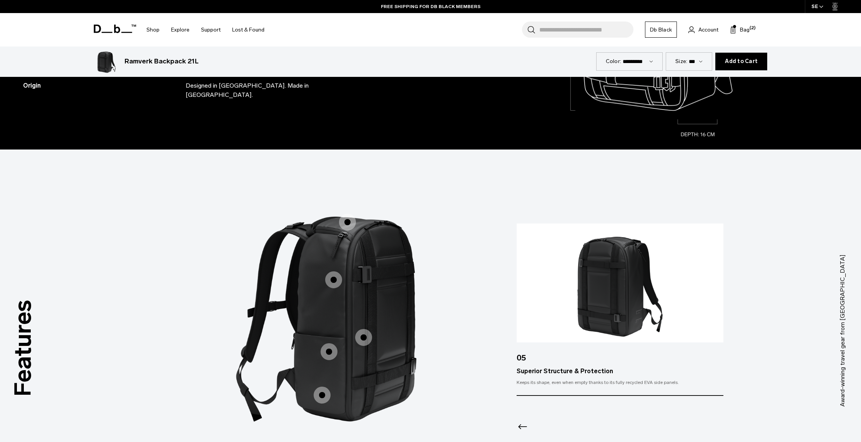
scroll to position [1025, 0]
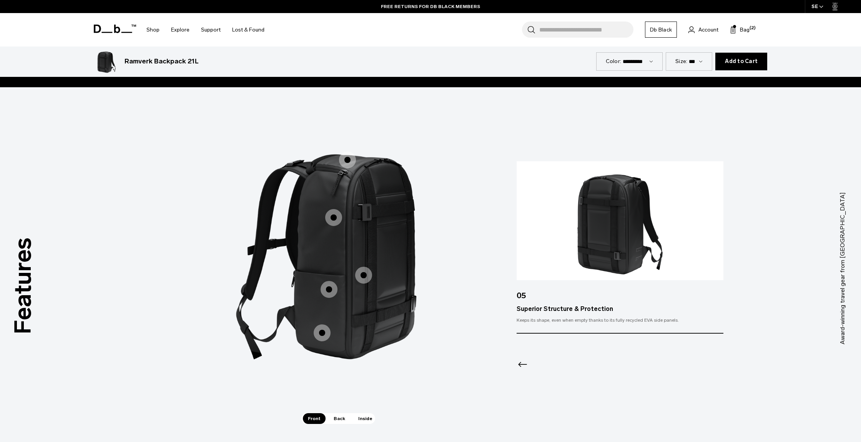
click at [364, 276] on span "1 / 3" at bounding box center [363, 275] width 17 height 17
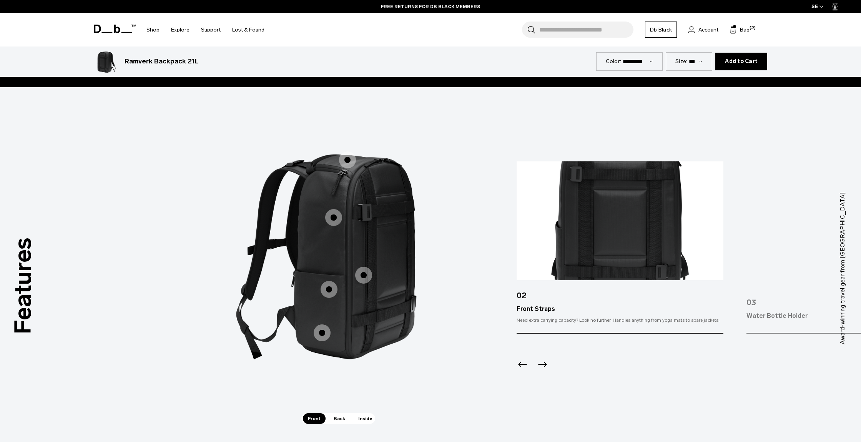
click at [546, 362] on icon "Next slide" at bounding box center [542, 365] width 12 height 12
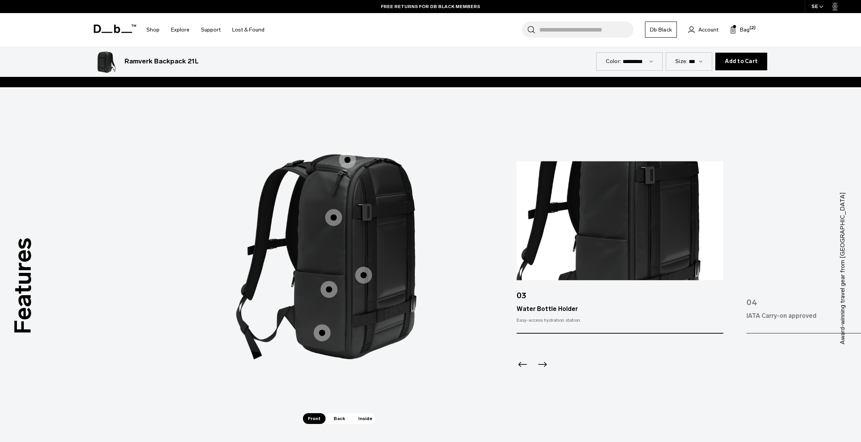
click at [546, 362] on icon "Next slide" at bounding box center [542, 365] width 12 height 12
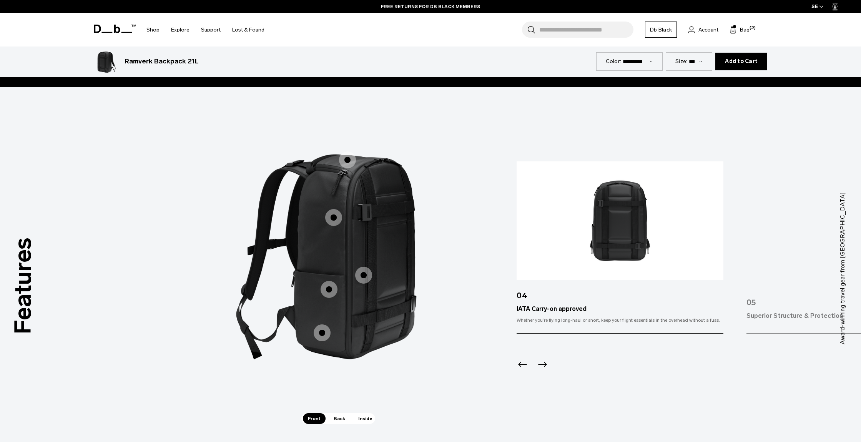
click at [546, 362] on icon "Next slide" at bounding box center [542, 365] width 12 height 12
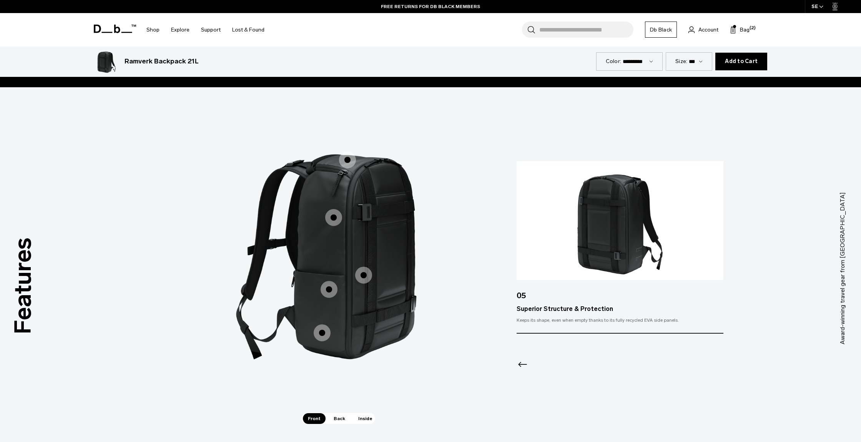
click at [546, 362] on div at bounding box center [620, 355] width 207 height 42
click at [319, 336] on span "1 / 3" at bounding box center [322, 332] width 17 height 17
click at [323, 295] on span "1 / 3" at bounding box center [329, 289] width 17 height 17
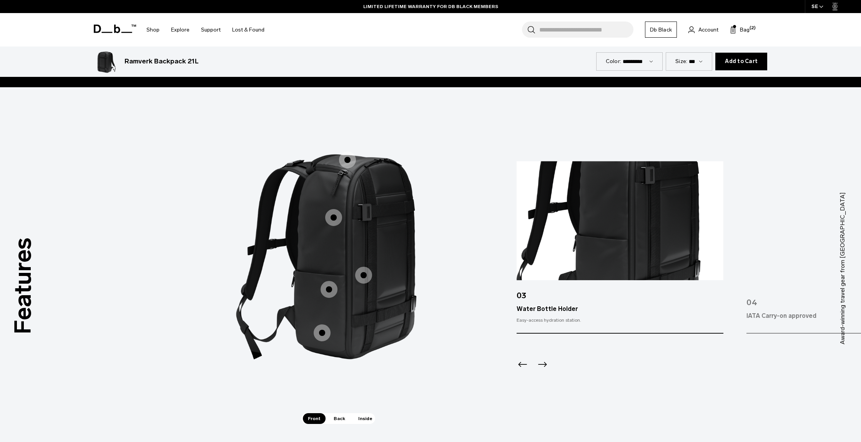
click at [334, 214] on span "1 / 3" at bounding box center [333, 217] width 17 height 17
click at [344, 161] on span "1 / 3" at bounding box center [347, 159] width 17 height 17
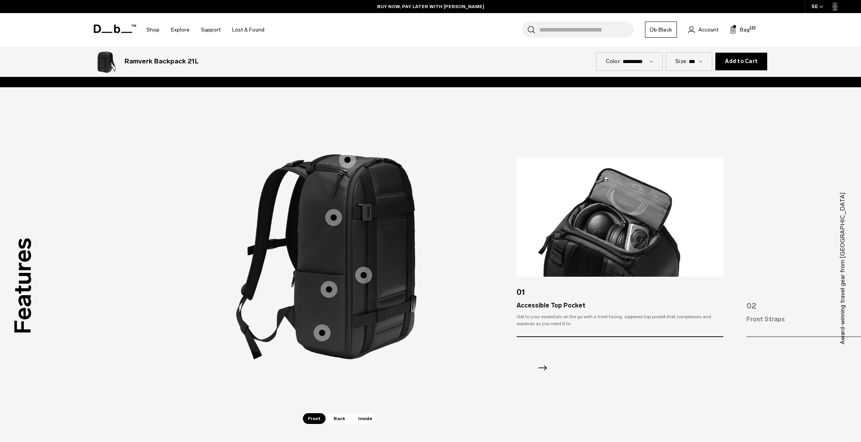
click at [630, 228] on img "1 / 5" at bounding box center [620, 217] width 207 height 119
click at [553, 364] on div at bounding box center [620, 358] width 207 height 42
click at [542, 367] on icon "Next slide" at bounding box center [542, 368] width 12 height 12
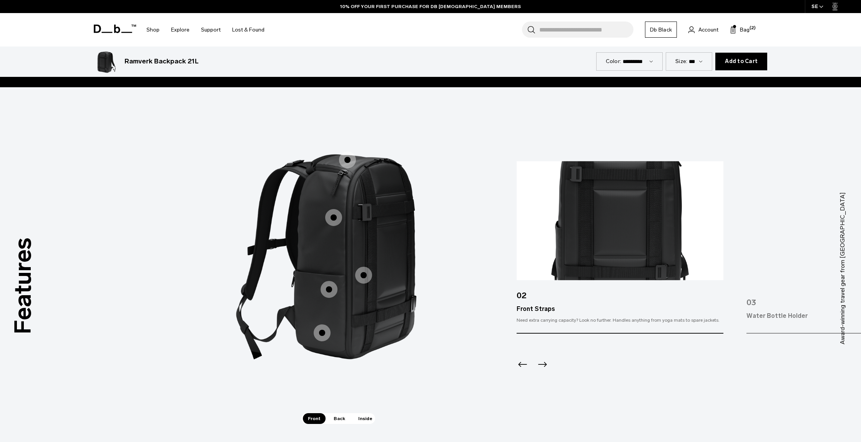
click at [542, 367] on icon "Next slide" at bounding box center [542, 365] width 12 height 12
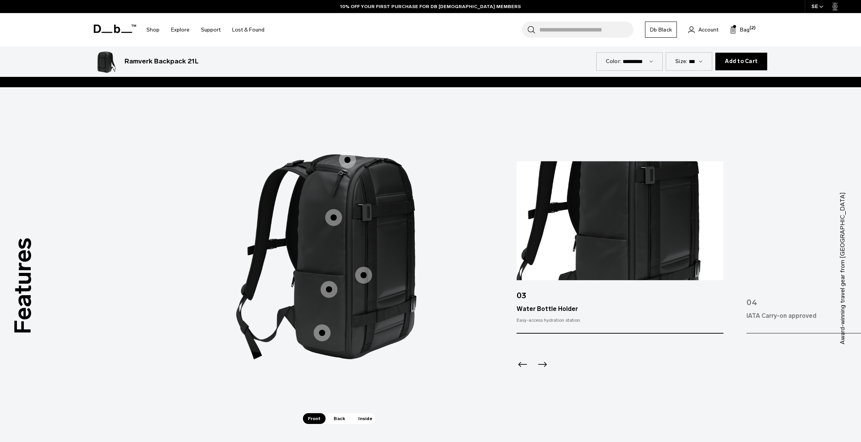
click at [542, 367] on icon "Next slide" at bounding box center [542, 365] width 12 height 12
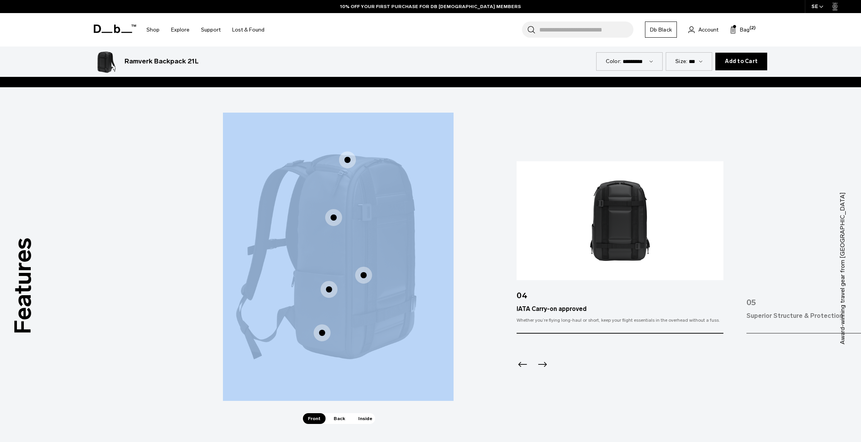
click at [542, 367] on icon "Next slide" at bounding box center [542, 365] width 12 height 12
click at [542, 367] on div at bounding box center [620, 355] width 207 height 42
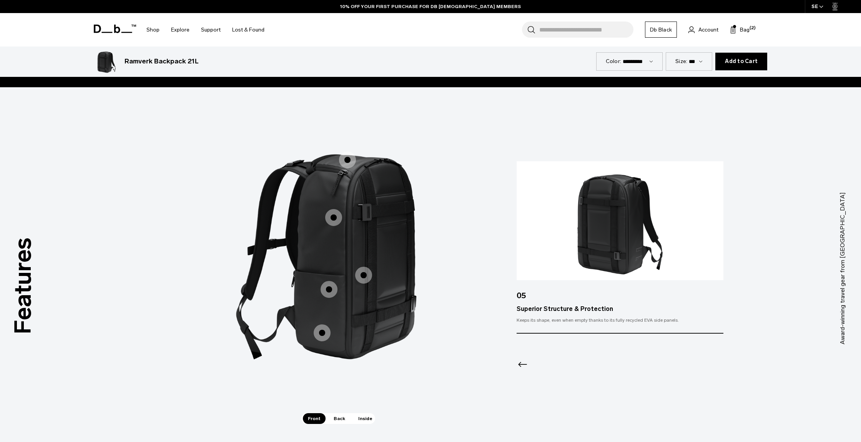
click at [341, 421] on span "Back" at bounding box center [340, 418] width 22 height 11
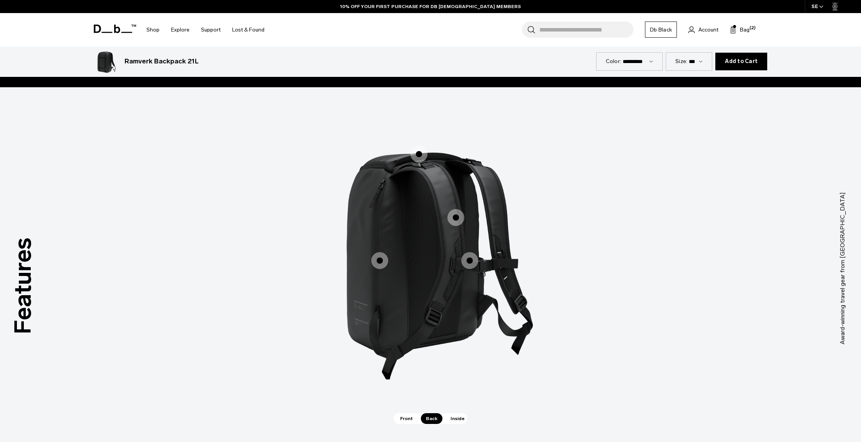
click at [384, 256] on span "2 / 3" at bounding box center [379, 260] width 17 height 17
click at [376, 264] on span "2 / 3" at bounding box center [379, 260] width 17 height 17
click at [379, 260] on span "2 / 3" at bounding box center [379, 260] width 17 height 17
click at [383, 256] on span "2 / 3" at bounding box center [379, 260] width 17 height 17
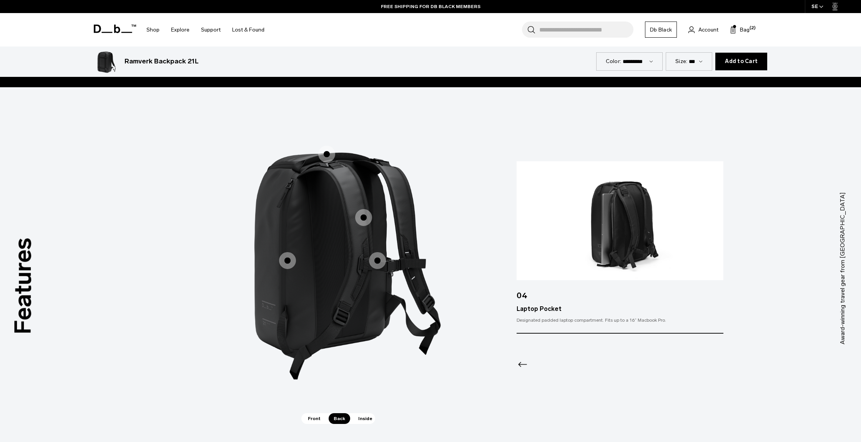
click at [665, 225] on img at bounding box center [620, 220] width 207 height 119
click at [375, 259] on span "2 / 3" at bounding box center [377, 260] width 17 height 17
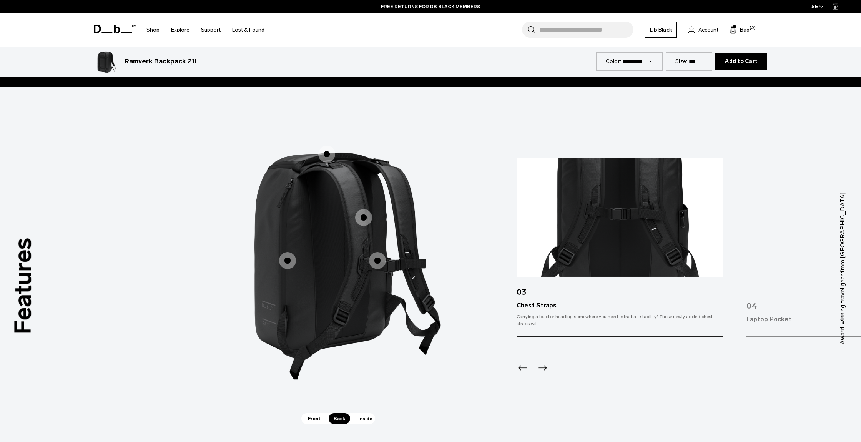
click at [363, 211] on span "2 / 3" at bounding box center [363, 217] width 17 height 17
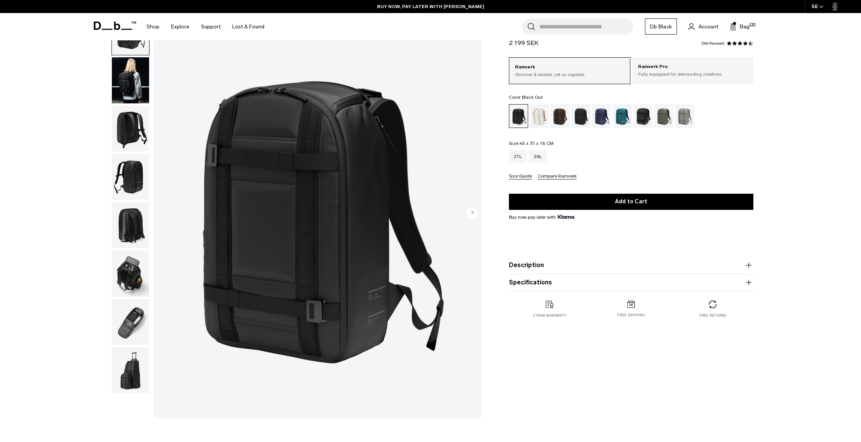
scroll to position [0, 0]
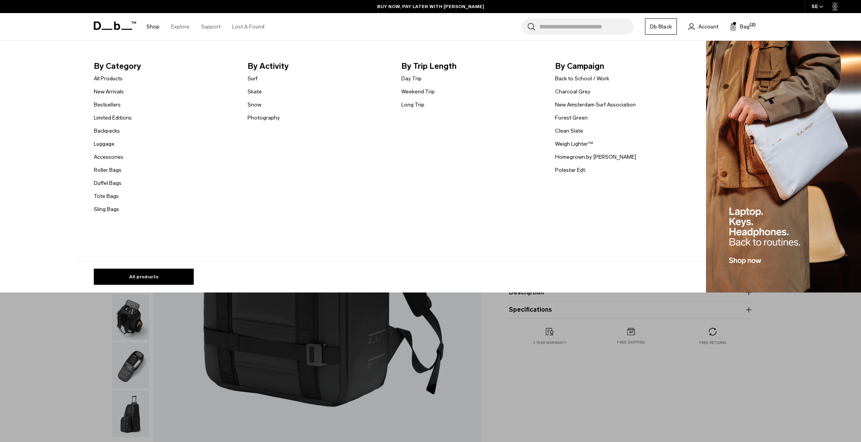
click at [162, 25] on li "Shop By Category All Products New Arrivals Bestsellers Limited Editions Backpac…" at bounding box center [153, 26] width 25 height 27
click at [150, 27] on link "Shop" at bounding box center [152, 26] width 13 height 27
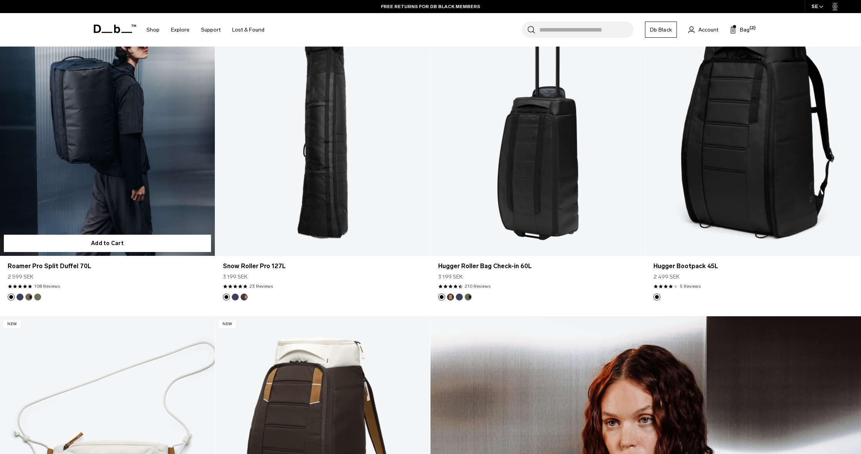
scroll to position [982, 0]
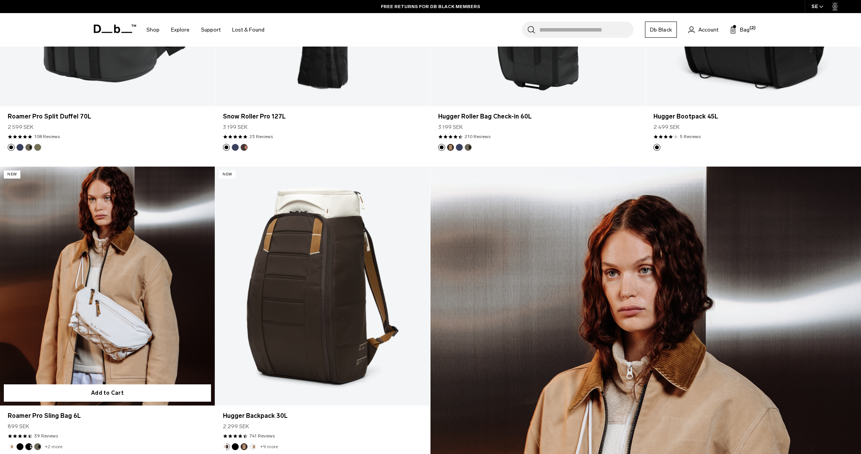
click at [168, 262] on link "Roamer Pro Sling Bag 6L" at bounding box center [107, 285] width 215 height 239
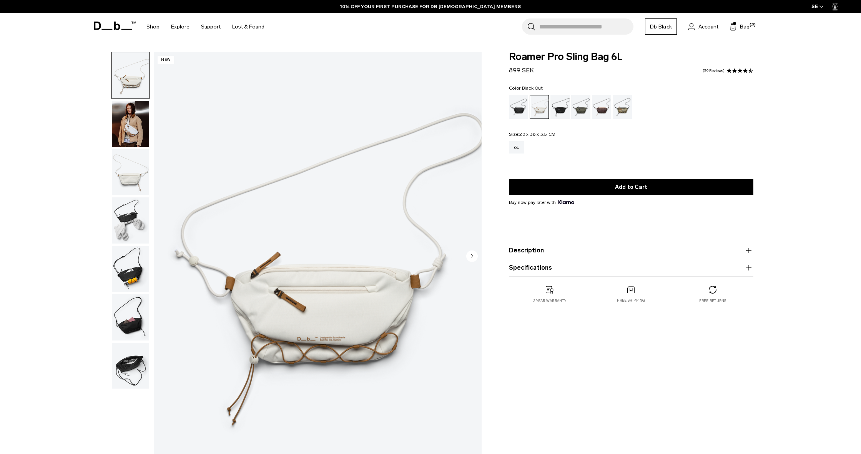
click at [523, 109] on div "Black Out" at bounding box center [519, 107] width 20 height 24
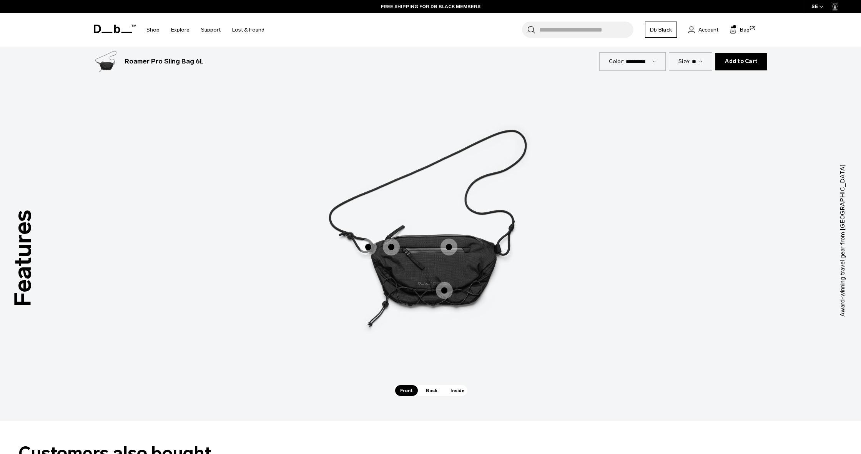
scroll to position [1181, 0]
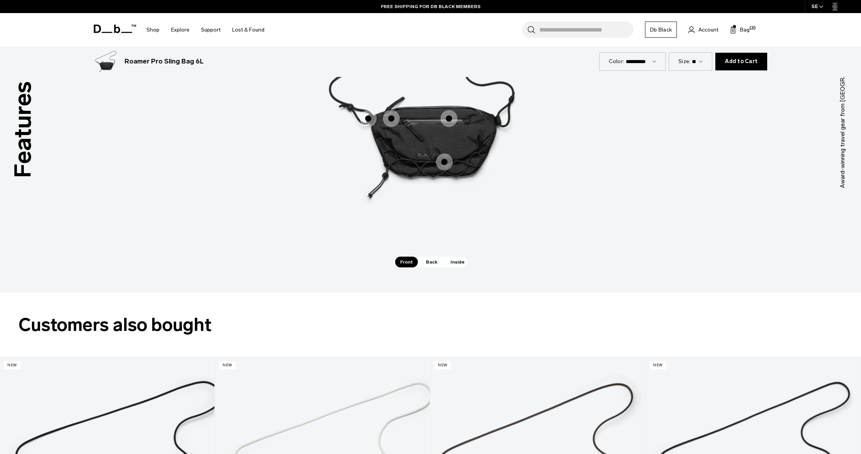
click at [391, 120] on span "1 / 3" at bounding box center [391, 118] width 17 height 17
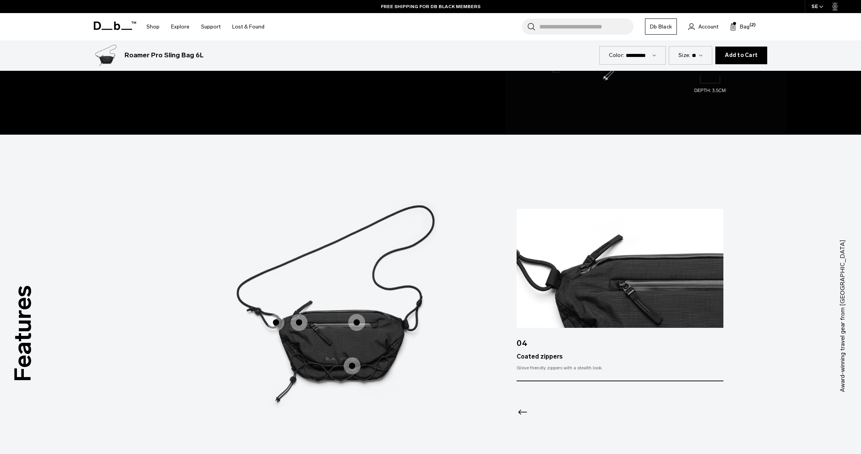
scroll to position [1004, 0]
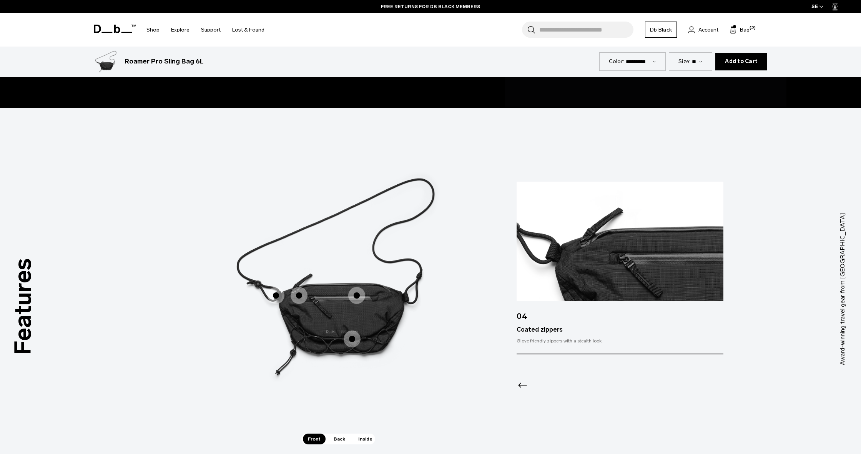
click at [356, 293] on span "1 / 3" at bounding box center [356, 295] width 17 height 17
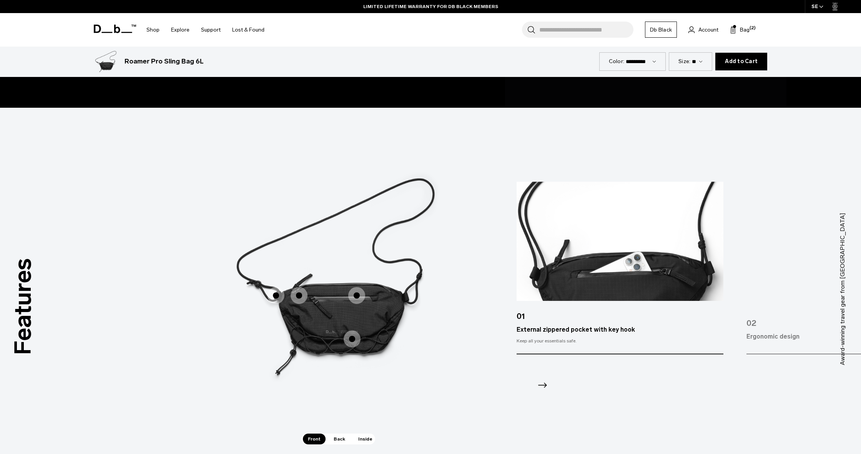
click at [357, 295] on span "1 / 3" at bounding box center [356, 295] width 17 height 17
click at [543, 382] on icon "Next slide" at bounding box center [542, 385] width 12 height 12
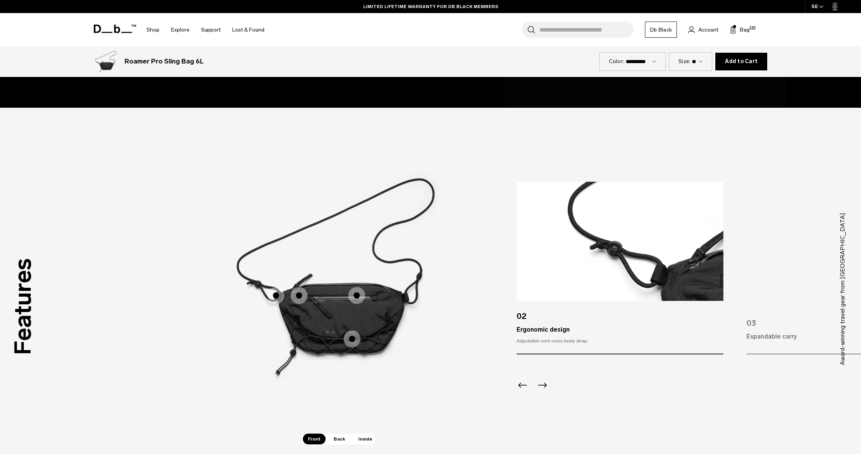
click at [543, 382] on icon "Next slide" at bounding box center [542, 385] width 12 height 12
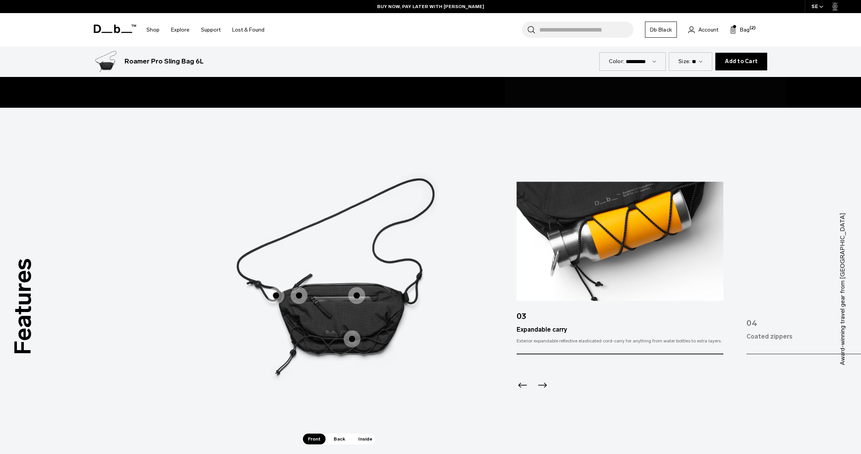
click at [543, 382] on icon "Next slide" at bounding box center [542, 385] width 12 height 12
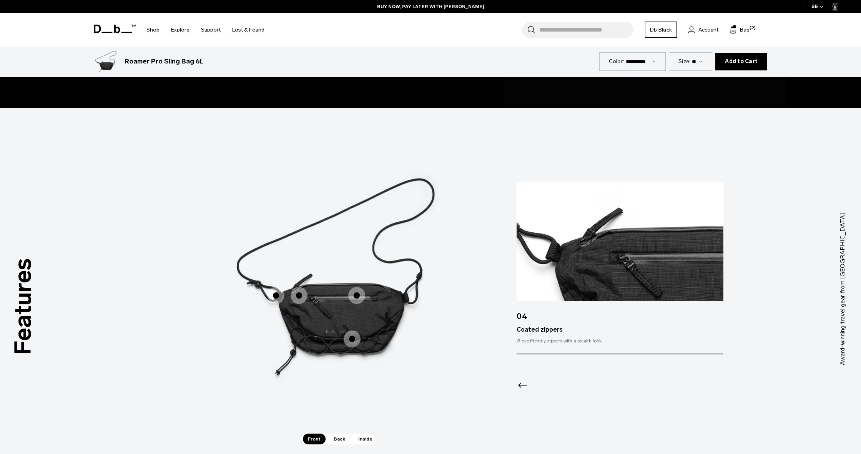
click at [543, 382] on div at bounding box center [620, 375] width 207 height 42
click at [336, 434] on span "Back" at bounding box center [340, 438] width 22 height 11
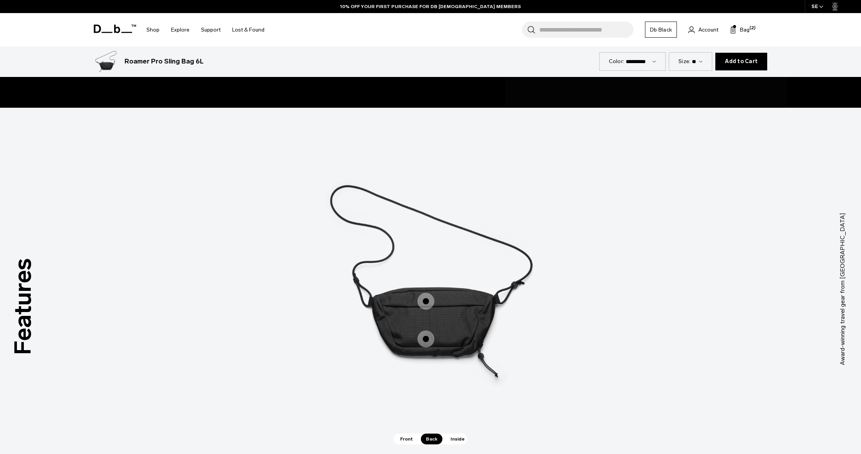
click at [432, 302] on span "2 / 3" at bounding box center [425, 300] width 17 height 17
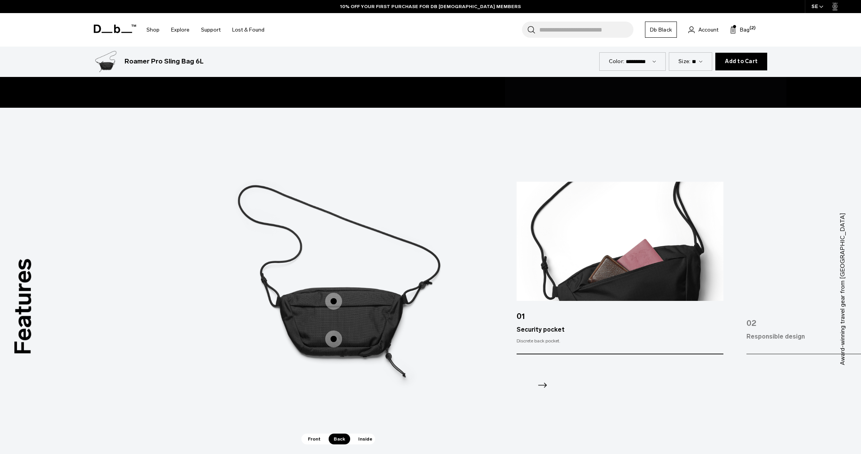
click at [544, 383] on icon "Next slide" at bounding box center [542, 385] width 12 height 12
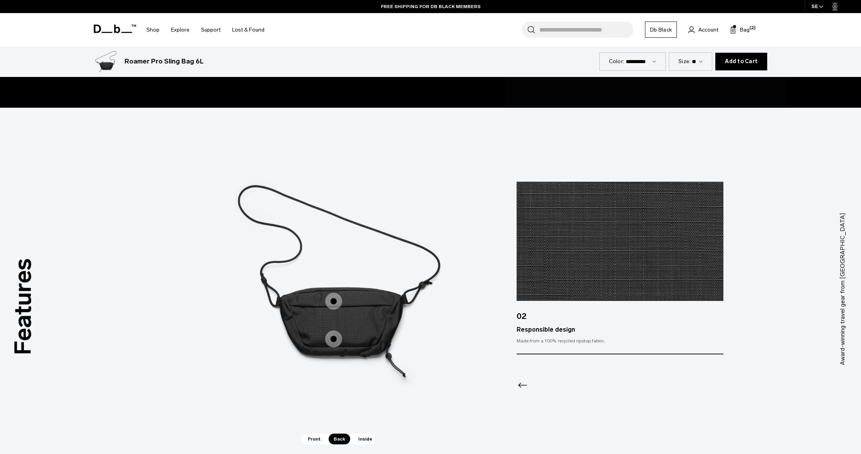
click at [540, 327] on div "Responsible design" at bounding box center [620, 329] width 207 height 9
click at [361, 439] on span "Inside" at bounding box center [365, 438] width 24 height 11
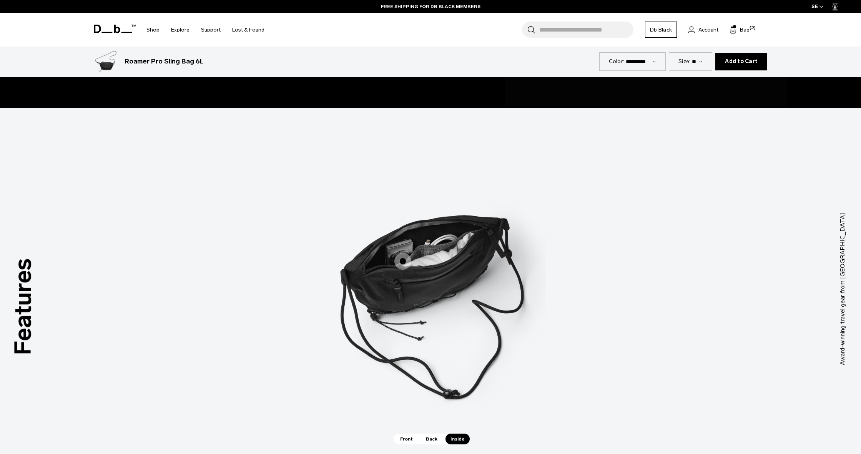
click at [422, 245] on img "3 / 3" at bounding box center [430, 277] width 231 height 288
click at [403, 259] on span "3 / 3" at bounding box center [402, 261] width 17 height 17
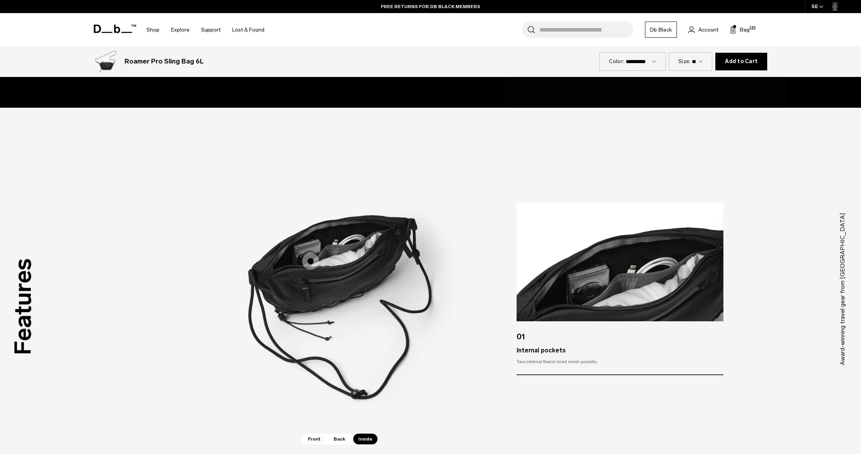
click at [608, 279] on img at bounding box center [620, 261] width 207 height 119
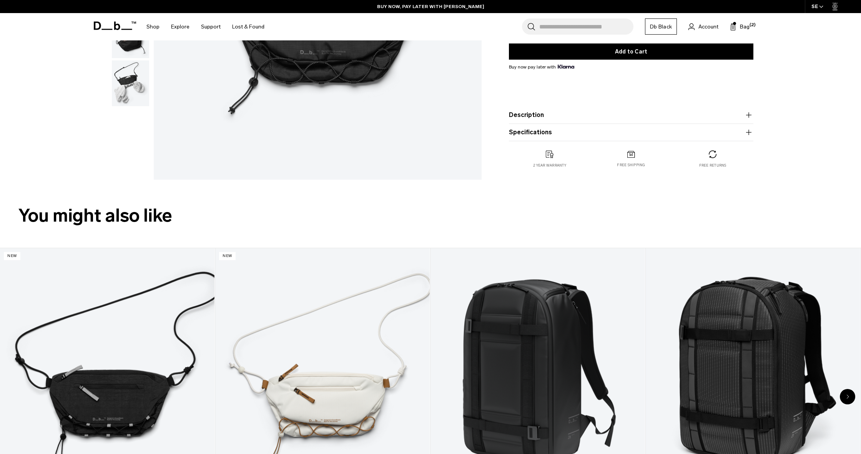
scroll to position [0, 0]
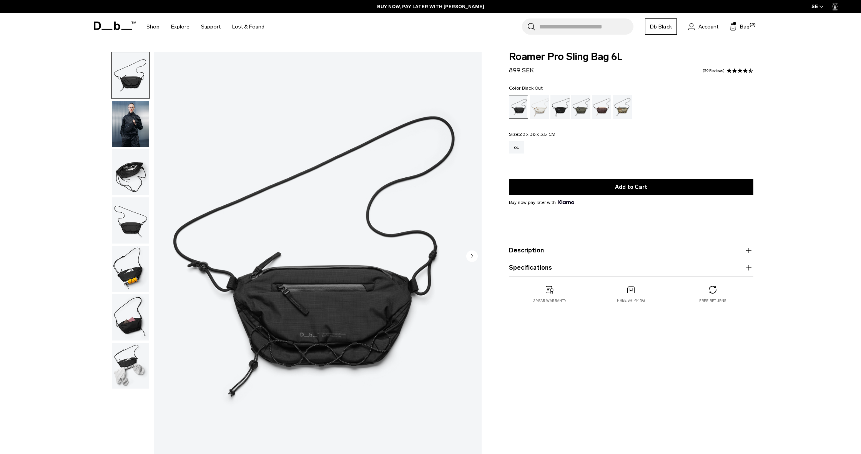
click at [510, 115] on div "Black Out" at bounding box center [518, 106] width 19 height 23
click at [560, 106] on div "Charcoal Grey" at bounding box center [560, 107] width 20 height 24
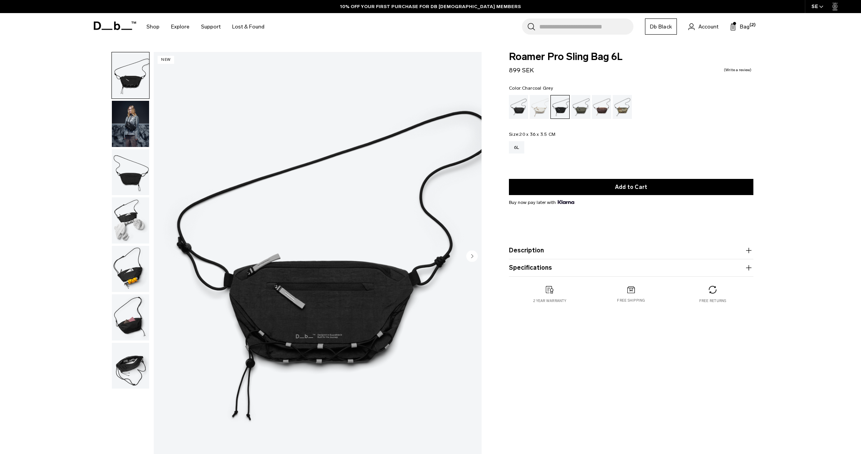
click at [291, 289] on img "1 / 7" at bounding box center [318, 256] width 328 height 409
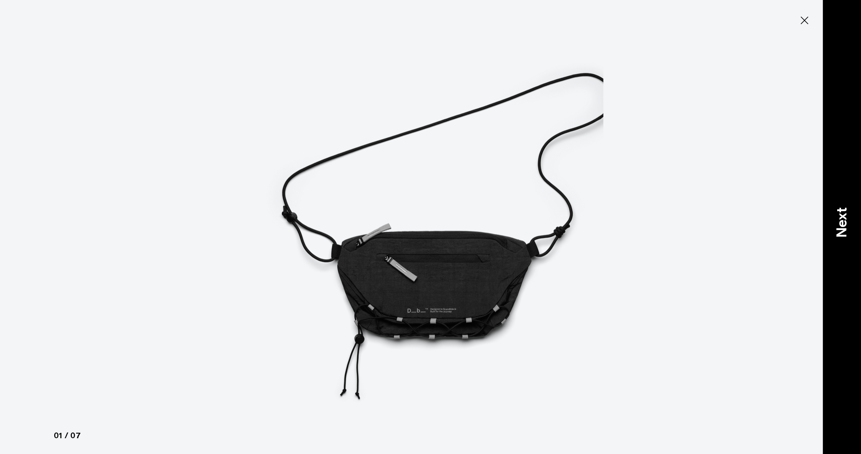
click at [838, 227] on p "Next" at bounding box center [841, 222] width 21 height 30
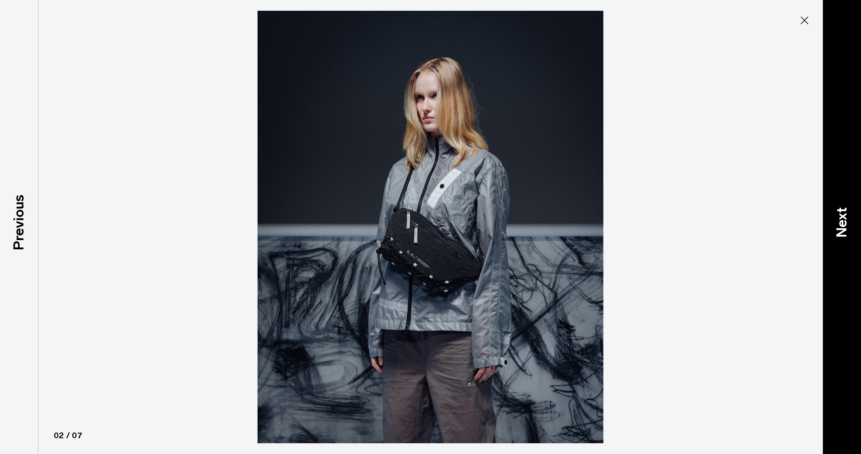
click at [837, 226] on p "Next" at bounding box center [841, 222] width 21 height 30
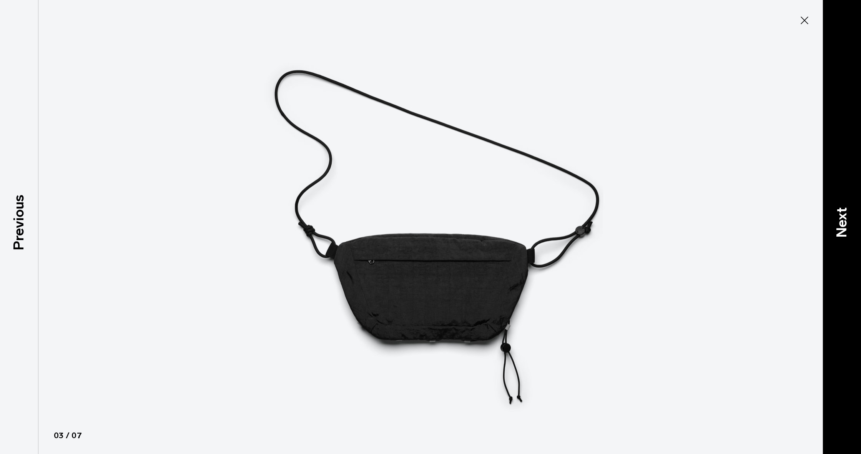
click at [837, 226] on p "Next" at bounding box center [841, 222] width 21 height 30
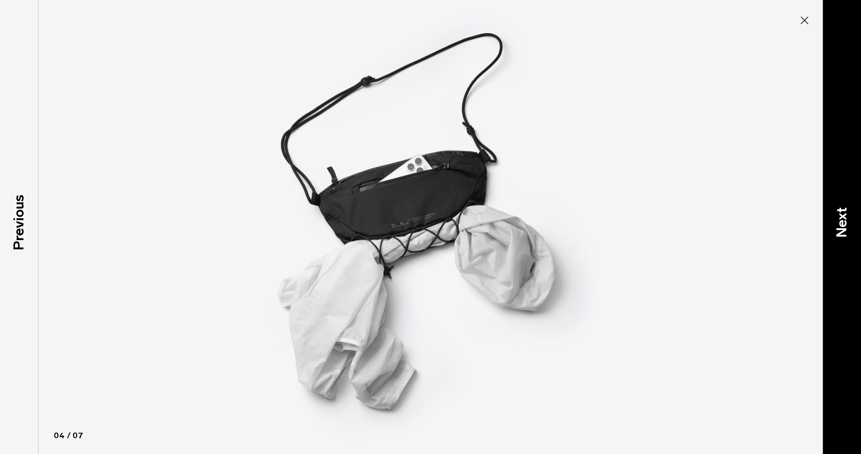
click at [837, 226] on p "Next" at bounding box center [841, 222] width 21 height 30
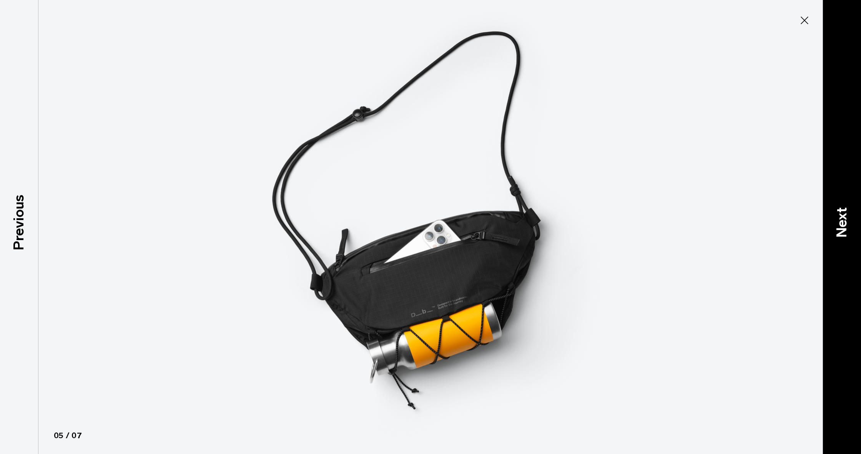
click at [837, 226] on p "Next" at bounding box center [841, 222] width 21 height 30
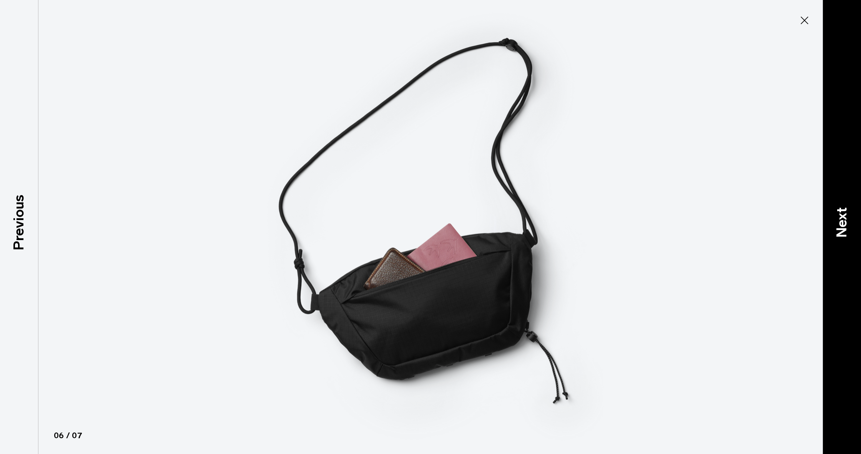
click at [837, 226] on p "Next" at bounding box center [841, 222] width 21 height 30
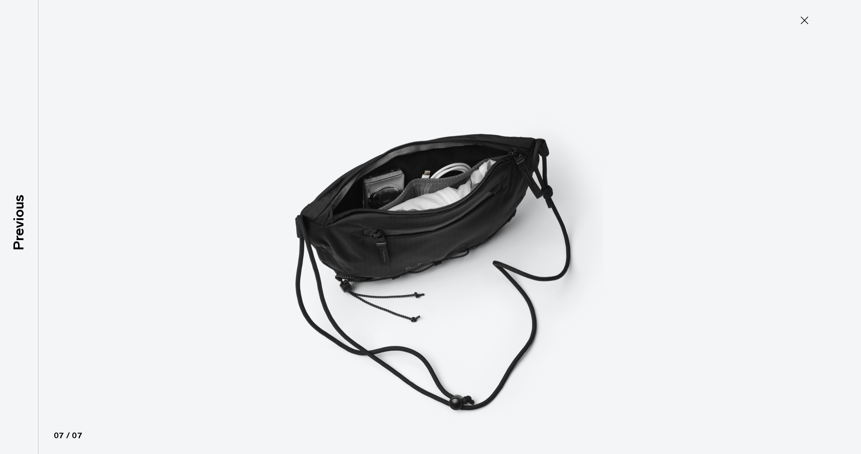
click at [837, 226] on div at bounding box center [430, 227] width 861 height 454
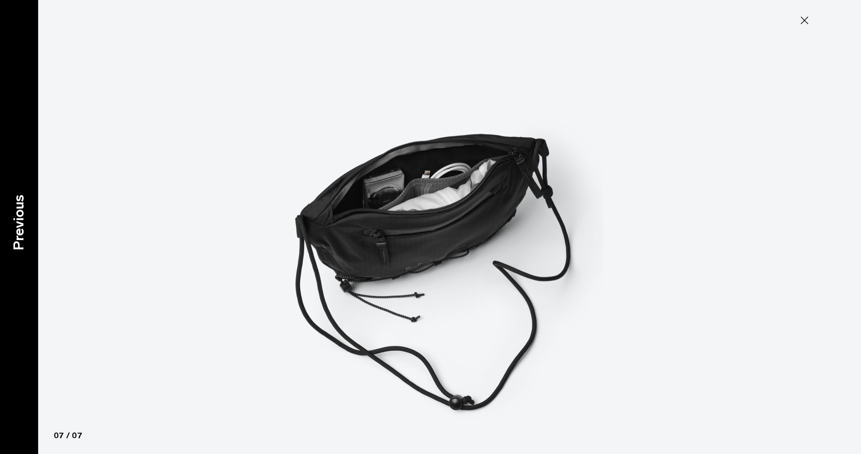
click at [27, 233] on p "Previous" at bounding box center [18, 222] width 21 height 56
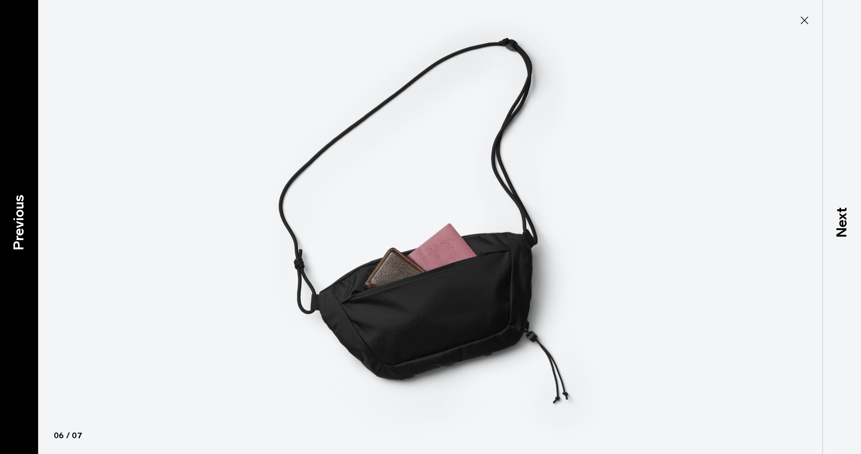
click at [27, 233] on p "Previous" at bounding box center [18, 222] width 21 height 56
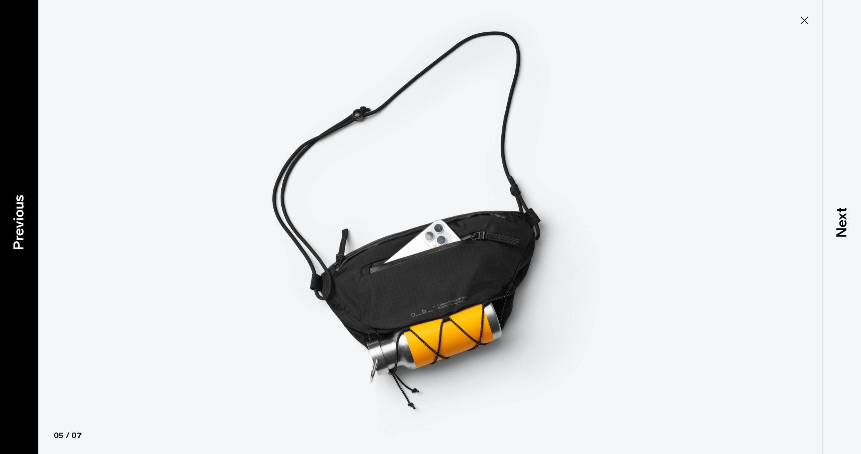
click at [27, 233] on p "Previous" at bounding box center [18, 222] width 21 height 56
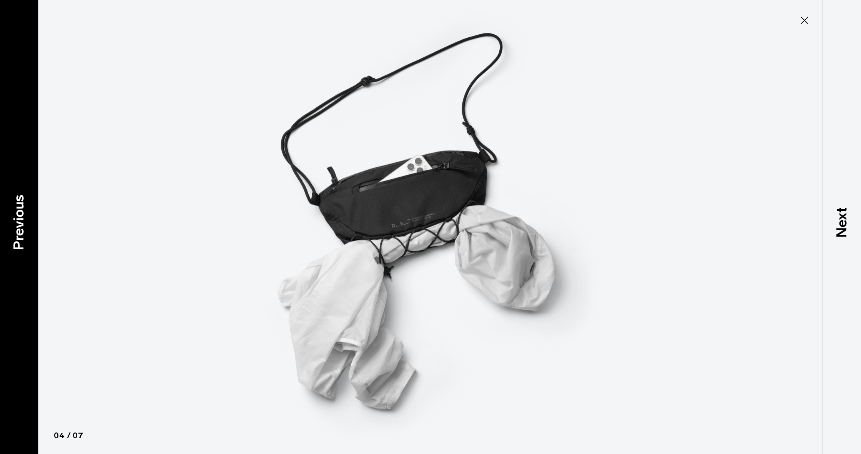
click at [27, 233] on p "Previous" at bounding box center [18, 222] width 21 height 56
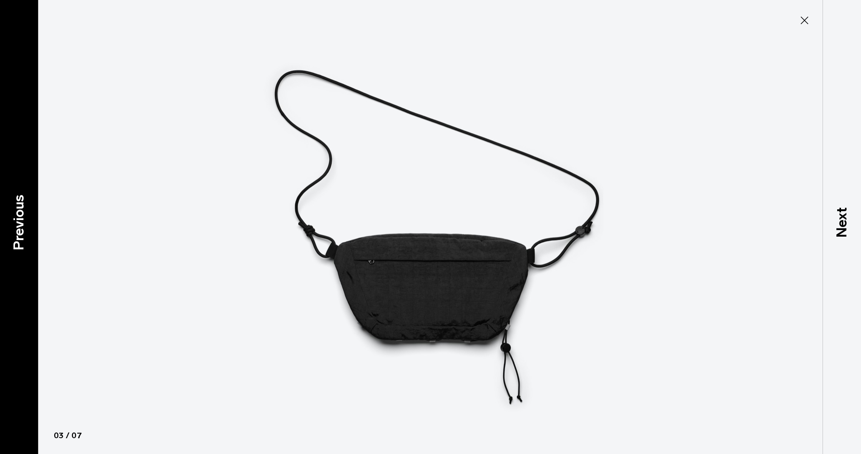
click at [27, 233] on p "Previous" at bounding box center [18, 222] width 21 height 56
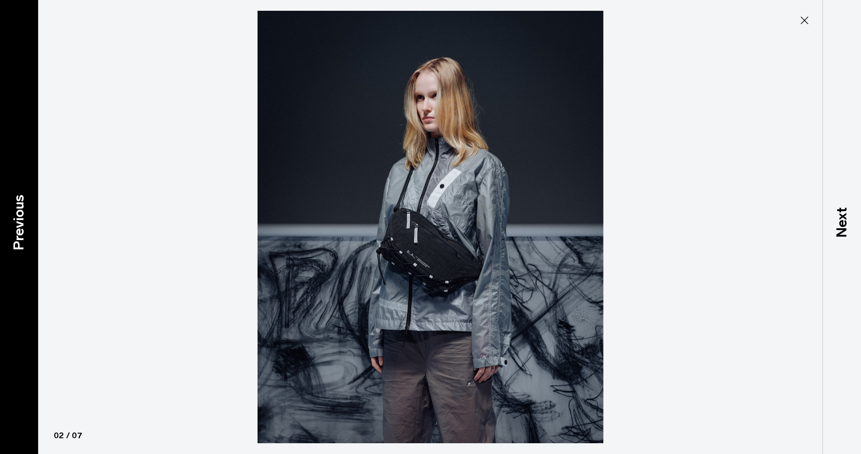
click at [27, 233] on p "Previous" at bounding box center [18, 222] width 21 height 56
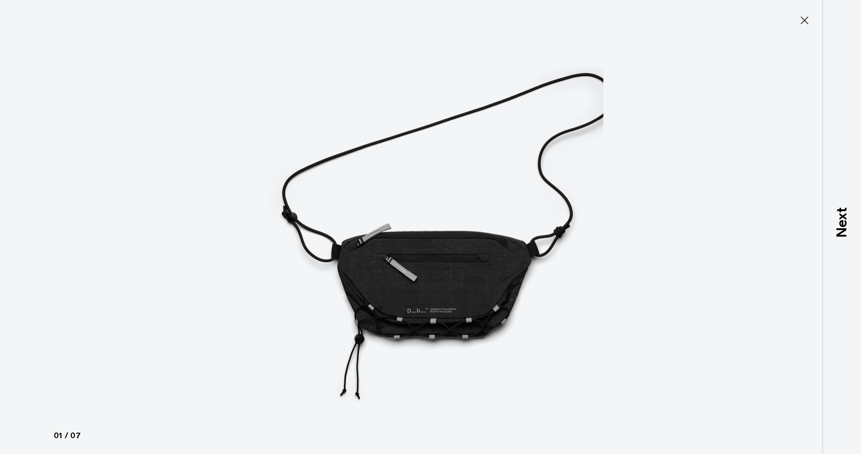
click at [27, 233] on div at bounding box center [430, 227] width 861 height 454
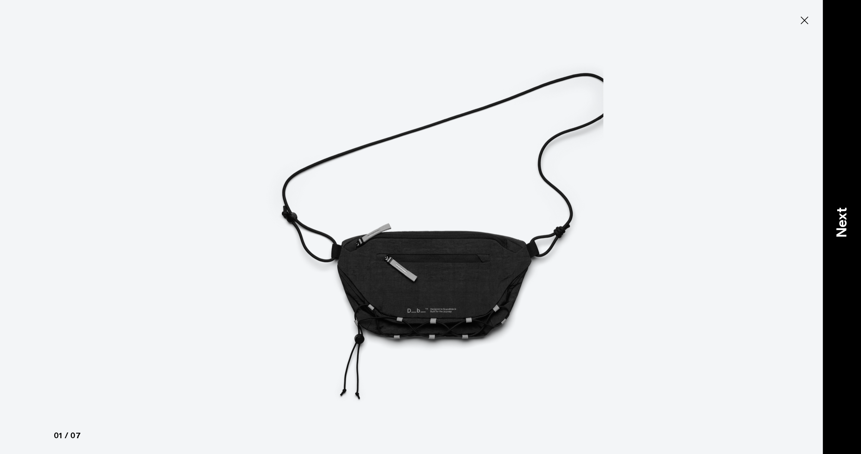
click at [844, 220] on p "Next" at bounding box center [841, 222] width 21 height 30
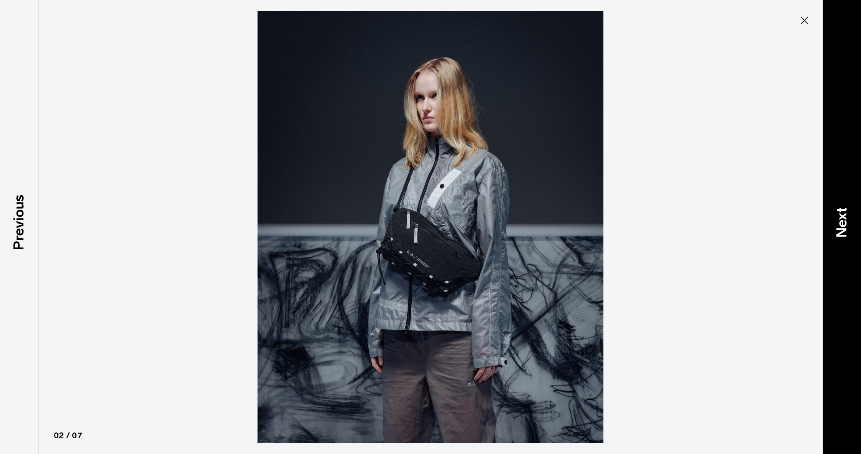
click at [844, 220] on p "Next" at bounding box center [841, 222] width 21 height 30
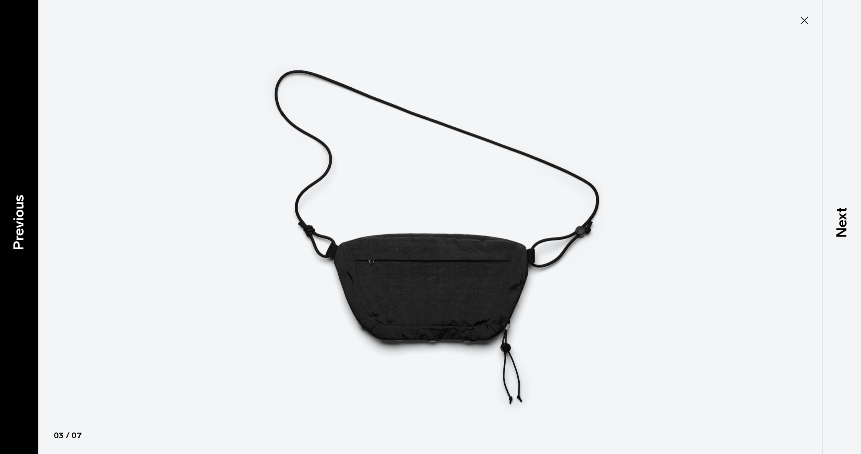
click at [26, 254] on div "Previous" at bounding box center [19, 227] width 38 height 454
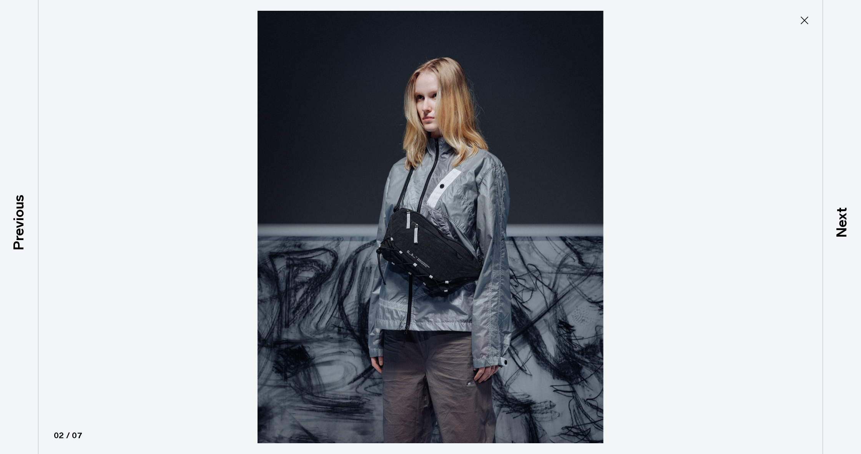
click at [807, 20] on icon at bounding box center [804, 20] width 12 height 12
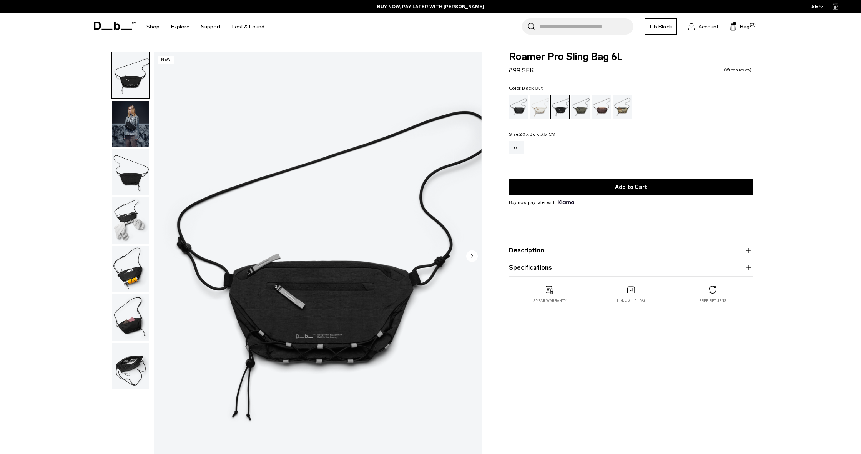
click at [517, 107] on div "Black Out" at bounding box center [519, 107] width 20 height 24
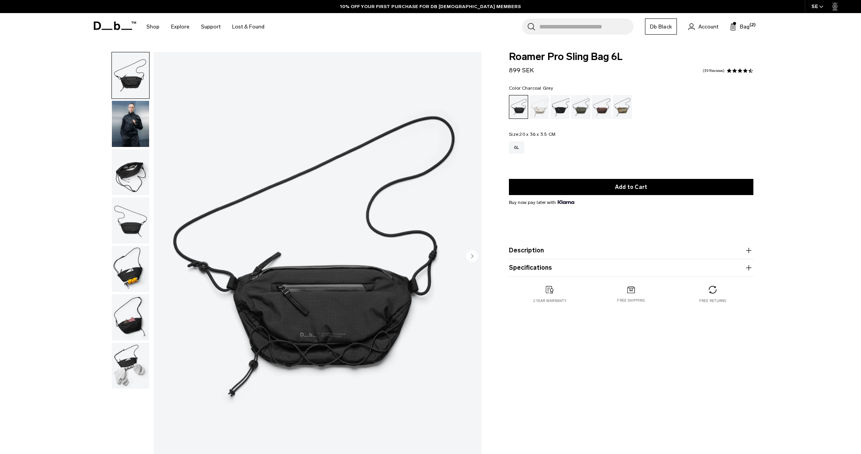
click at [560, 107] on div "Charcoal Grey" at bounding box center [560, 107] width 20 height 24
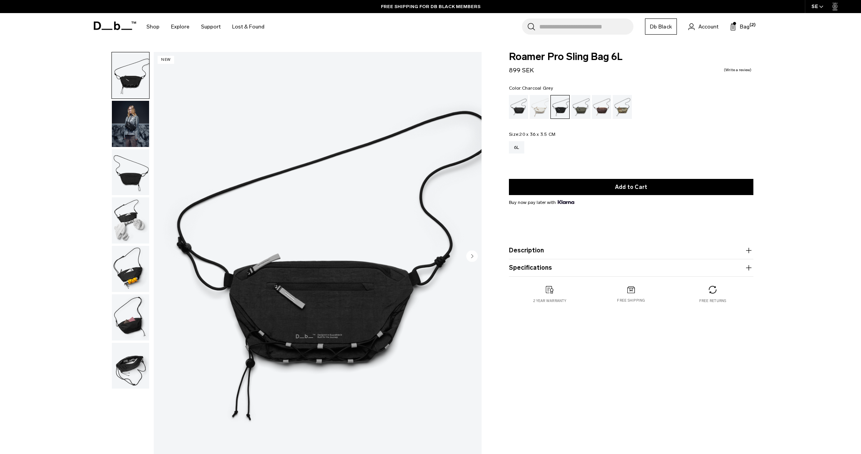
click at [123, 116] on img "button" at bounding box center [130, 124] width 37 height 46
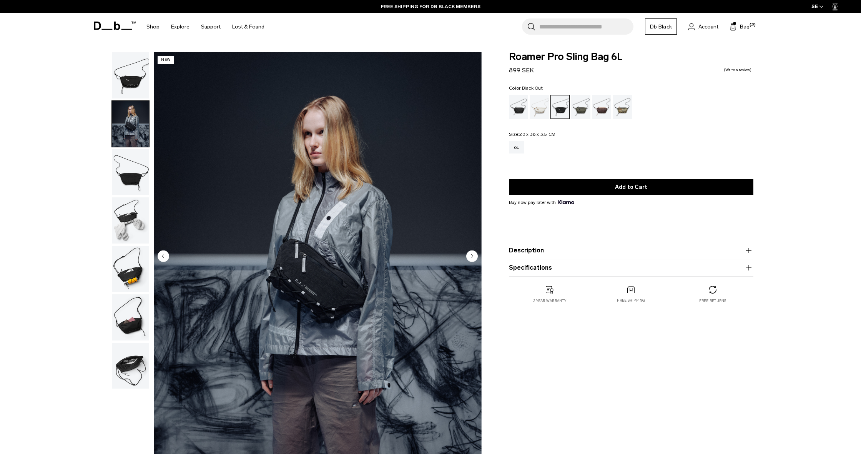
click at [513, 109] on div "Black Out" at bounding box center [519, 107] width 20 height 24
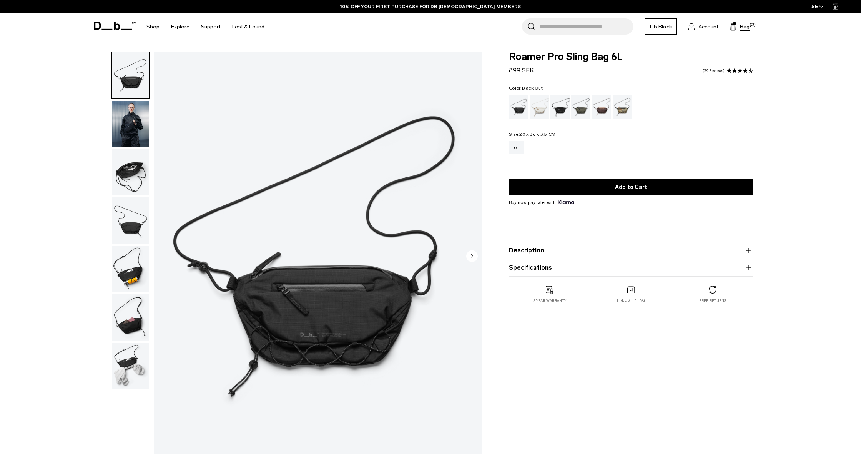
click at [742, 28] on span "Bag" at bounding box center [745, 27] width 10 height 8
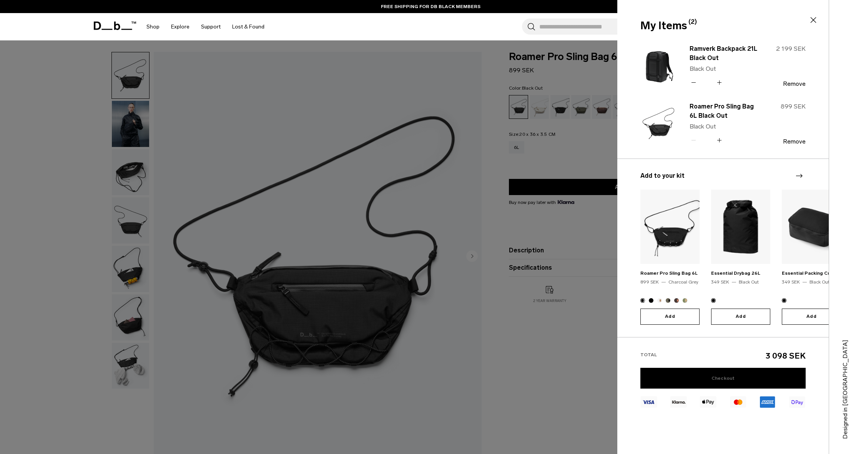
click at [727, 373] on link "Checkout" at bounding box center [722, 377] width 165 height 21
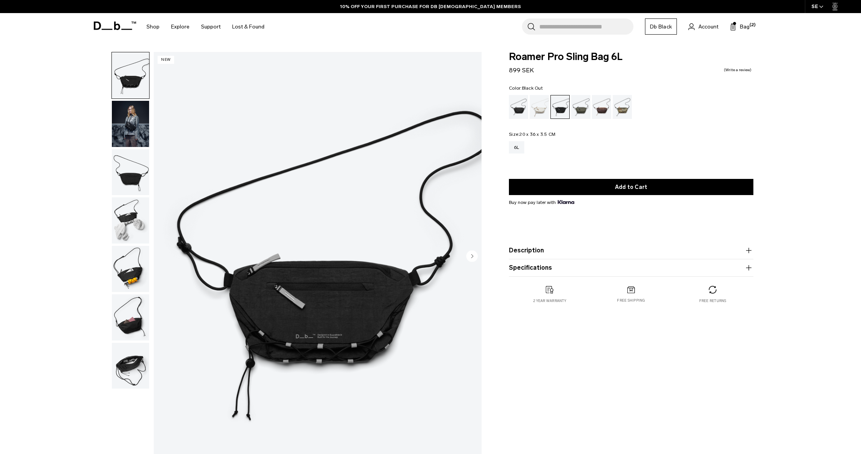
click at [513, 106] on div "Black Out" at bounding box center [519, 107] width 20 height 24
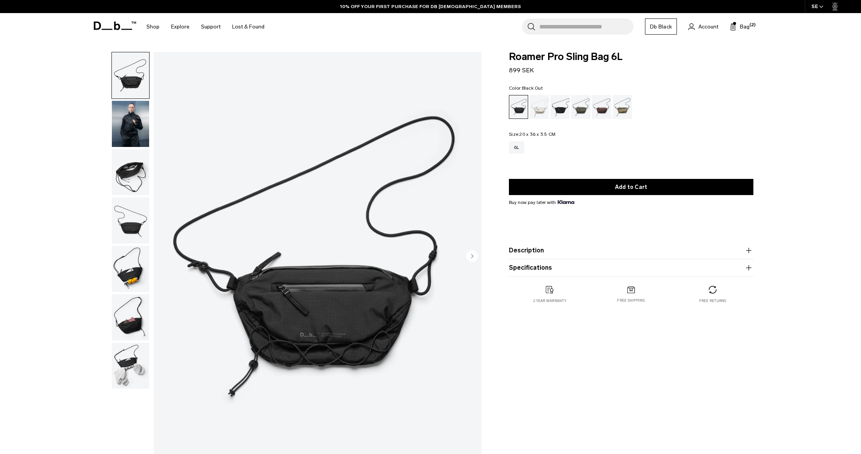
click at [133, 325] on img "button" at bounding box center [130, 317] width 37 height 46
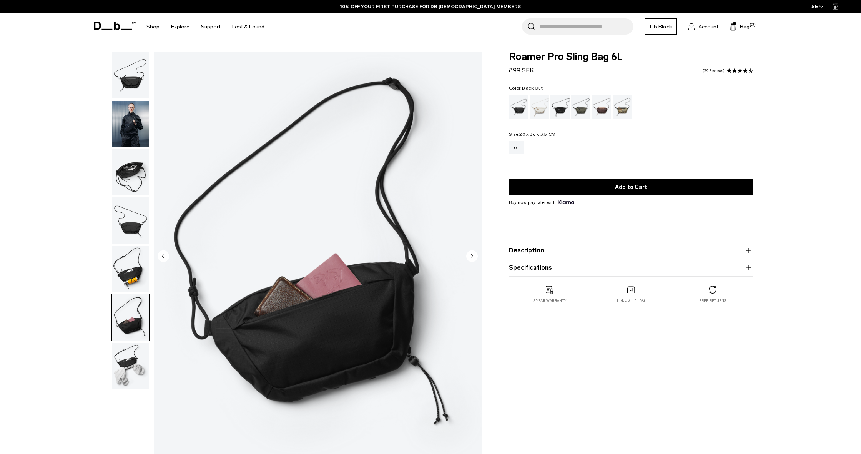
click at [138, 174] on img "button" at bounding box center [130, 172] width 37 height 46
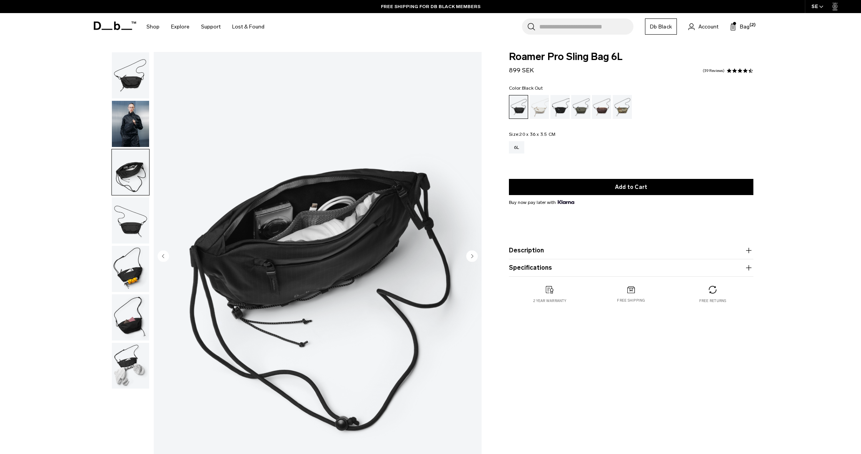
click at [139, 126] on img "button" at bounding box center [130, 124] width 37 height 46
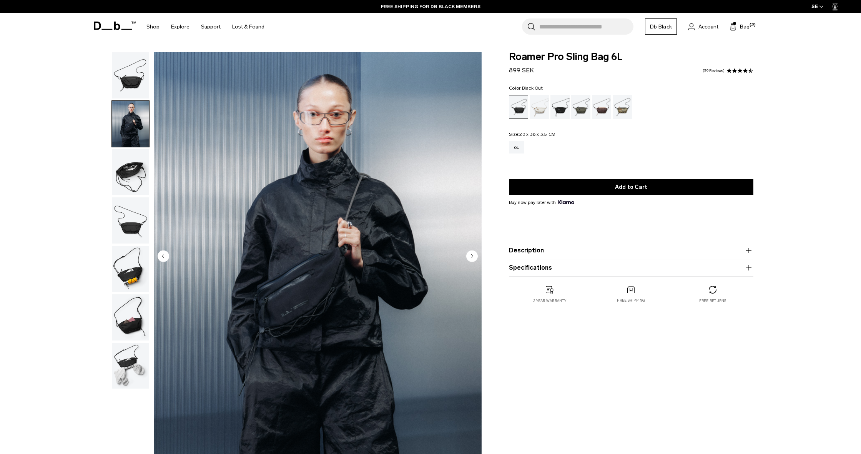
click at [474, 256] on circle "Next slide" at bounding box center [472, 256] width 12 height 12
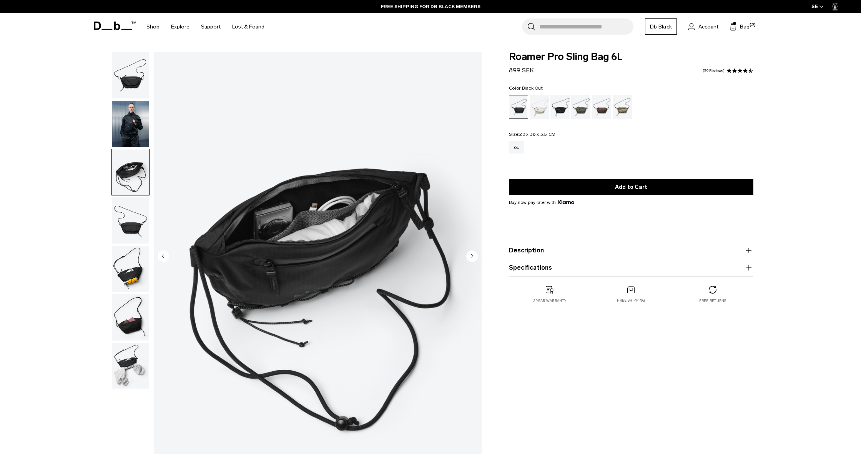
click at [474, 256] on circle "Next slide" at bounding box center [472, 256] width 12 height 12
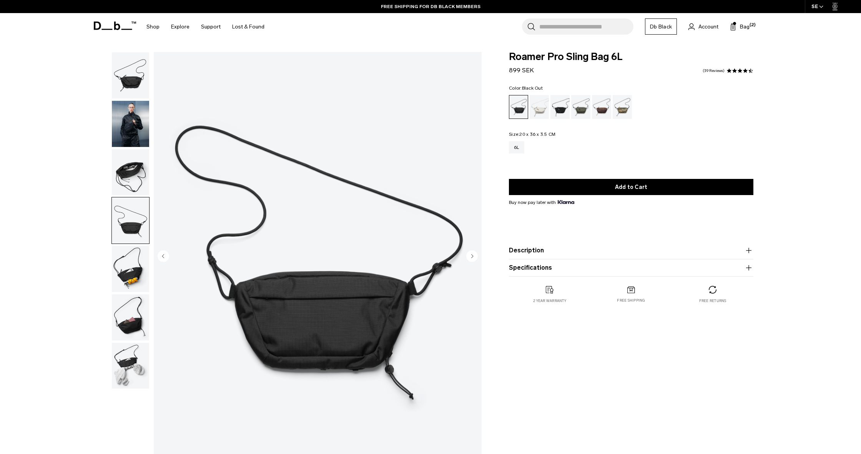
click at [474, 256] on circle "Next slide" at bounding box center [472, 256] width 12 height 12
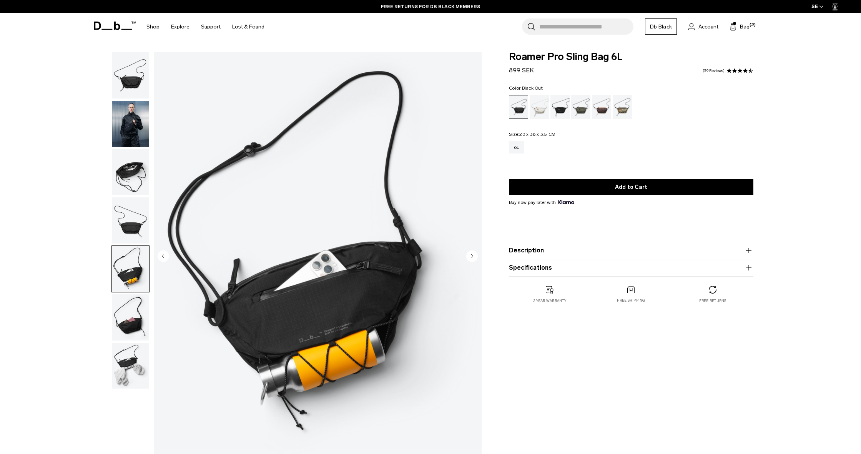
click at [471, 254] on icon "Next slide" at bounding box center [472, 256] width 12 height 12
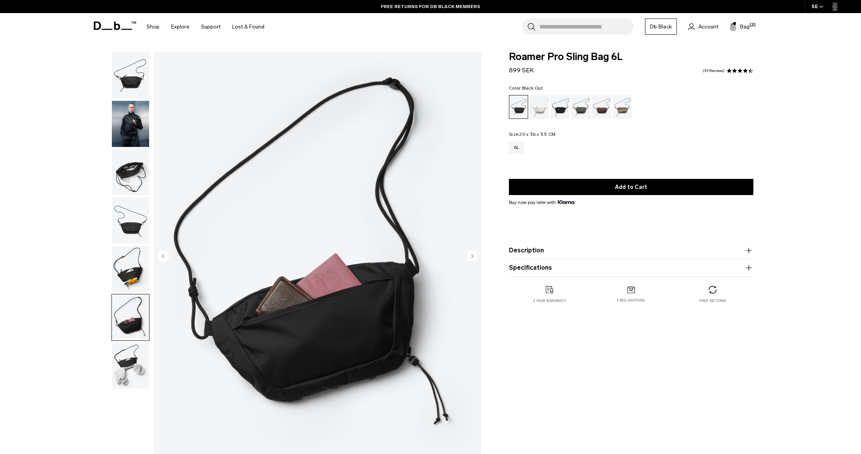
click at [471, 254] on circle "Next slide" at bounding box center [472, 256] width 12 height 12
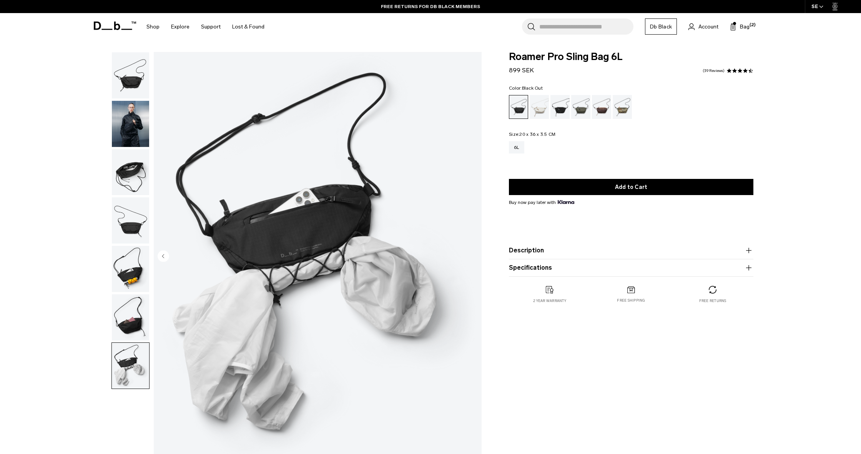
click at [471, 255] on img "7 / 7" at bounding box center [318, 256] width 328 height 409
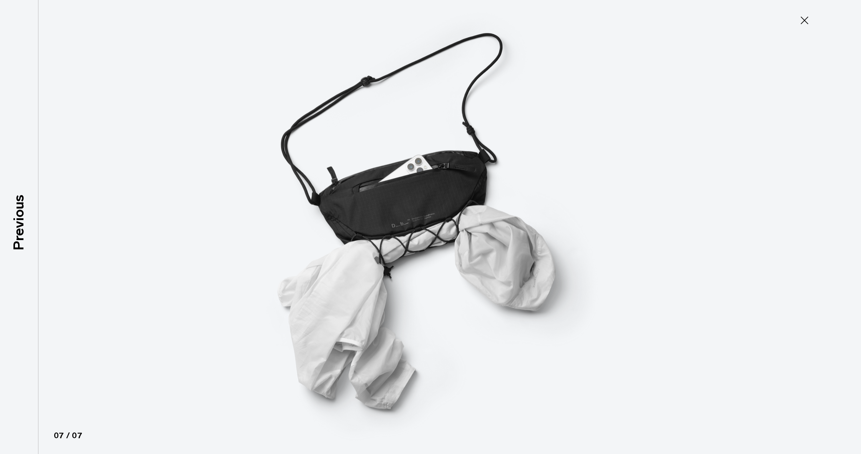
click at [471, 255] on img at bounding box center [431, 227] width 346 height 454
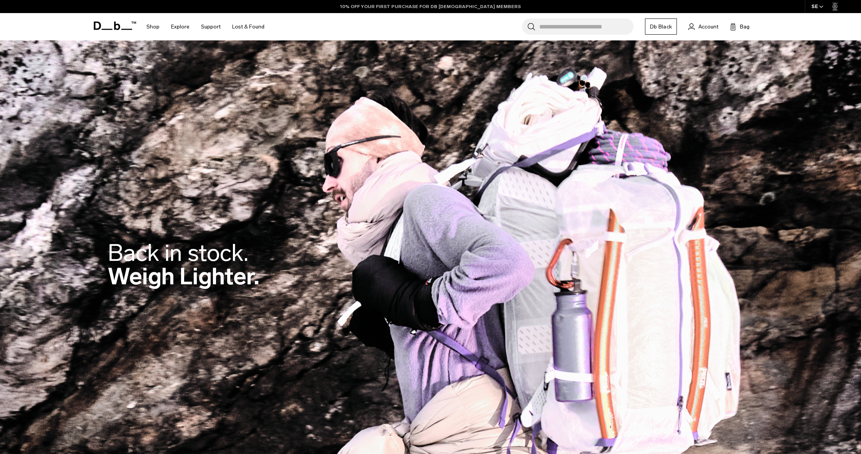
click at [404, 5] on link "10% OFF YOUR FIRST PURCHASE FOR DB [DEMOGRAPHIC_DATA] MEMBERS" at bounding box center [430, 6] width 181 height 7
